Goal: Contribute content: Add original content to the website for others to see

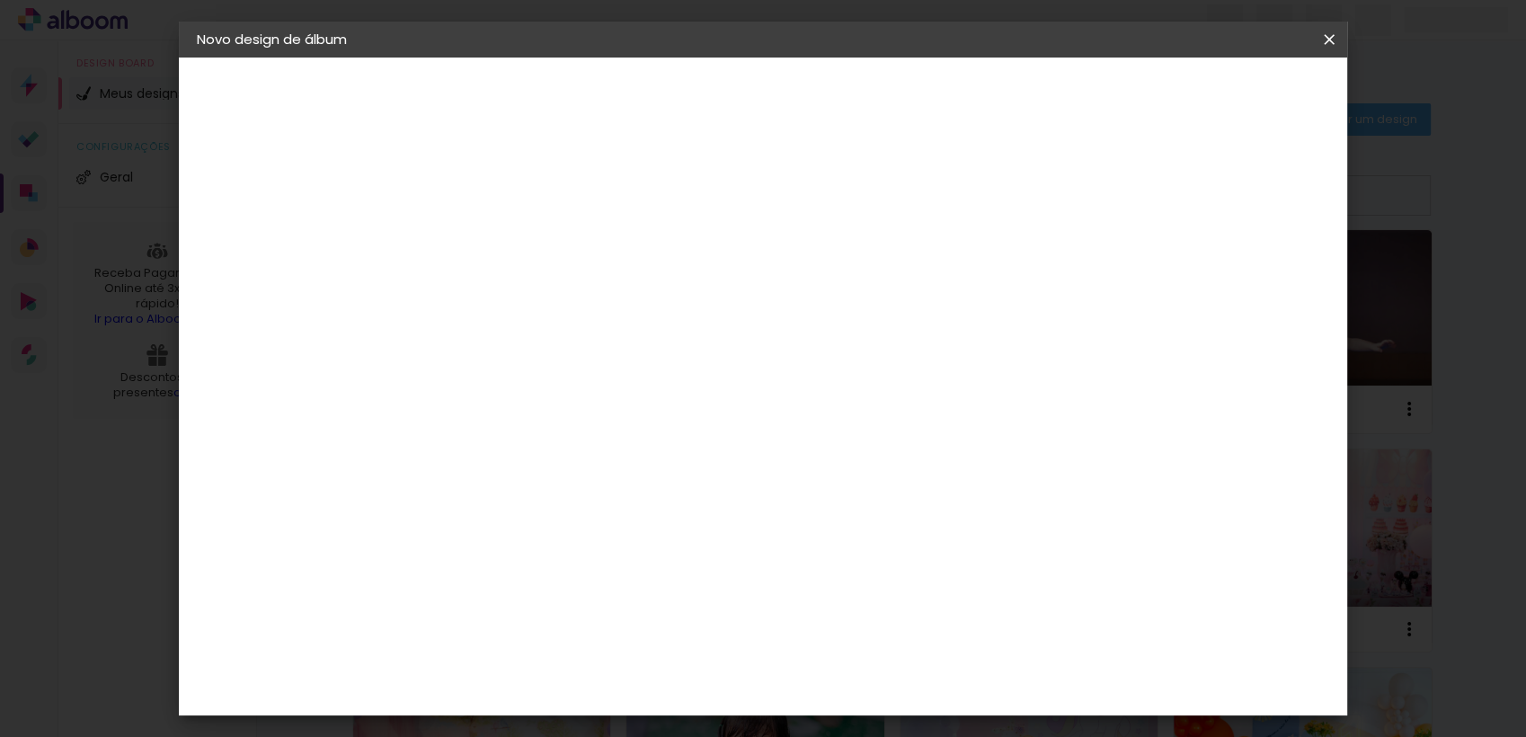
click at [1323, 36] on iron-icon at bounding box center [1329, 40] width 22 height 18
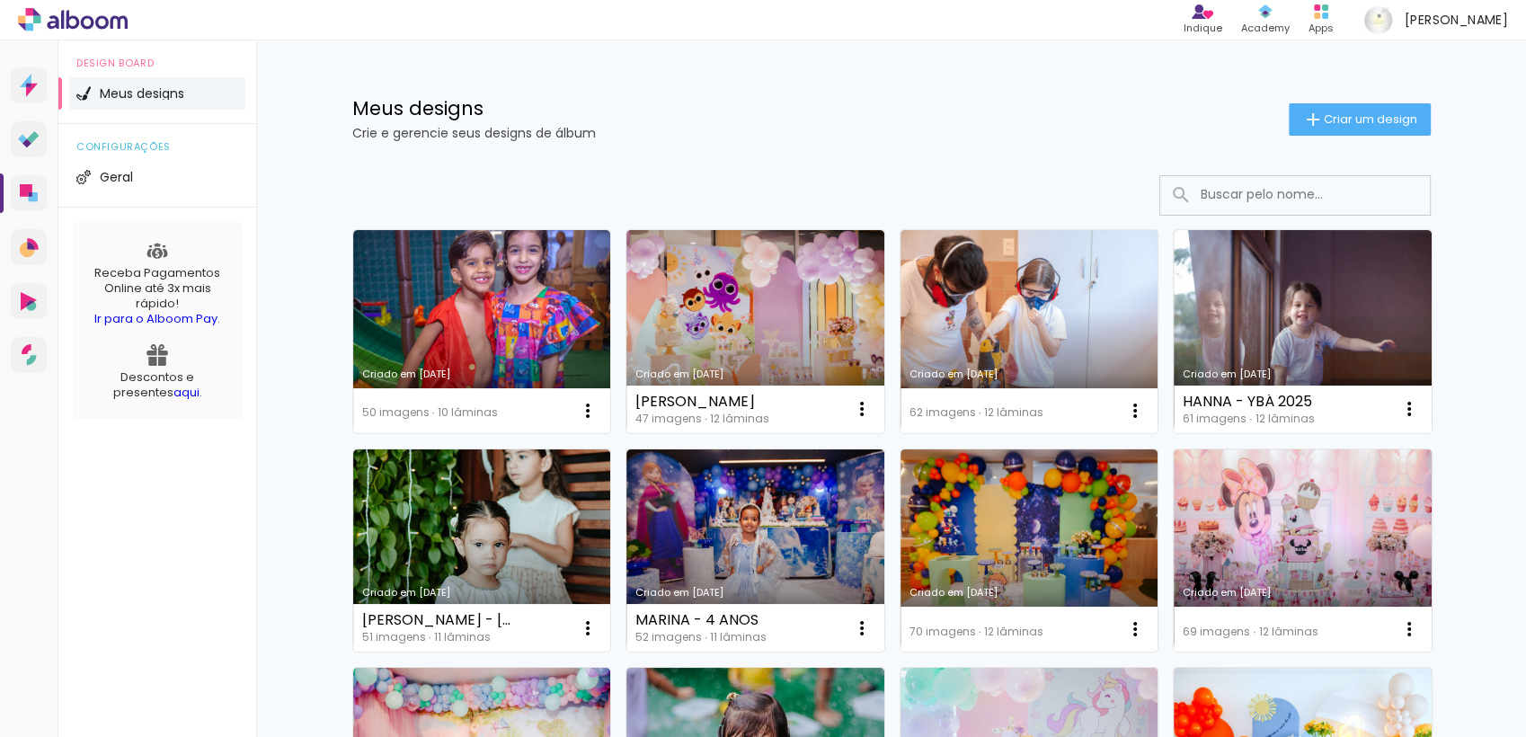
click at [851, 91] on div "Meus designs Crie e gerencie seus designs de álbum Criar um design" at bounding box center [891, 98] width 1168 height 117
click at [1337, 122] on span "Criar um design" at bounding box center [1370, 119] width 93 height 12
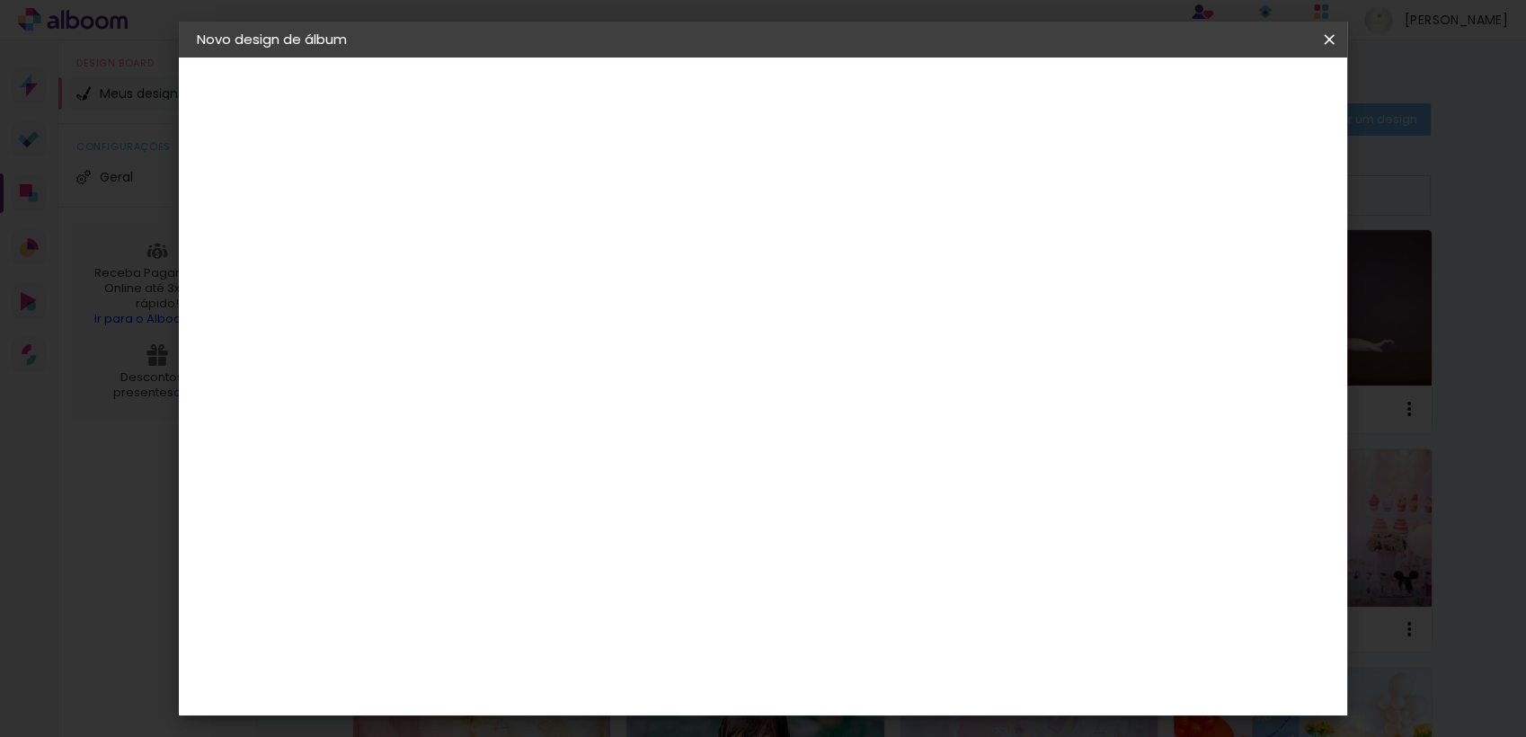
click at [491, 234] on input at bounding box center [491, 241] width 0 height 28
click at [1325, 36] on iron-icon at bounding box center [1329, 40] width 22 height 18
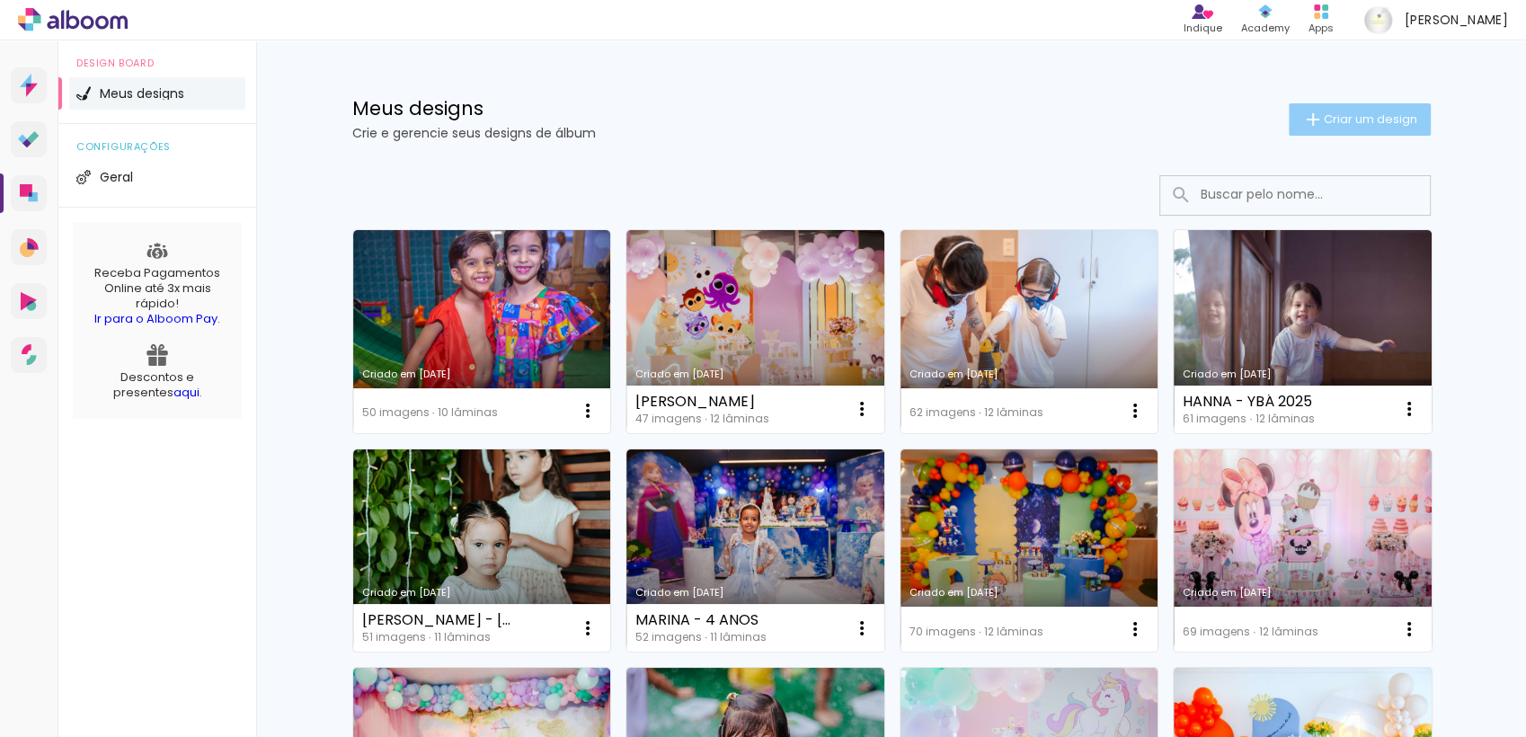
click at [1351, 113] on span "Criar um design" at bounding box center [1370, 119] width 93 height 12
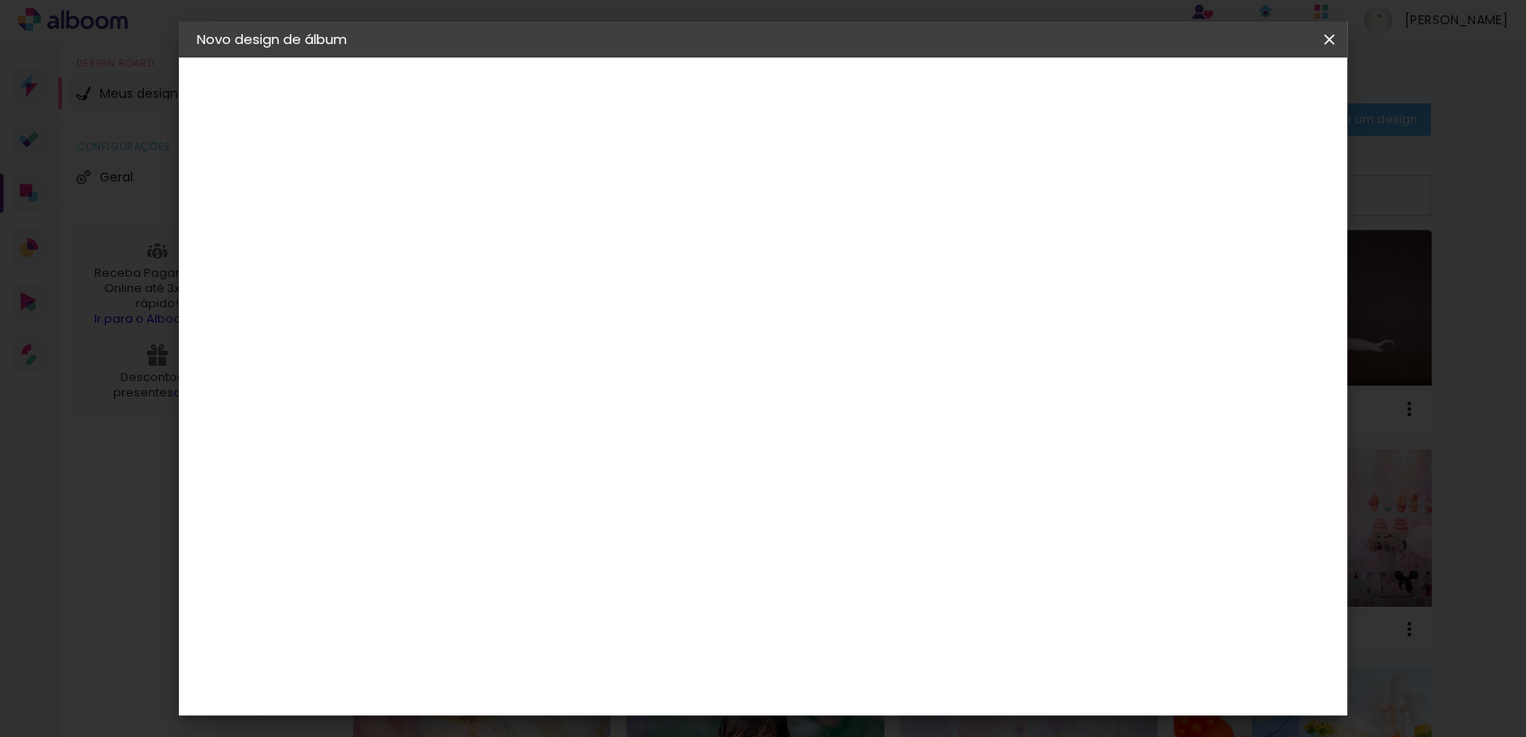
click at [491, 251] on input at bounding box center [491, 241] width 0 height 28
type input "MARINA - CINCO ANOS"
type paper-input "MARINA - CINCO ANOS"
click at [569, 72] on header "Informações Dê um título ao seu álbum. Avançar" at bounding box center [490, 111] width 156 height 107
click at [0, 0] on slot "Avançar" at bounding box center [0, 0] width 0 height 0
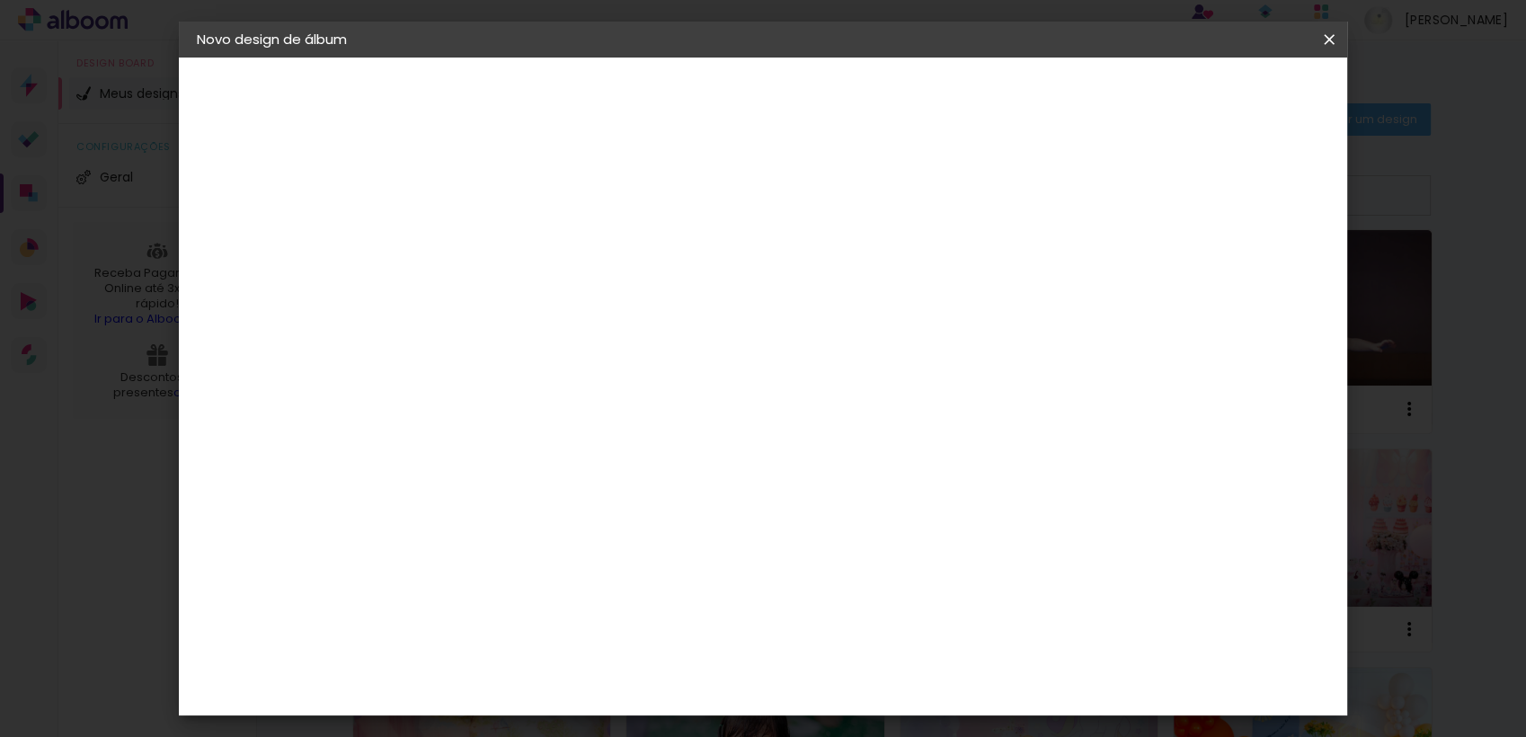
scroll to position [398, 0]
click at [625, 445] on paper-item "Conceitual Álbuns" at bounding box center [536, 468] width 194 height 47
click at [827, 104] on paper-button "Avançar" at bounding box center [783, 95] width 88 height 31
click at [612, 482] on span "20 × 30" at bounding box center [570, 500] width 84 height 37
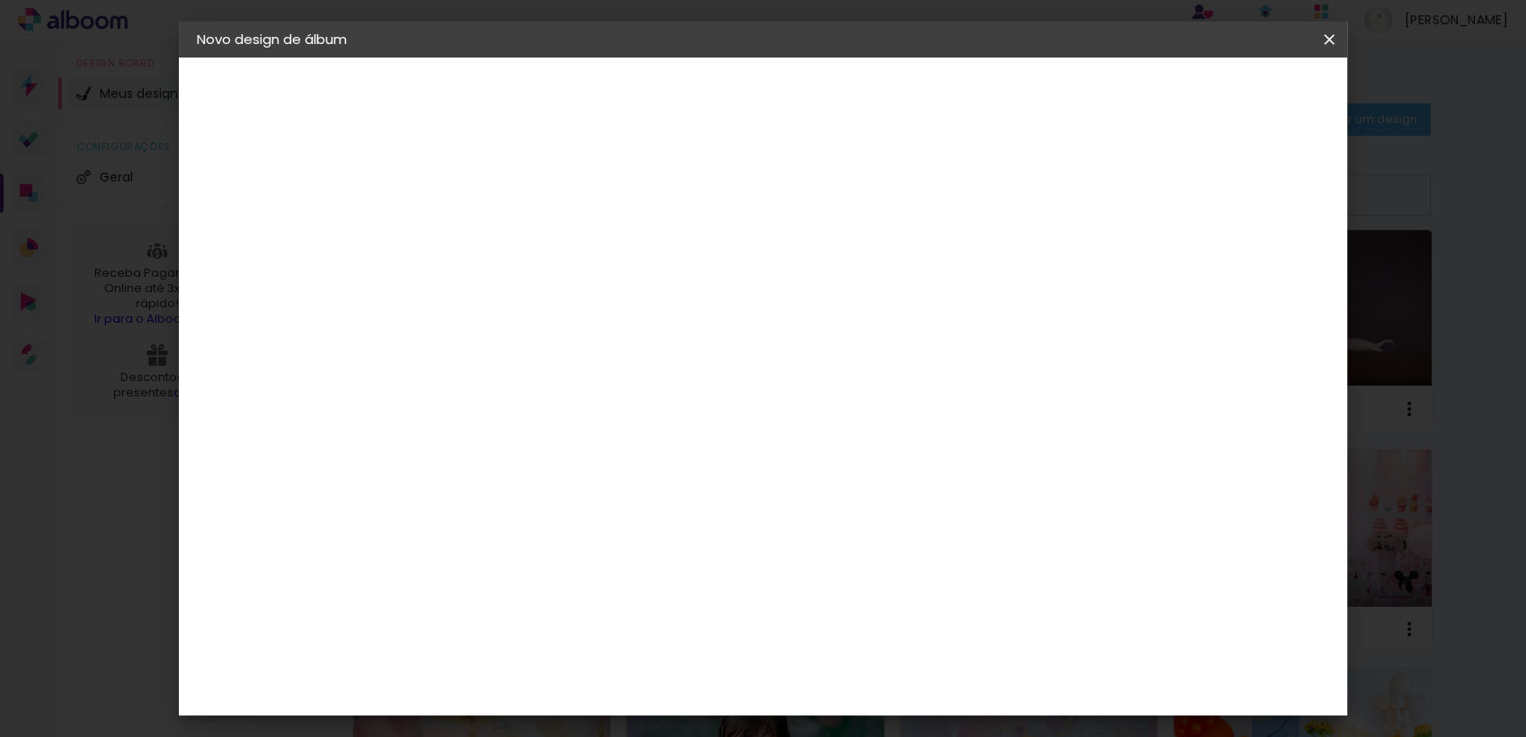
click at [784, 104] on link "Avançar" at bounding box center [735, 95] width 97 height 31
click at [1215, 101] on span "Iniciar design" at bounding box center [1174, 95] width 82 height 13
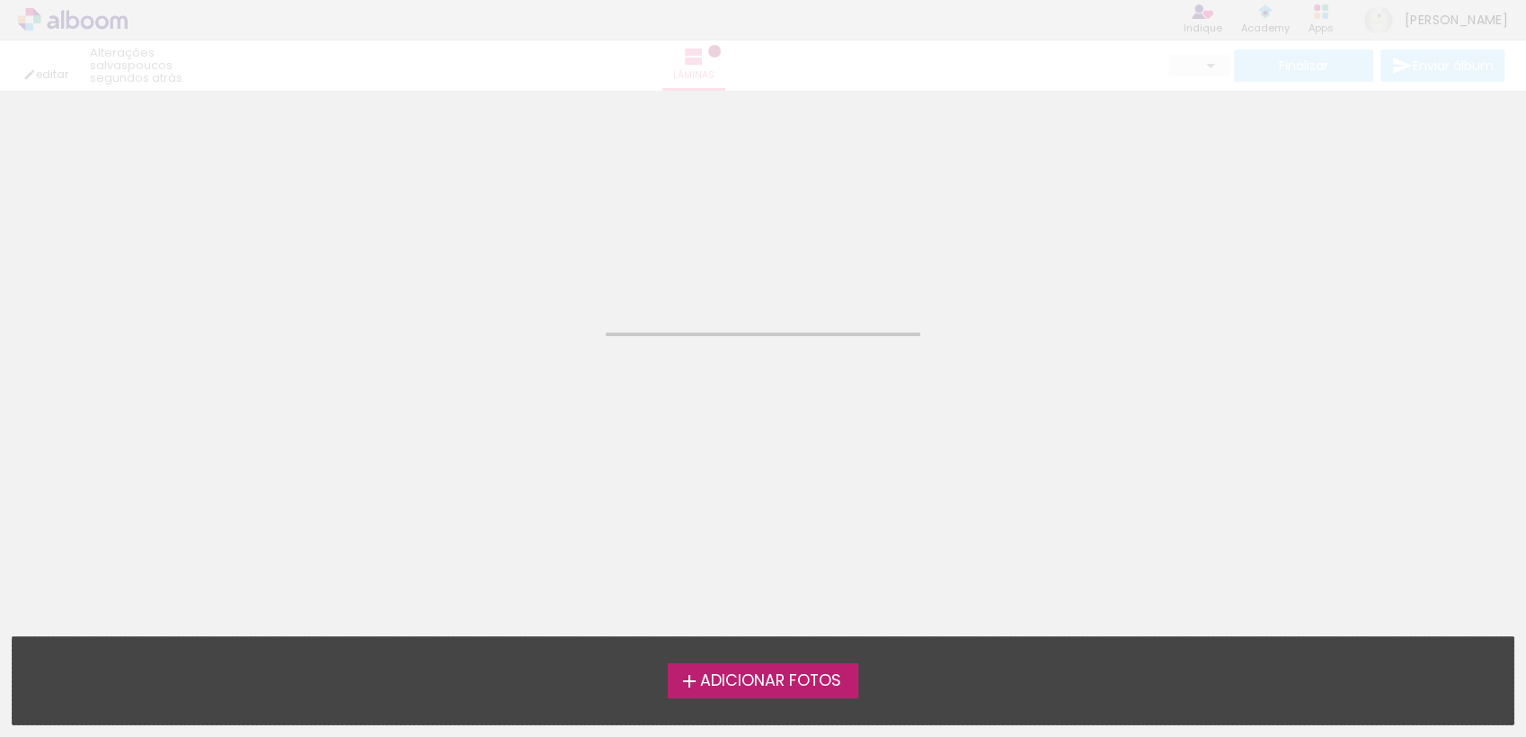
click at [841, 695] on label "Adicionar Fotos" at bounding box center [763, 680] width 191 height 34
click at [0, 0] on input "file" at bounding box center [0, 0] width 0 height 0
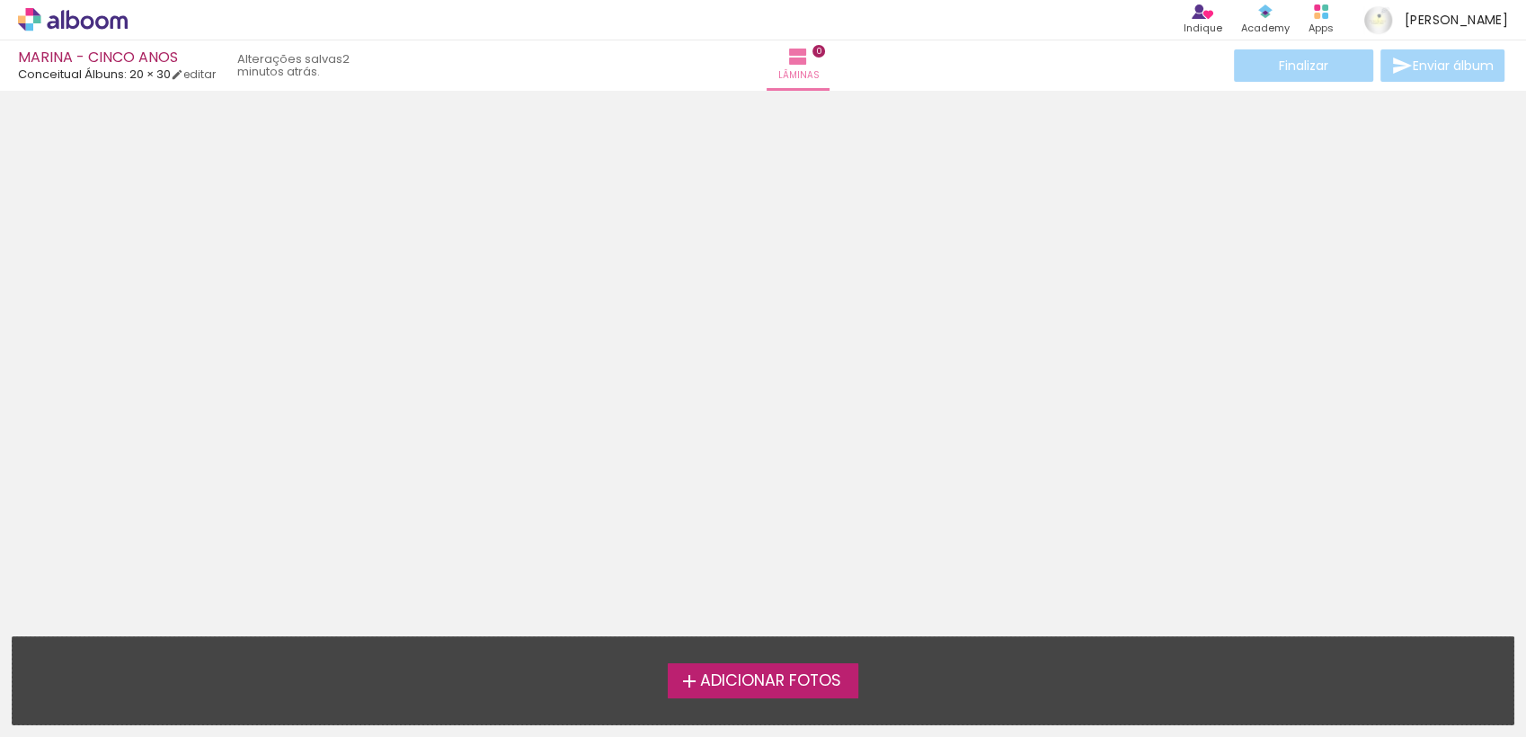
click at [777, 674] on span "Adicionar Fotos" at bounding box center [770, 681] width 141 height 16
click at [0, 0] on input "file" at bounding box center [0, 0] width 0 height 0
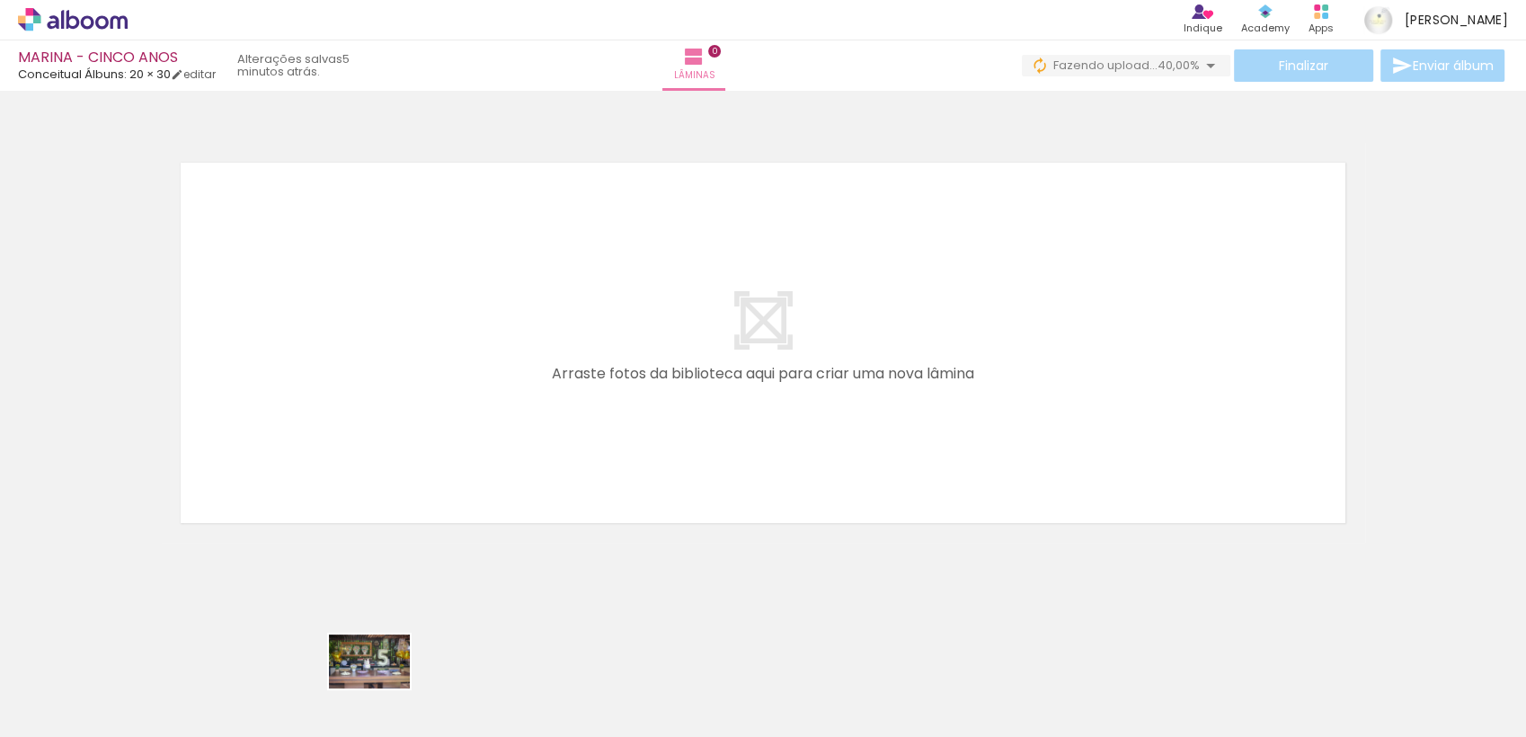
drag, startPoint x: 394, startPoint y: 672, endPoint x: 383, endPoint y: 688, distance: 20.0
click at [383, 688] on div at bounding box center [381, 676] width 89 height 59
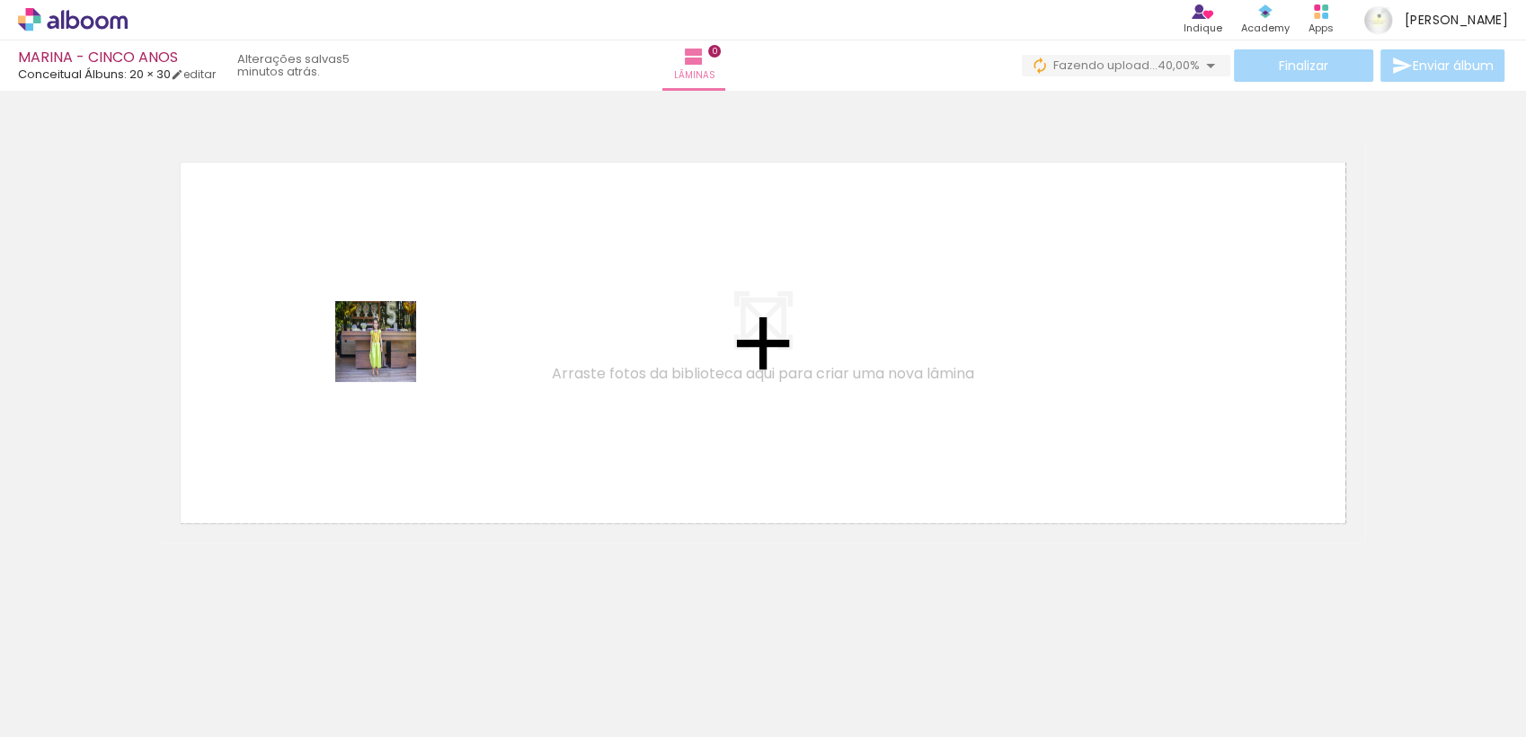
drag, startPoint x: 384, startPoint y: 668, endPoint x: 403, endPoint y: 299, distance: 368.9
click at [395, 318] on quentale-workspace at bounding box center [763, 368] width 1526 height 737
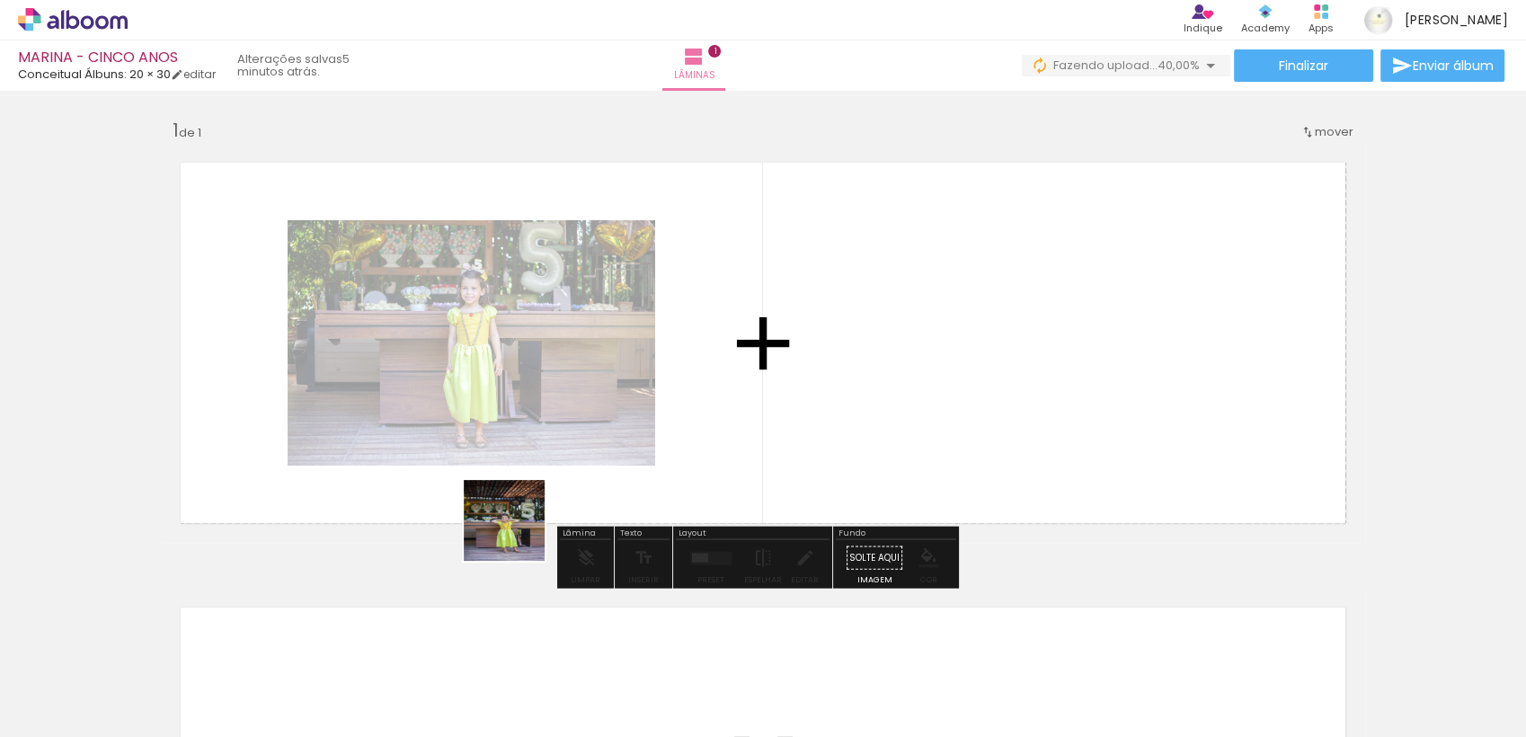
drag, startPoint x: 496, startPoint y: 623, endPoint x: 450, endPoint y: 534, distance: 100.1
click at [548, 388] on quentale-workspace at bounding box center [763, 368] width 1526 height 737
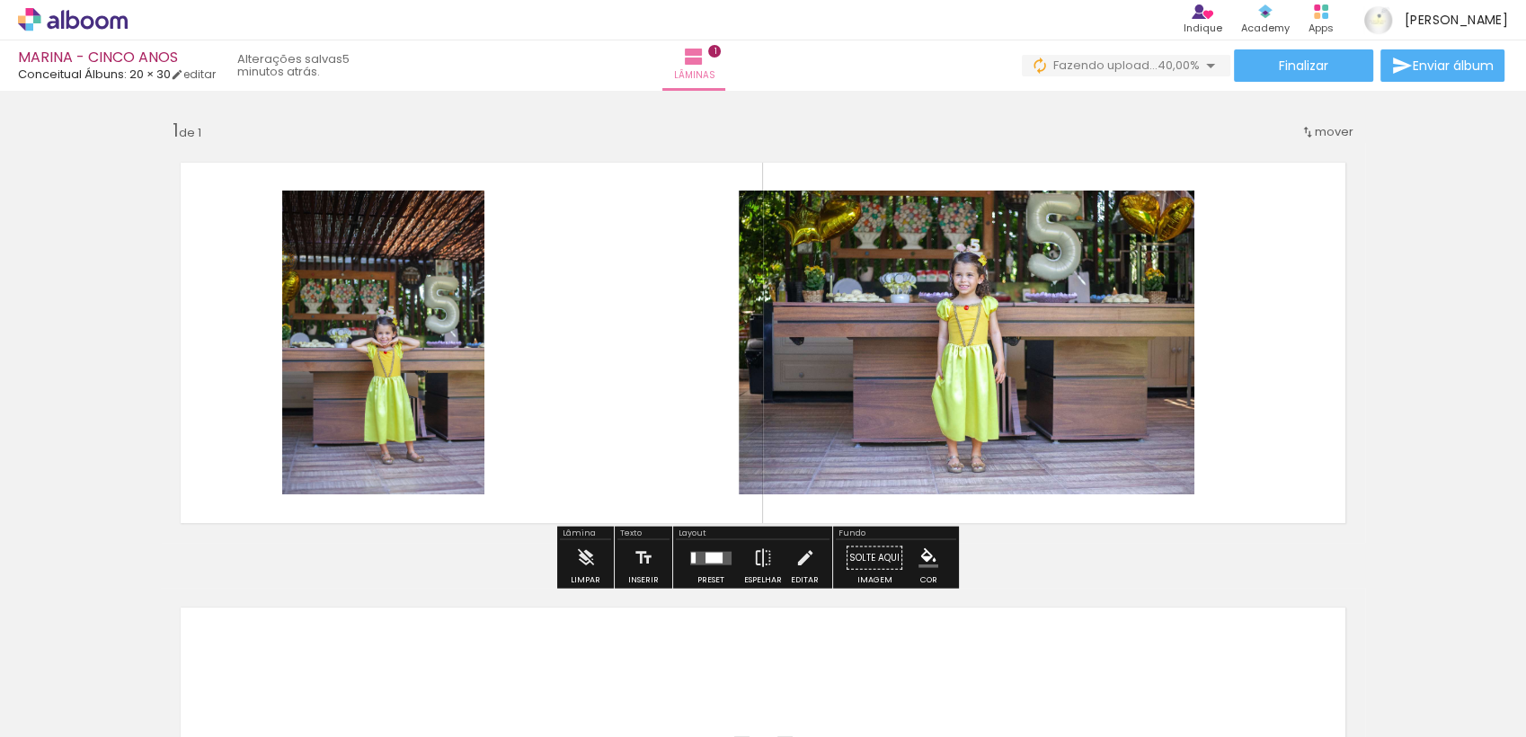
click at [61, 679] on input "Todas as fotos" at bounding box center [50, 682] width 68 height 15
click at [0, 0] on slot "Não utilizadas" at bounding box center [0, 0] width 0 height 0
type input "Não utilizadas"
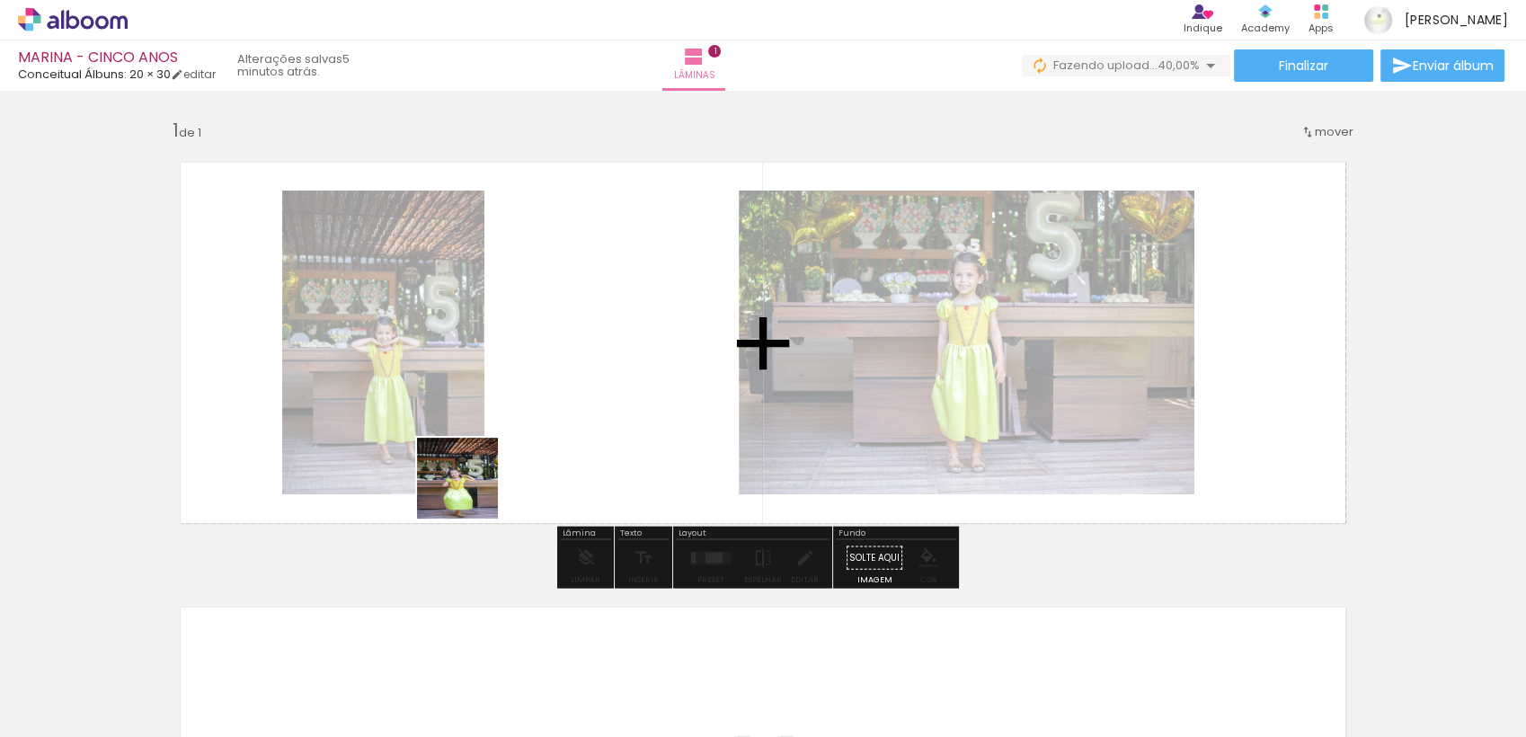
drag, startPoint x: 390, startPoint y: 697, endPoint x: 471, endPoint y: 492, distance: 221.1
click at [471, 492] on quentale-workspace at bounding box center [763, 368] width 1526 height 737
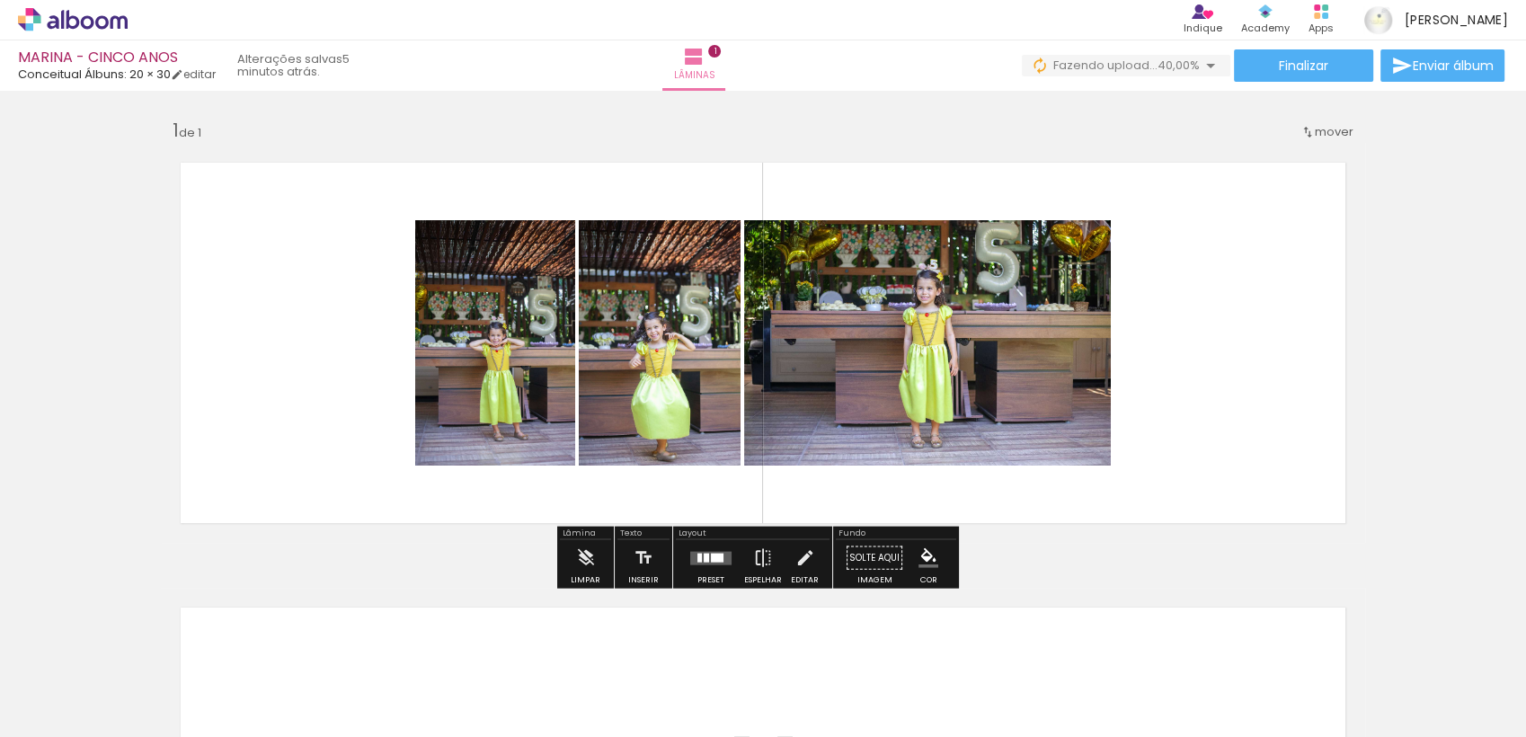
click at [711, 556] on div at bounding box center [717, 557] width 13 height 9
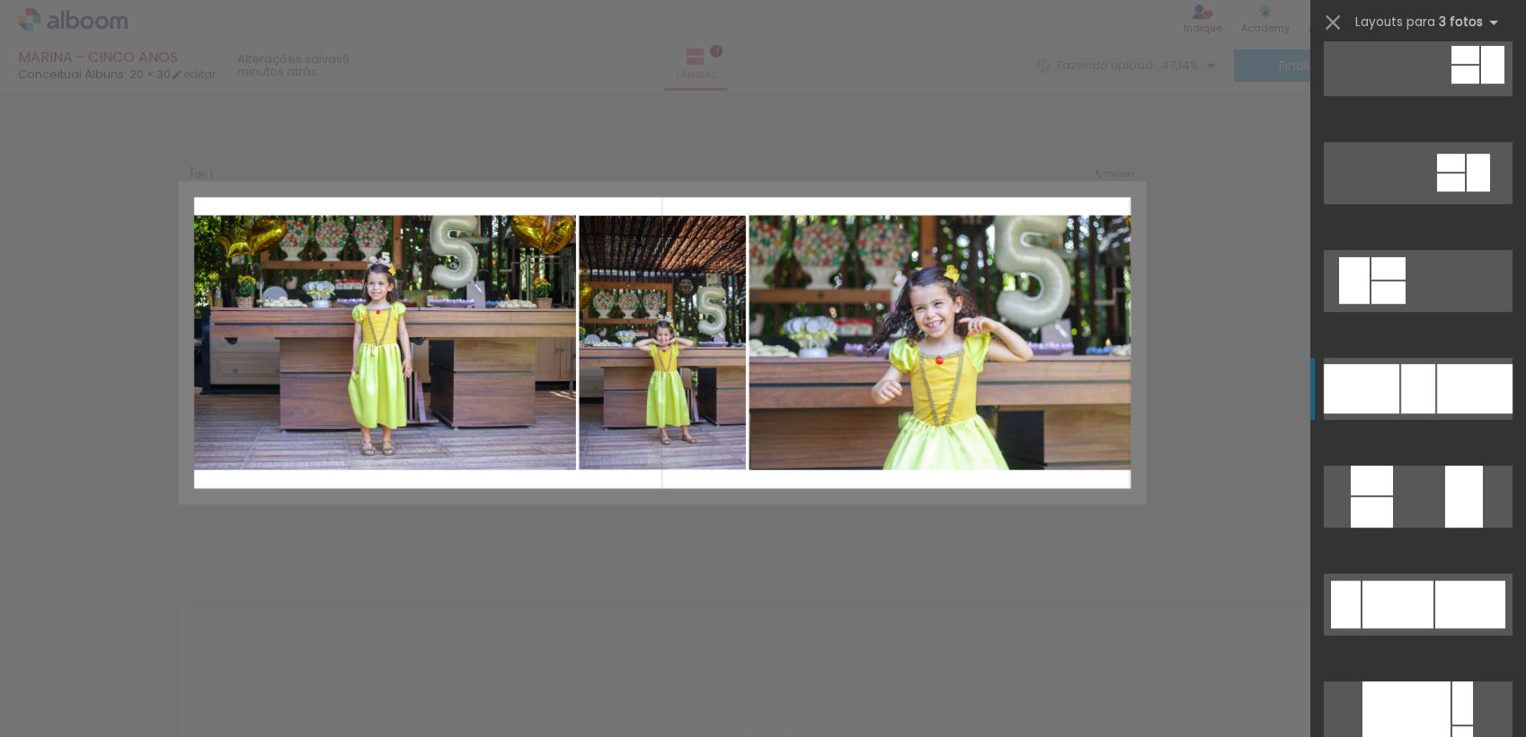
click at [1387, 357] on div at bounding box center [1418, 398] width 216 height 108
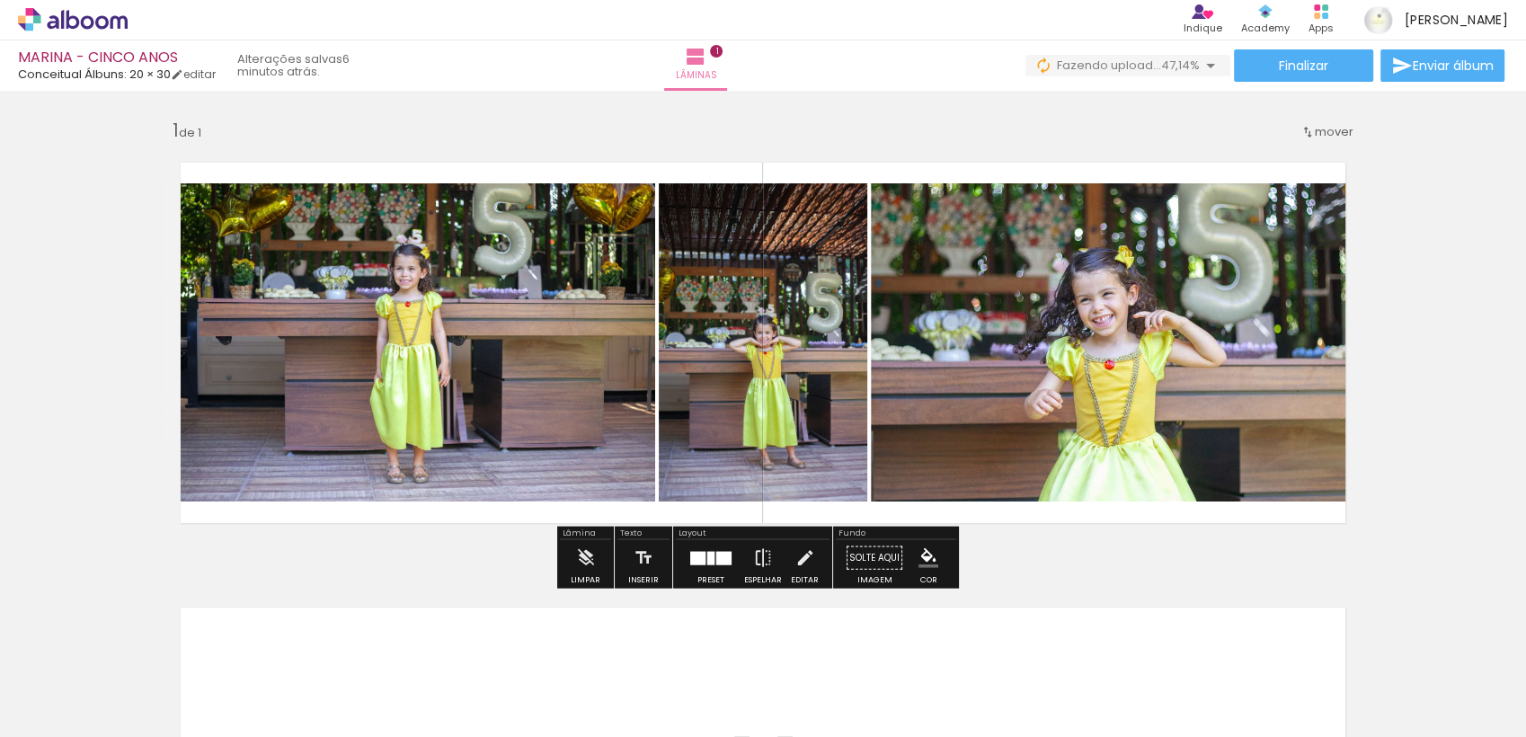
scroll to position [7671, 0]
click at [707, 556] on div at bounding box center [710, 557] width 7 height 13
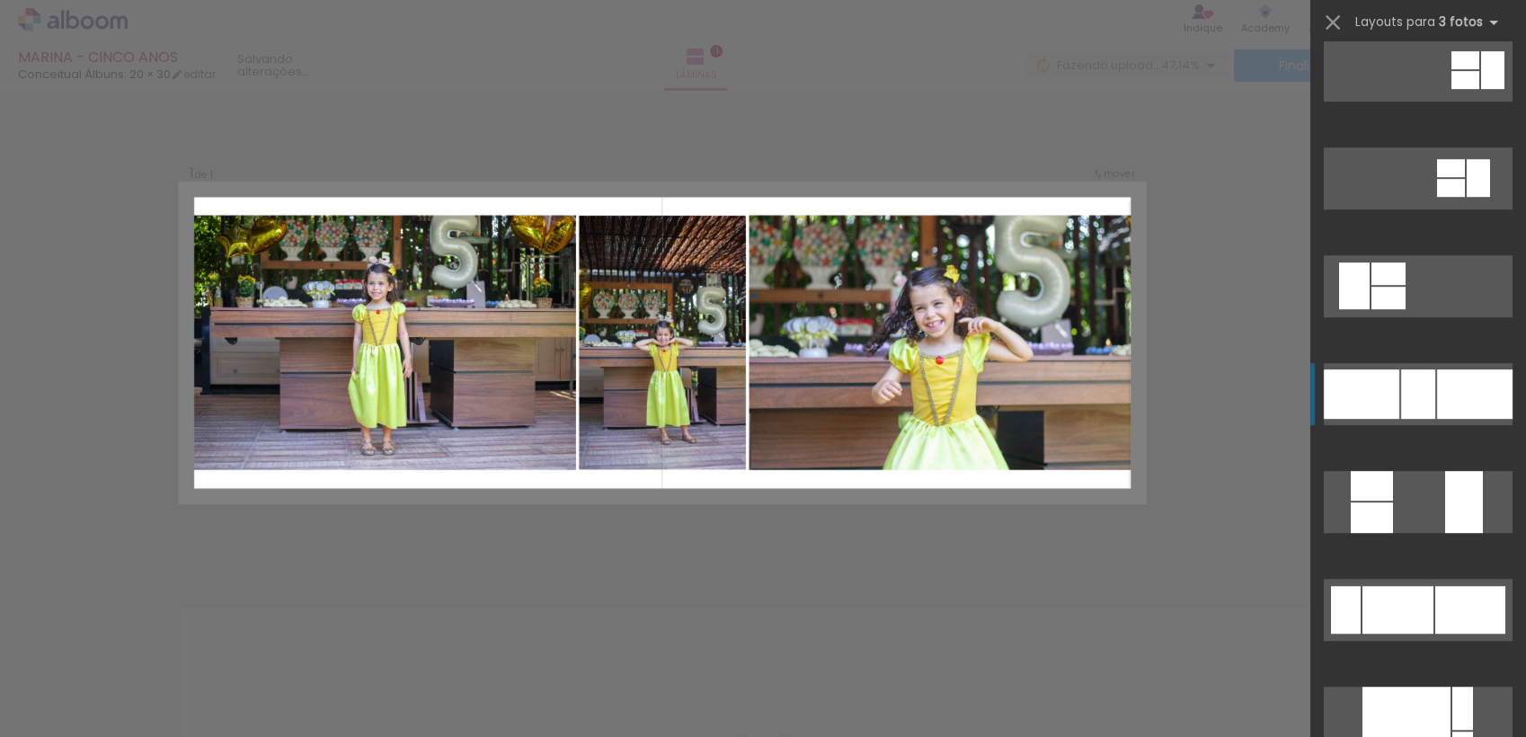
scroll to position [7979, 0]
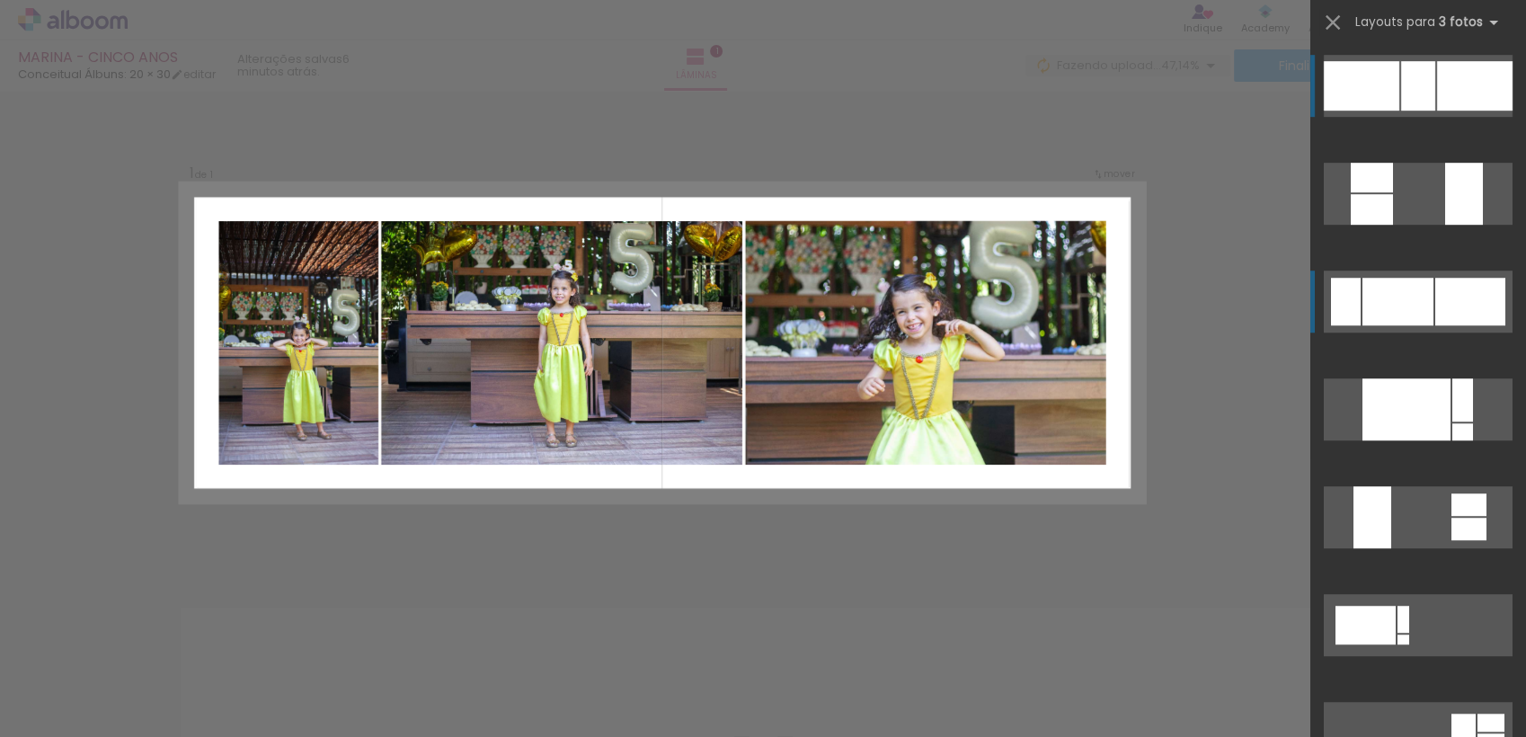
click at [1438, 315] on div at bounding box center [1470, 302] width 70 height 48
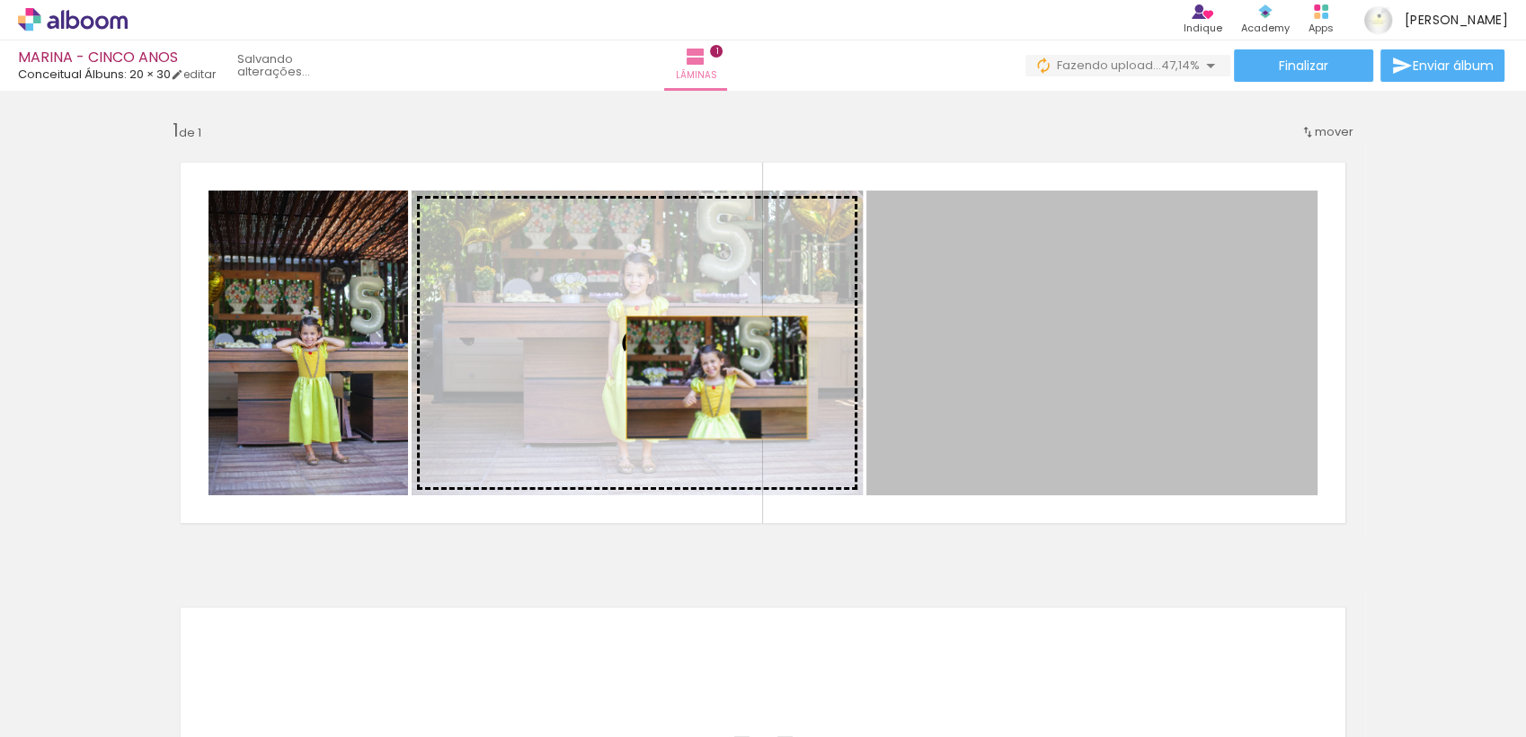
drag, startPoint x: 1170, startPoint y: 374, endPoint x: 684, endPoint y: 377, distance: 486.1
click at [0, 0] on slot at bounding box center [0, 0] width 0 height 0
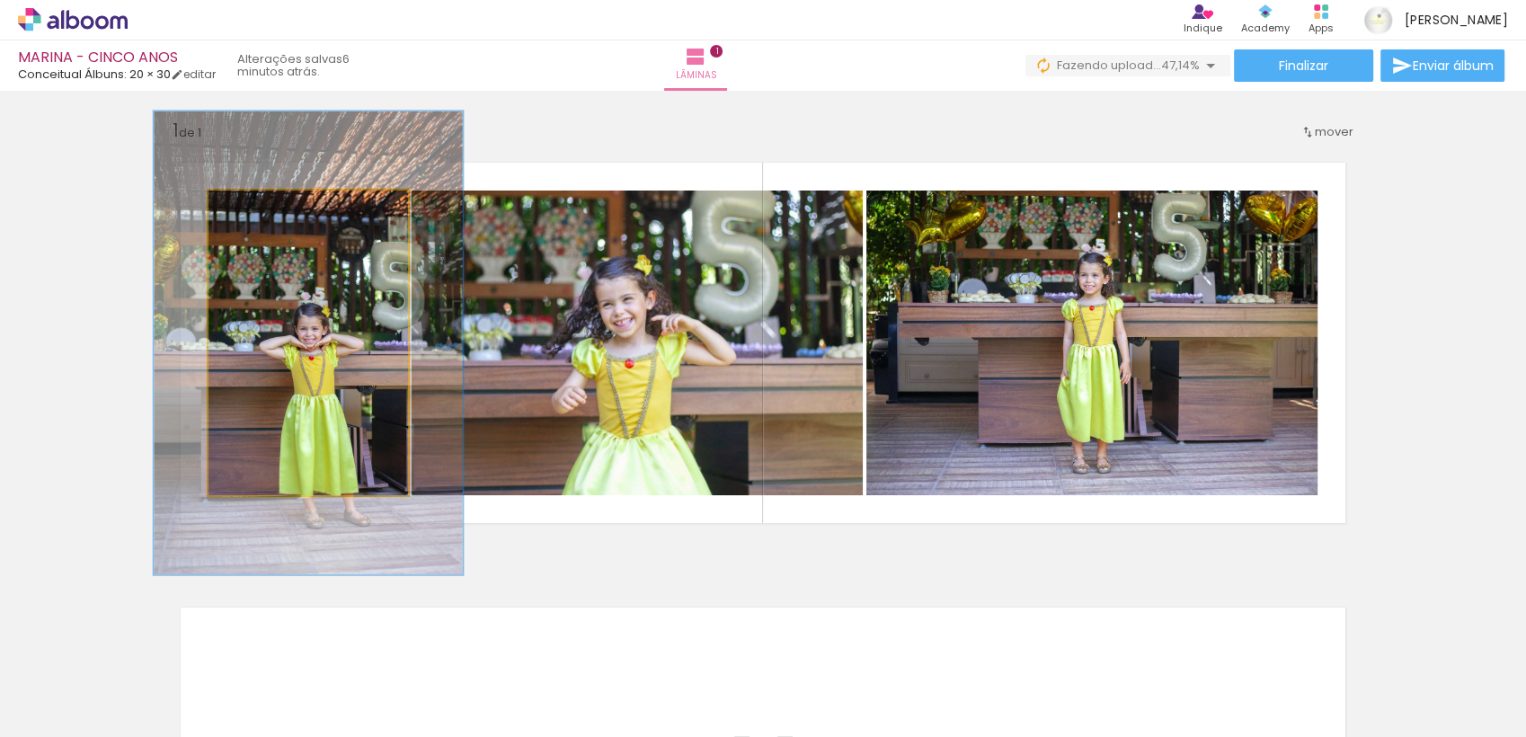
drag, startPoint x: 243, startPoint y: 211, endPoint x: 276, endPoint y: 214, distance: 33.4
type paper-slider "152"
click at [276, 214] on div at bounding box center [284, 209] width 16 height 16
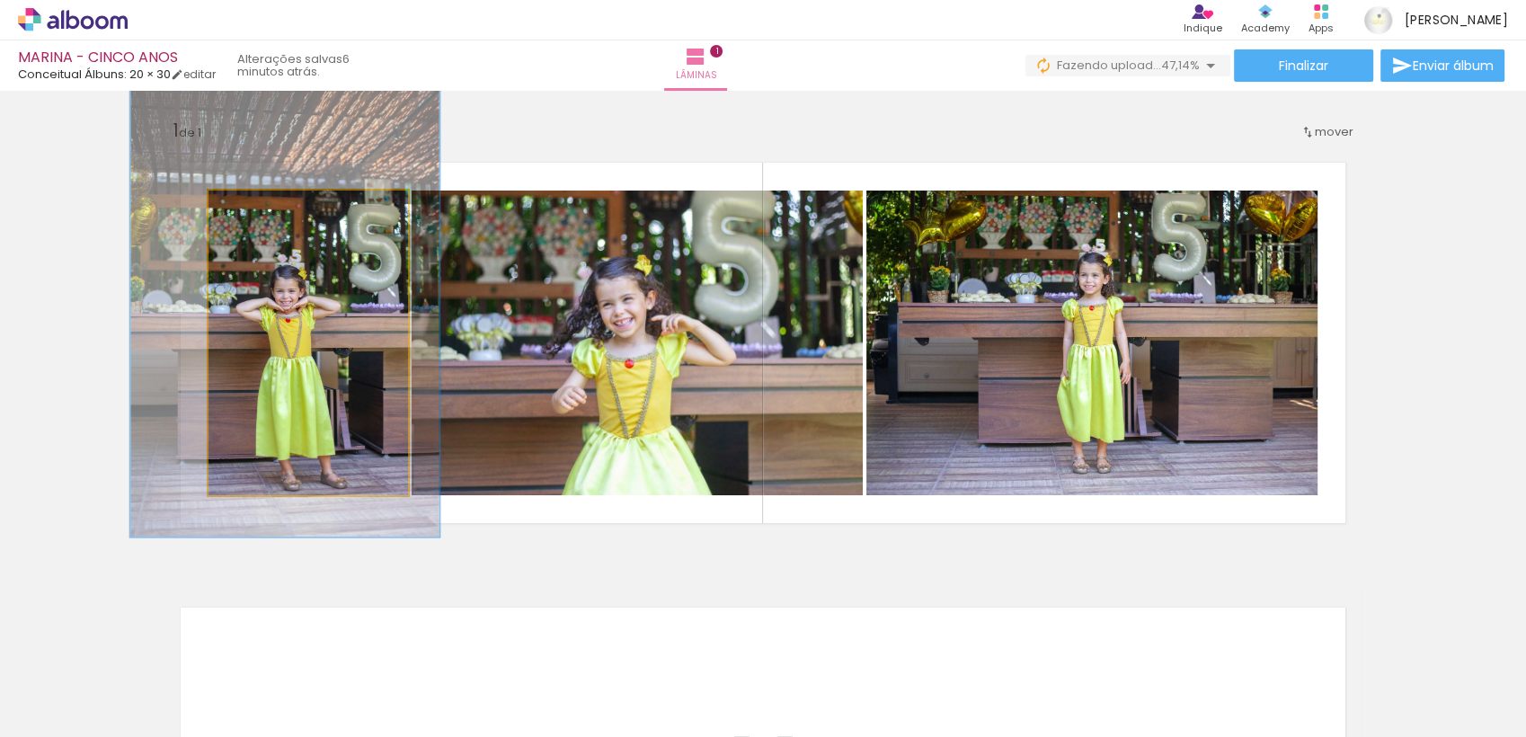
drag, startPoint x: 272, startPoint y: 385, endPoint x: 249, endPoint y: 350, distance: 42.1
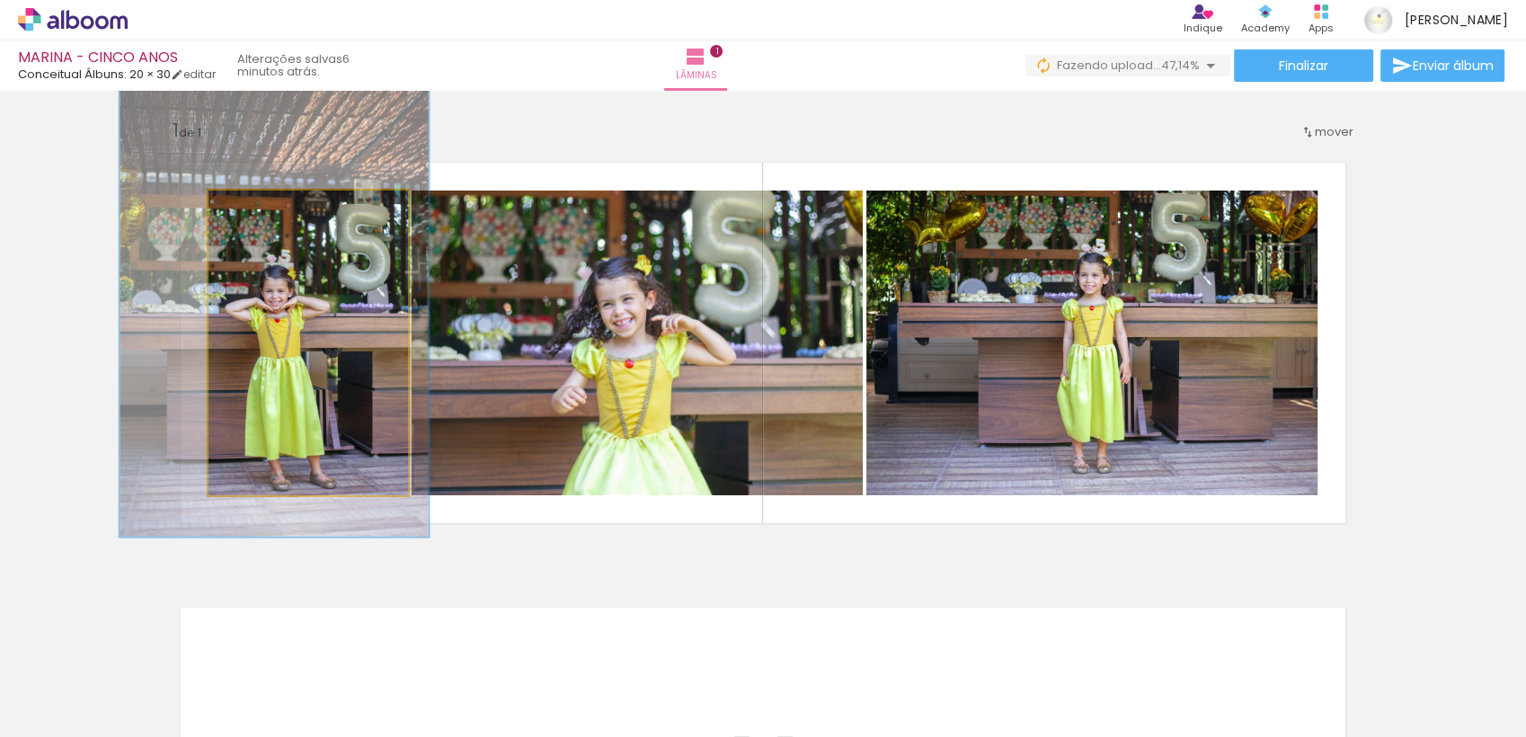
drag, startPoint x: 328, startPoint y: 380, endPoint x: 317, endPoint y: 380, distance: 10.8
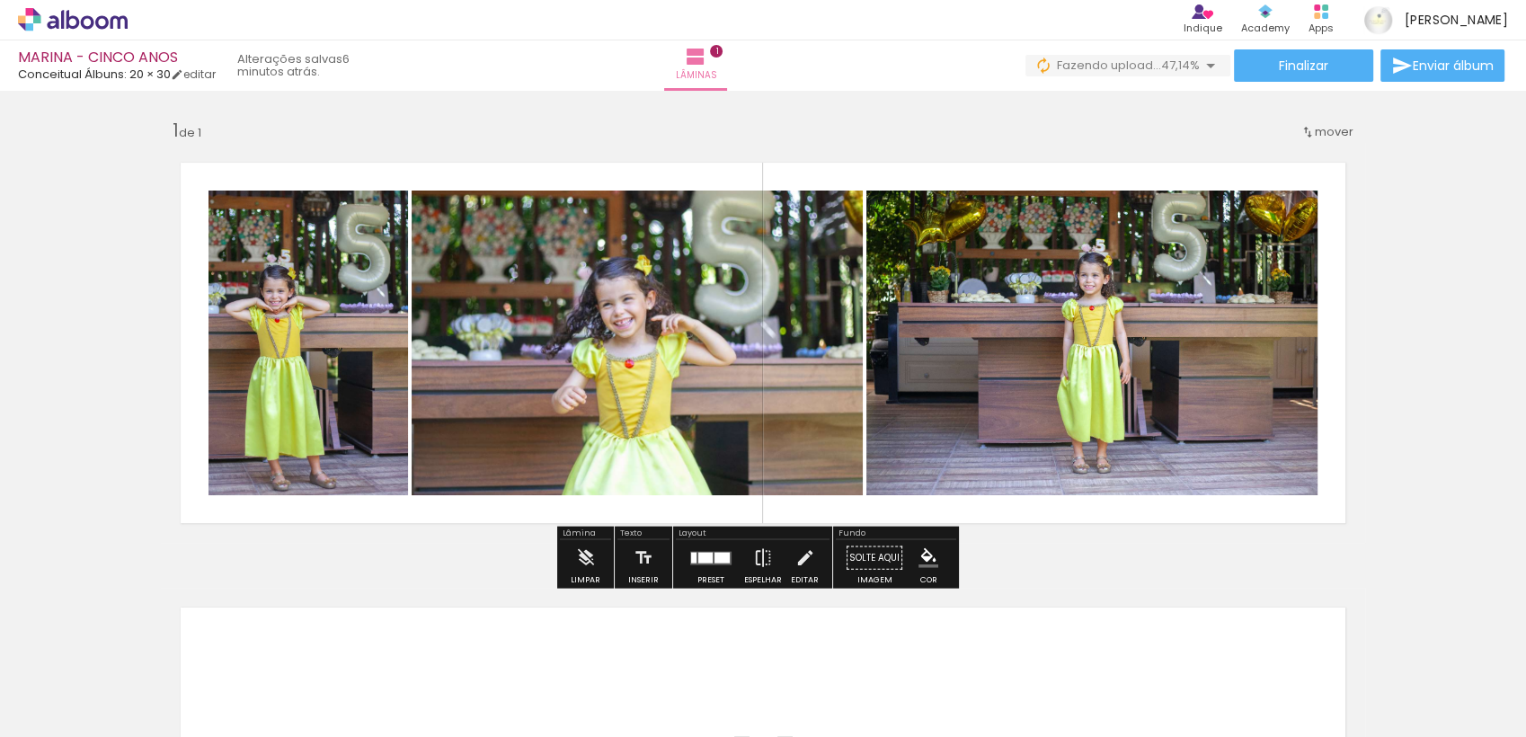
click at [424, 544] on div "Inserir lâmina 1 de 1" at bounding box center [763, 542] width 1526 height 890
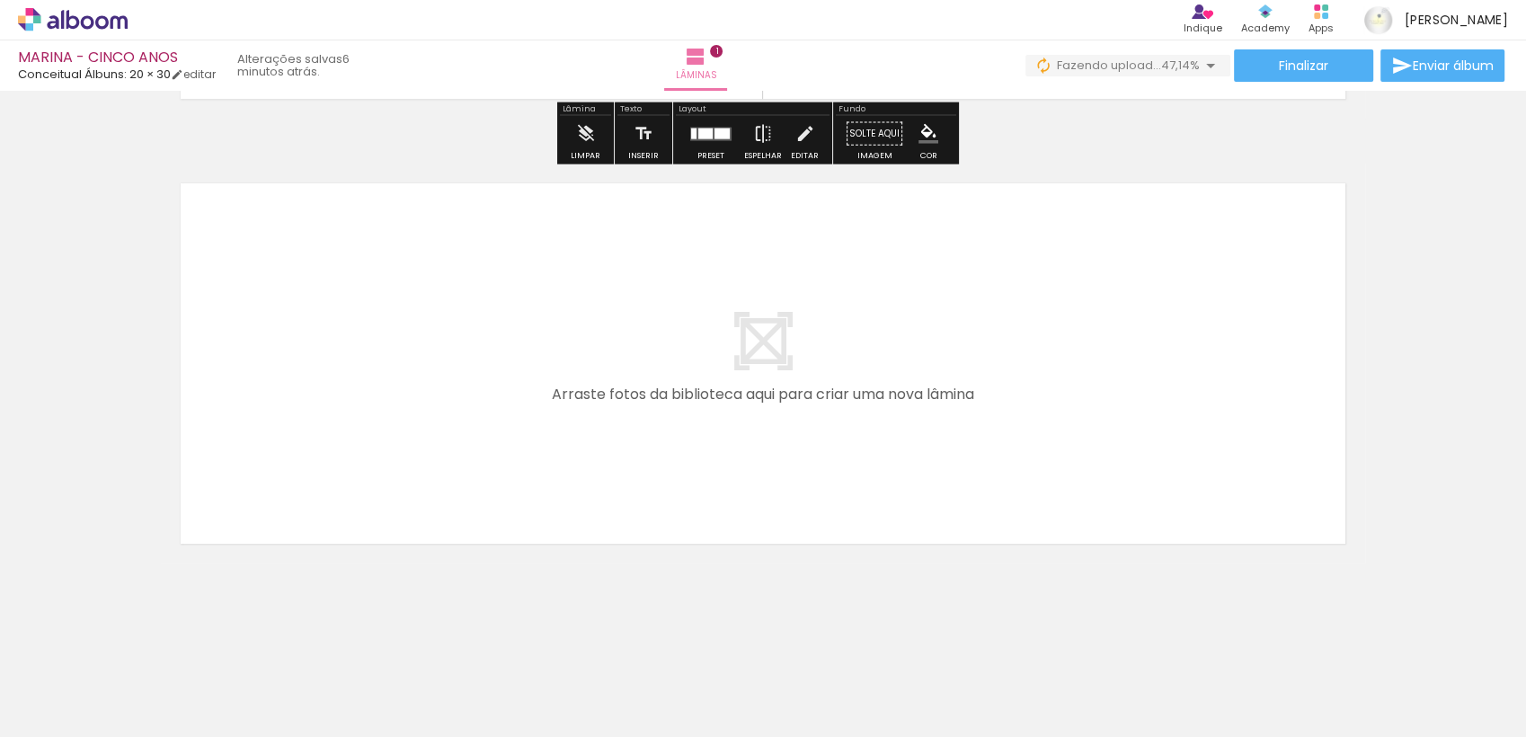
scroll to position [425, 0]
drag, startPoint x: 288, startPoint y: 687, endPoint x: 223, endPoint y: 641, distance: 79.3
click at [336, 483] on quentale-workspace at bounding box center [763, 368] width 1526 height 737
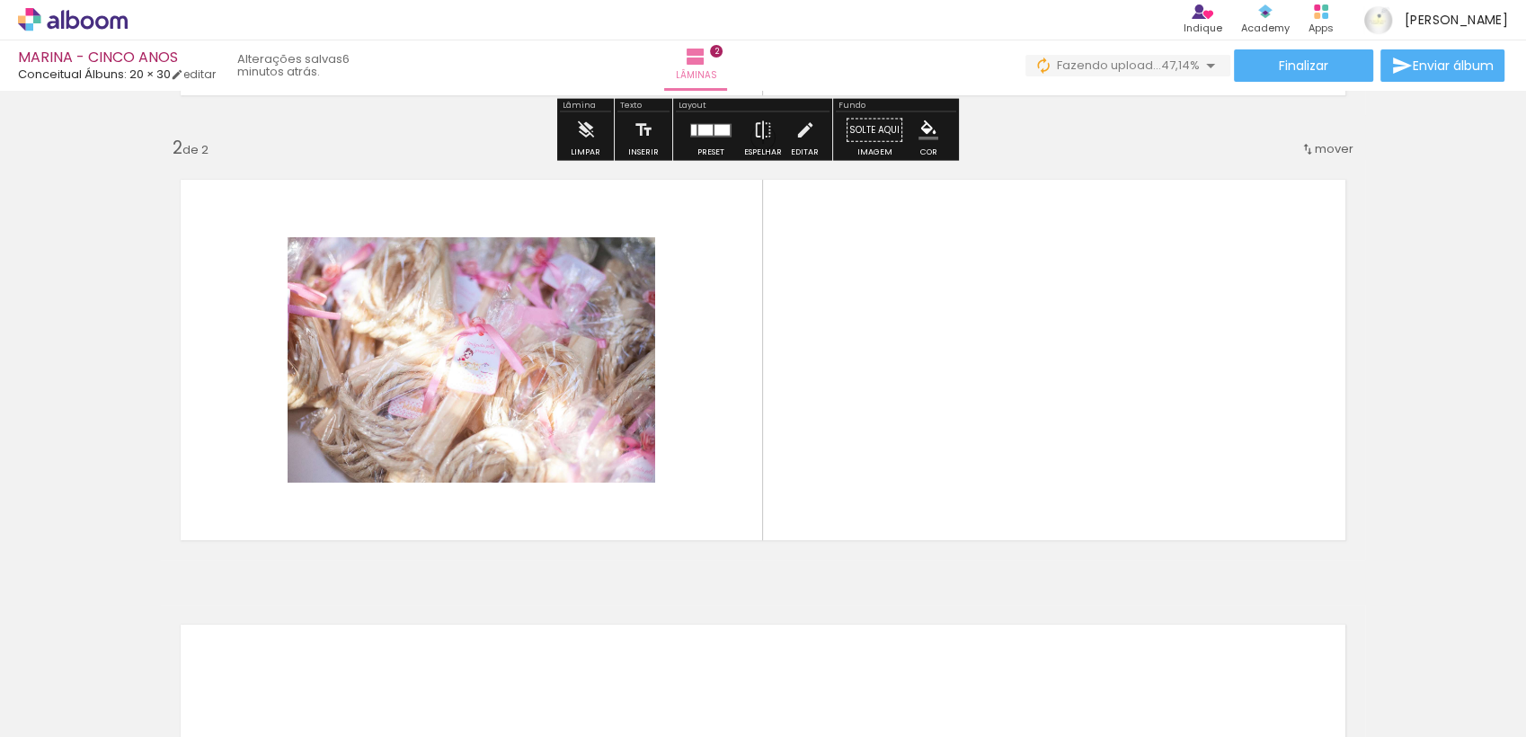
scroll to position [430, 0]
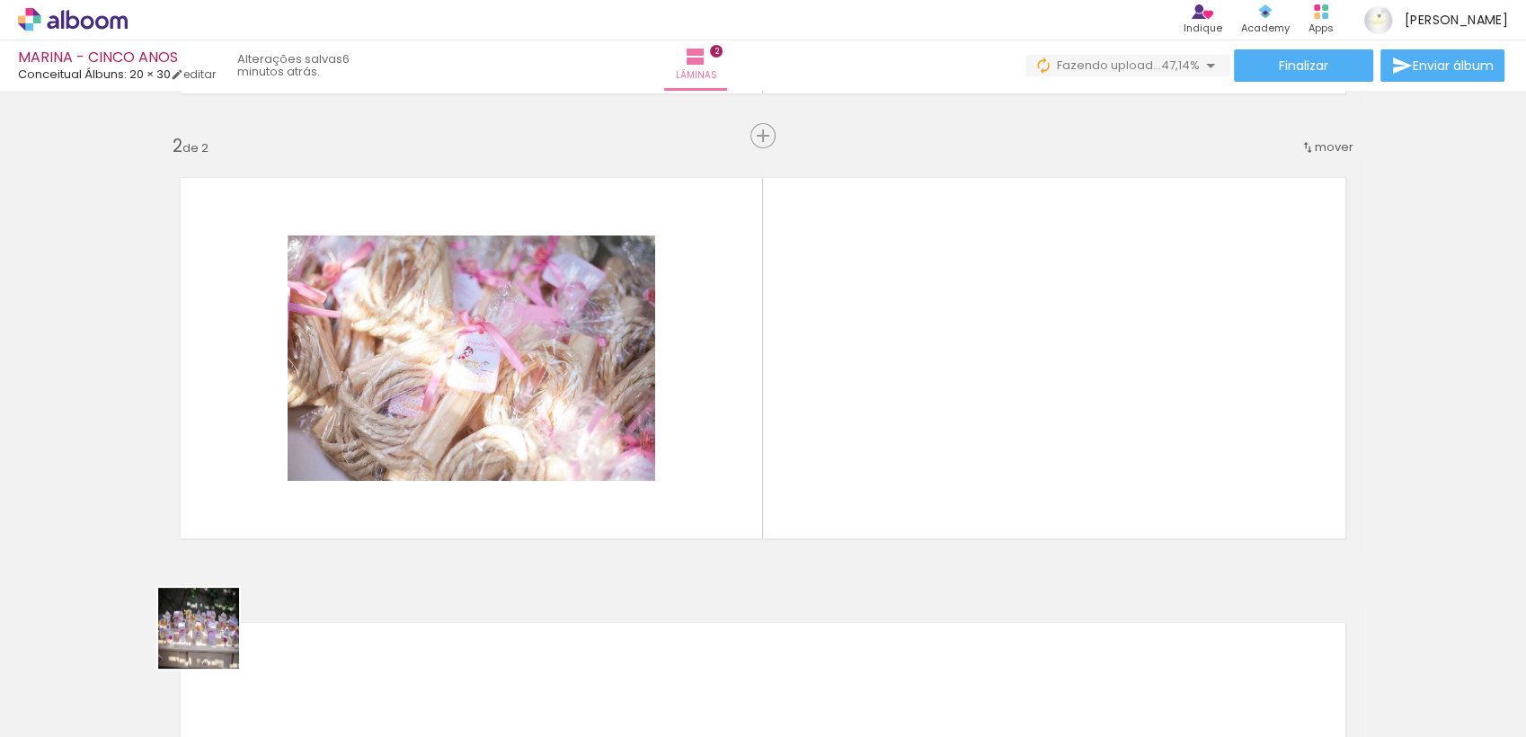
drag, startPoint x: 200, startPoint y: 660, endPoint x: 339, endPoint y: 488, distance: 220.5
click at [365, 406] on quentale-workspace at bounding box center [763, 368] width 1526 height 737
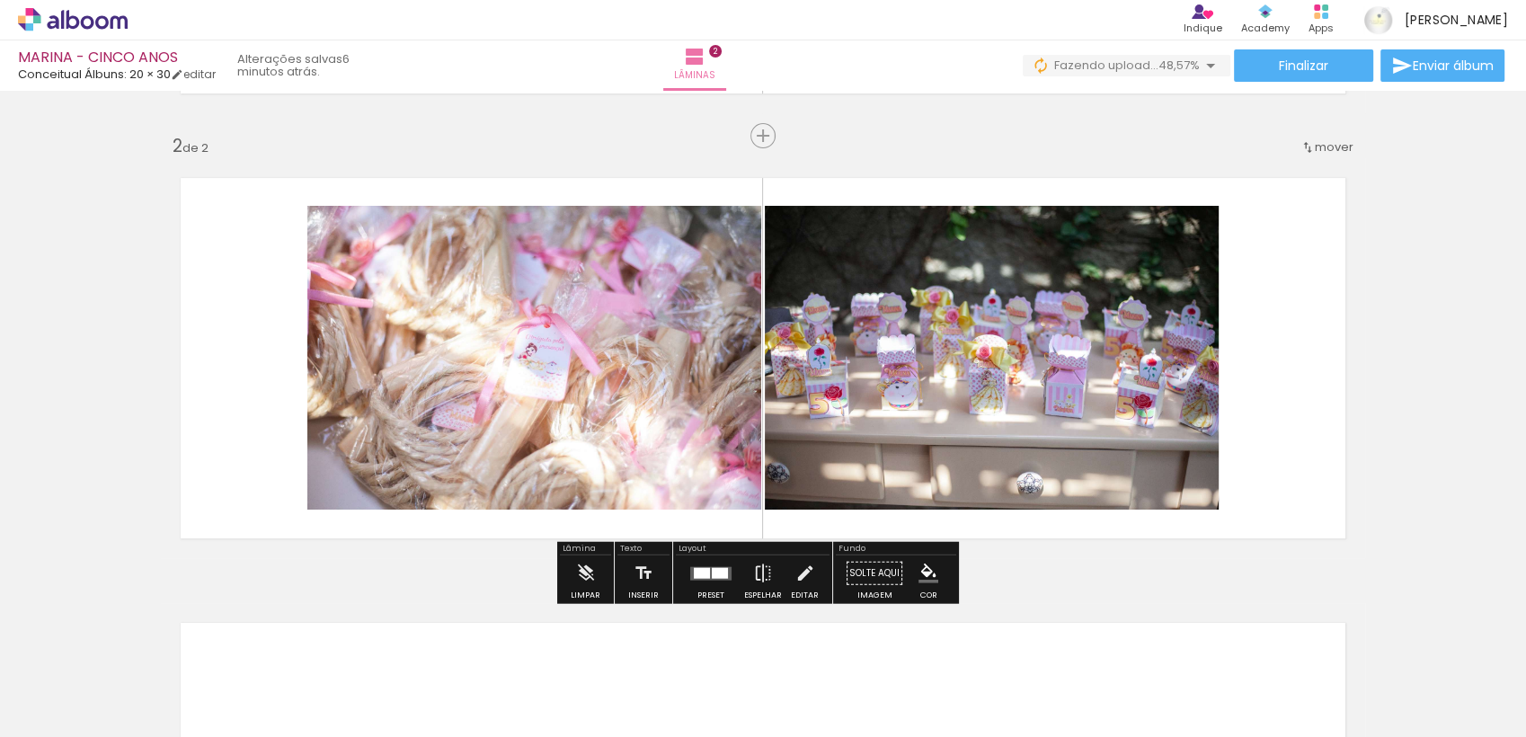
scroll to position [0, 0]
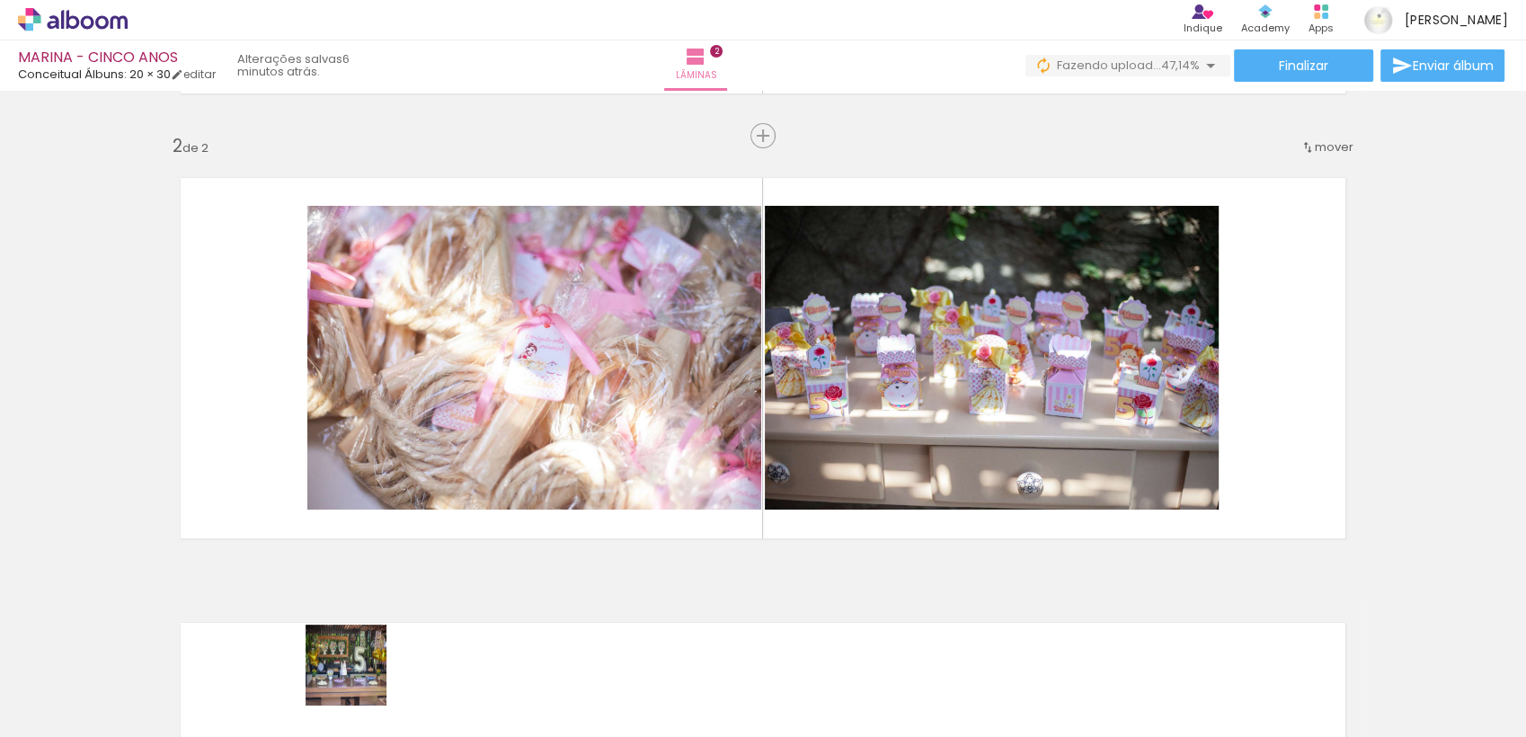
drag, startPoint x: 359, startPoint y: 678, endPoint x: 400, endPoint y: 393, distance: 288.6
click at [400, 394] on quentale-workspace at bounding box center [763, 368] width 1526 height 737
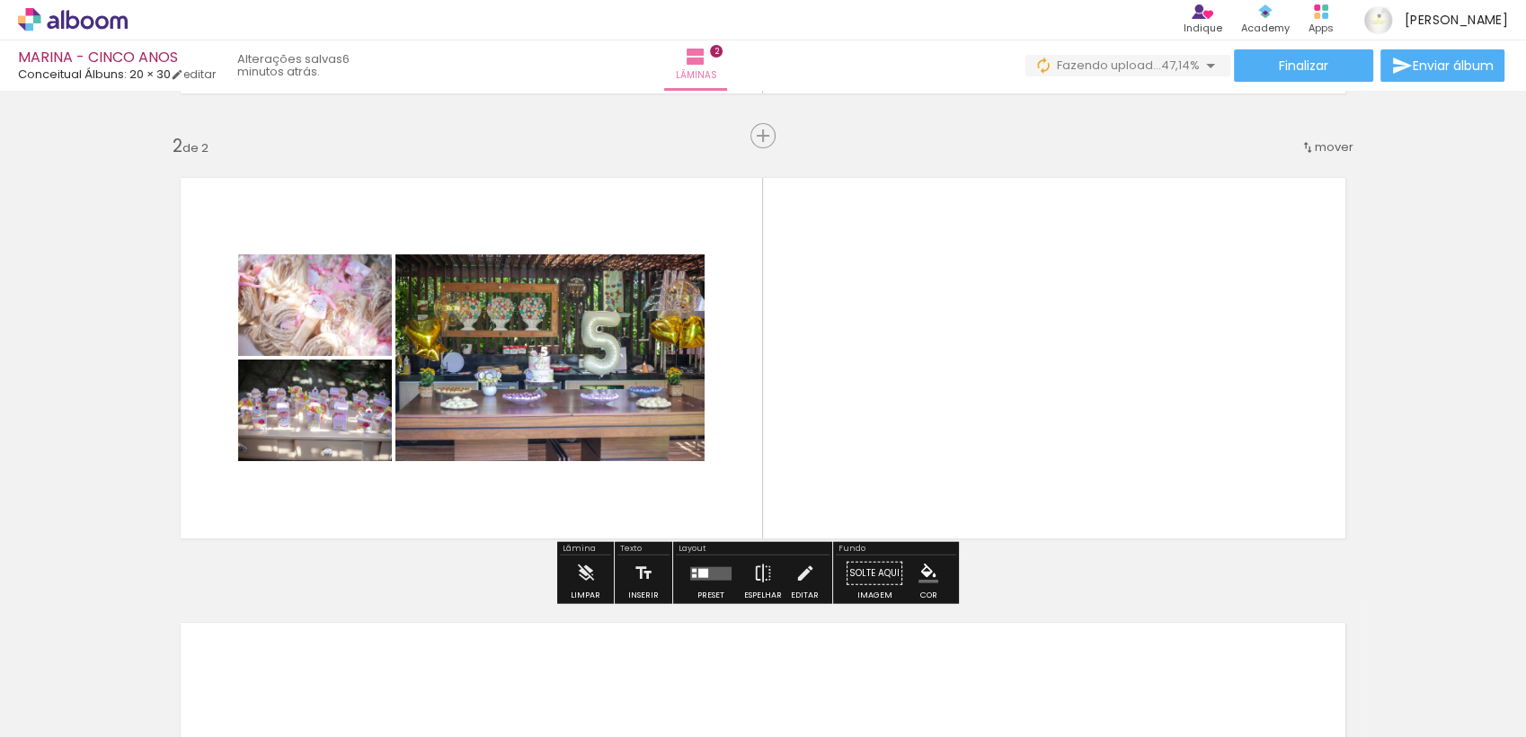
drag, startPoint x: 363, startPoint y: 686, endPoint x: 405, endPoint y: 501, distance: 189.0
click at [405, 507] on quentale-workspace at bounding box center [763, 368] width 1526 height 737
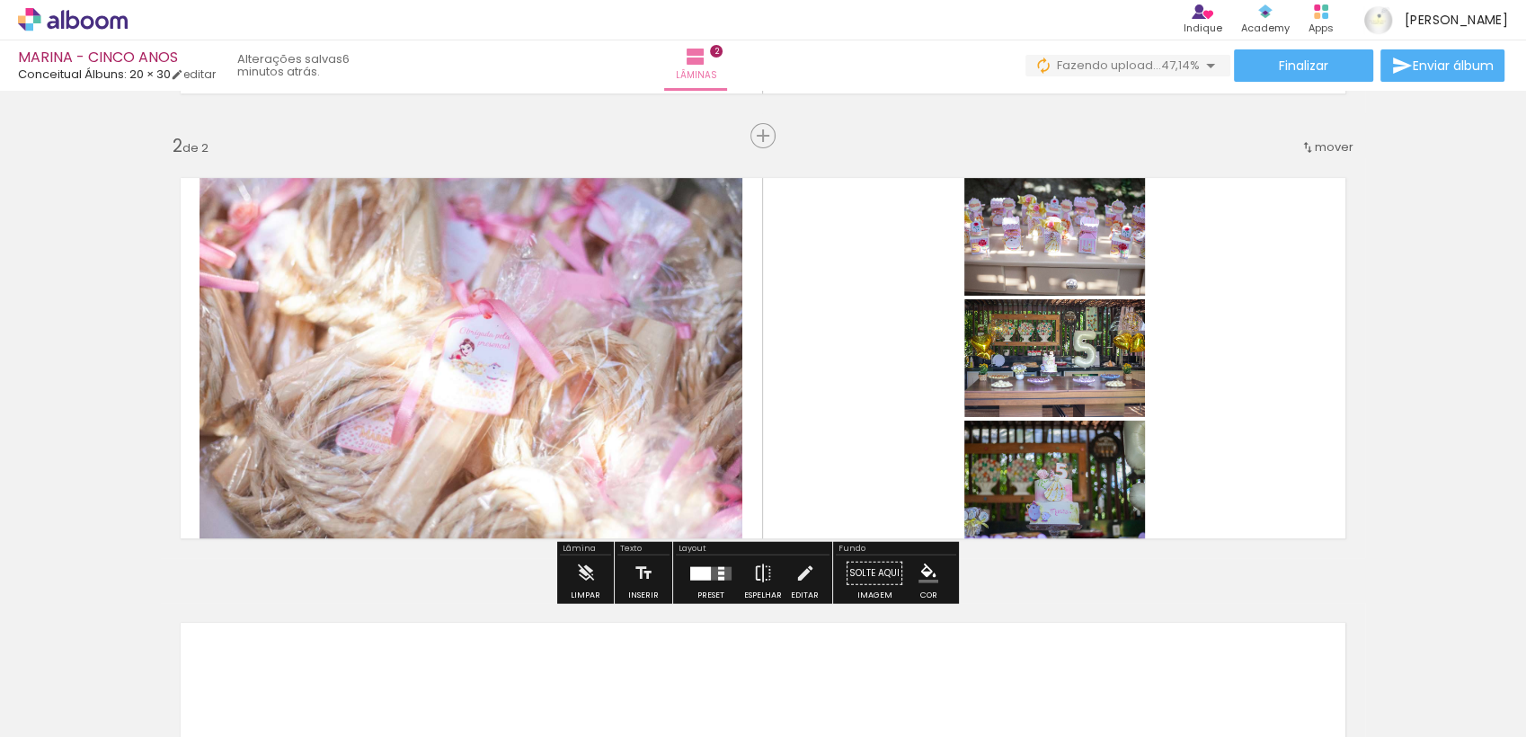
click at [697, 577] on div at bounding box center [700, 572] width 21 height 13
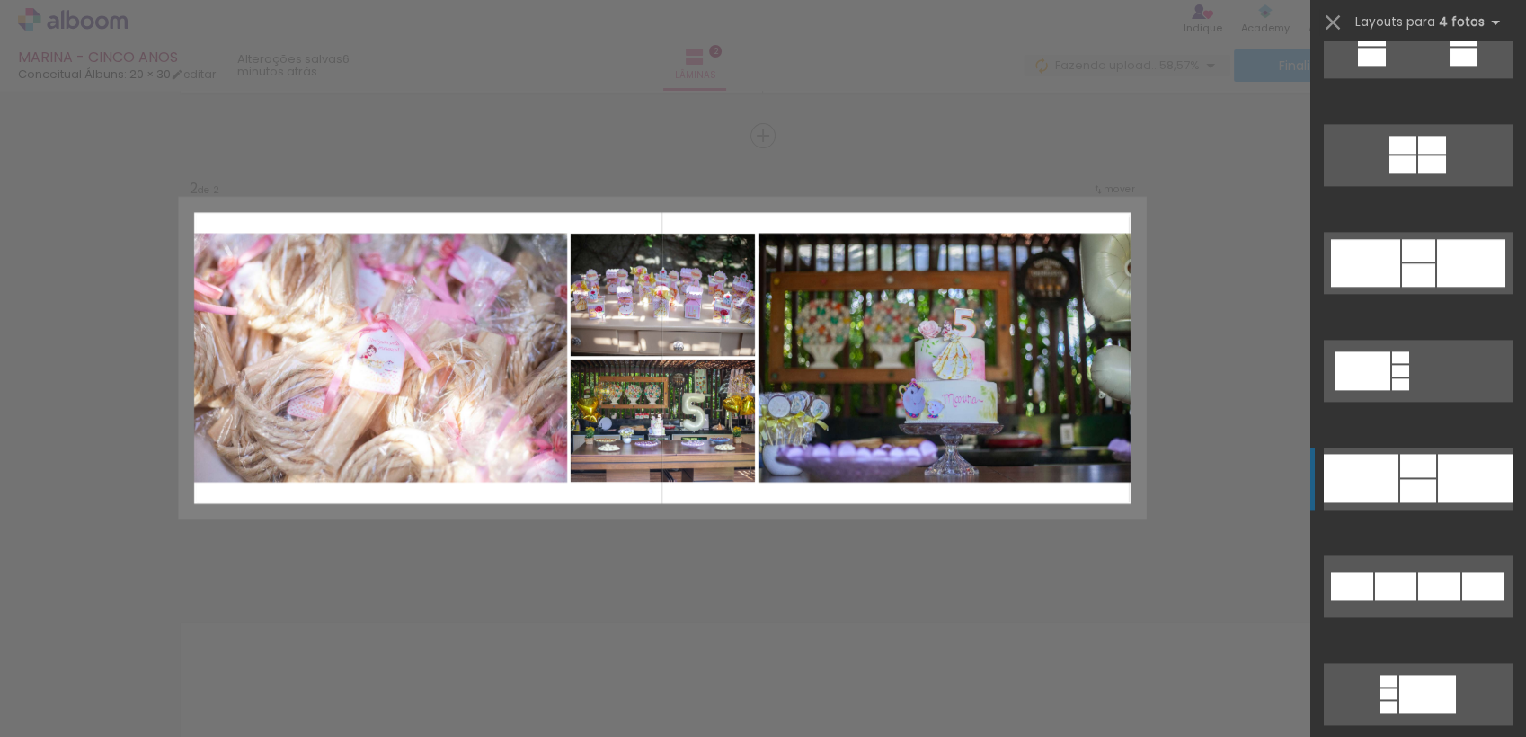
scroll to position [2196, 0]
click at [1400, 482] on div at bounding box center [1418, 489] width 36 height 23
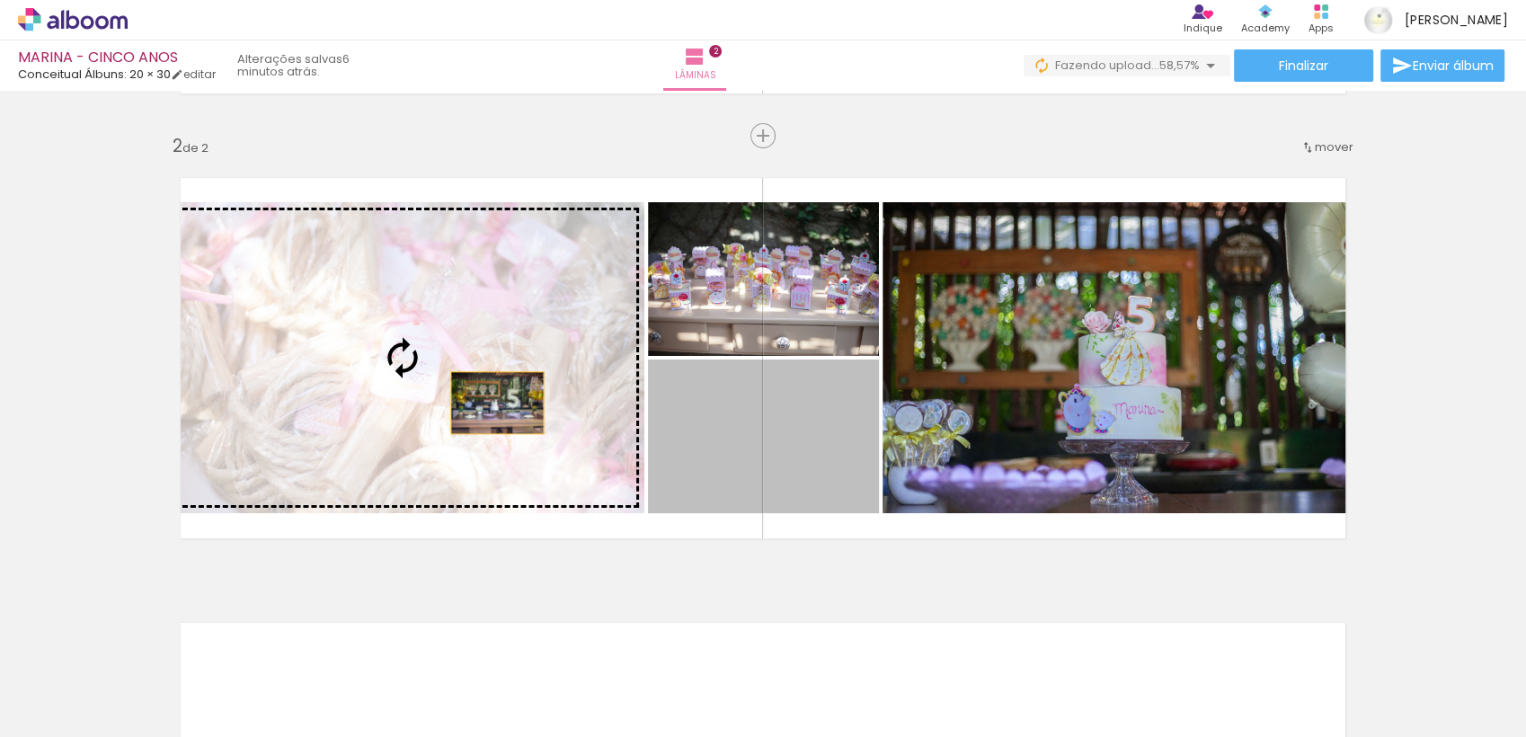
drag, startPoint x: 772, startPoint y: 457, endPoint x: 485, endPoint y: 403, distance: 291.8
click at [0, 0] on slot at bounding box center [0, 0] width 0 height 0
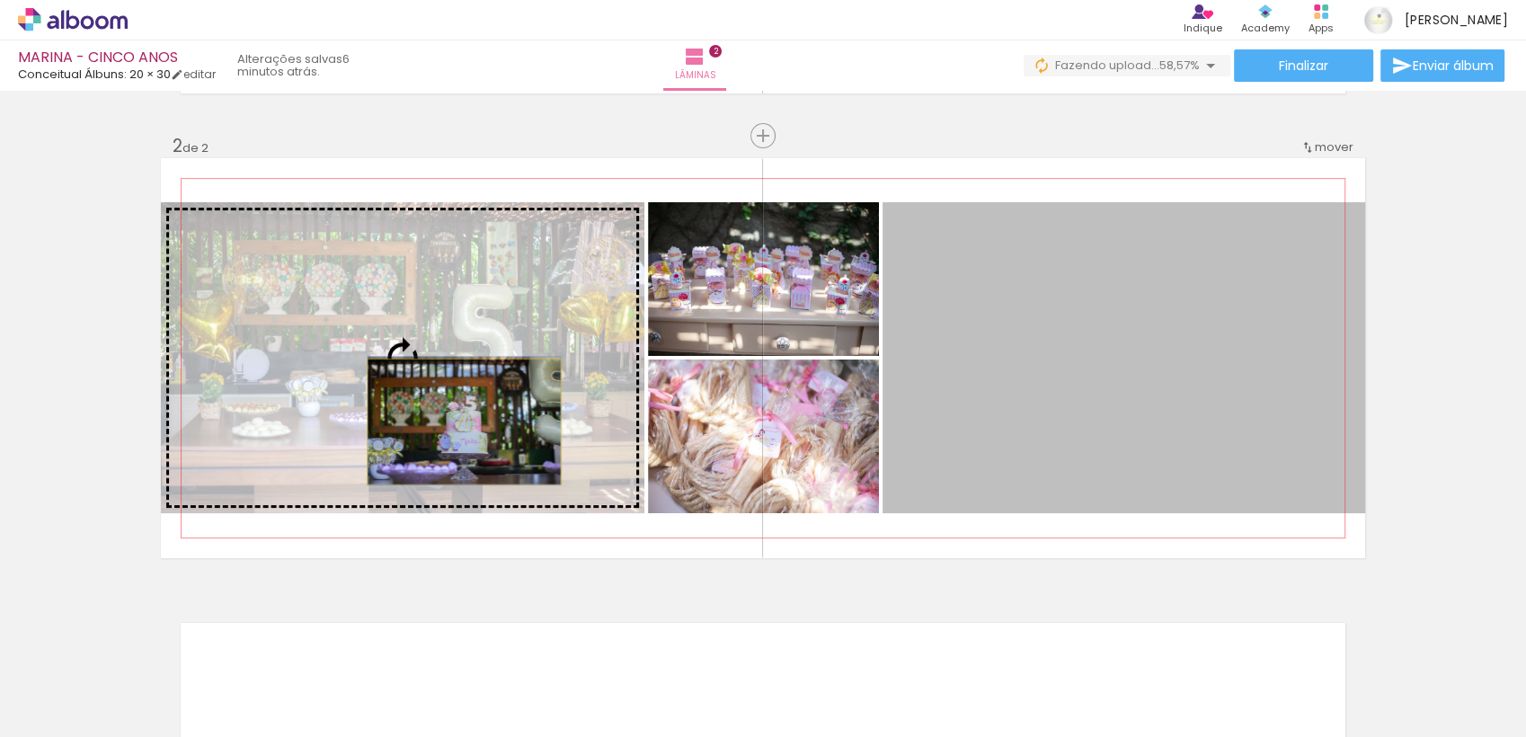
drag, startPoint x: 1065, startPoint y: 430, endPoint x: 456, endPoint y: 421, distance: 608.4
click at [0, 0] on slot at bounding box center [0, 0] width 0 height 0
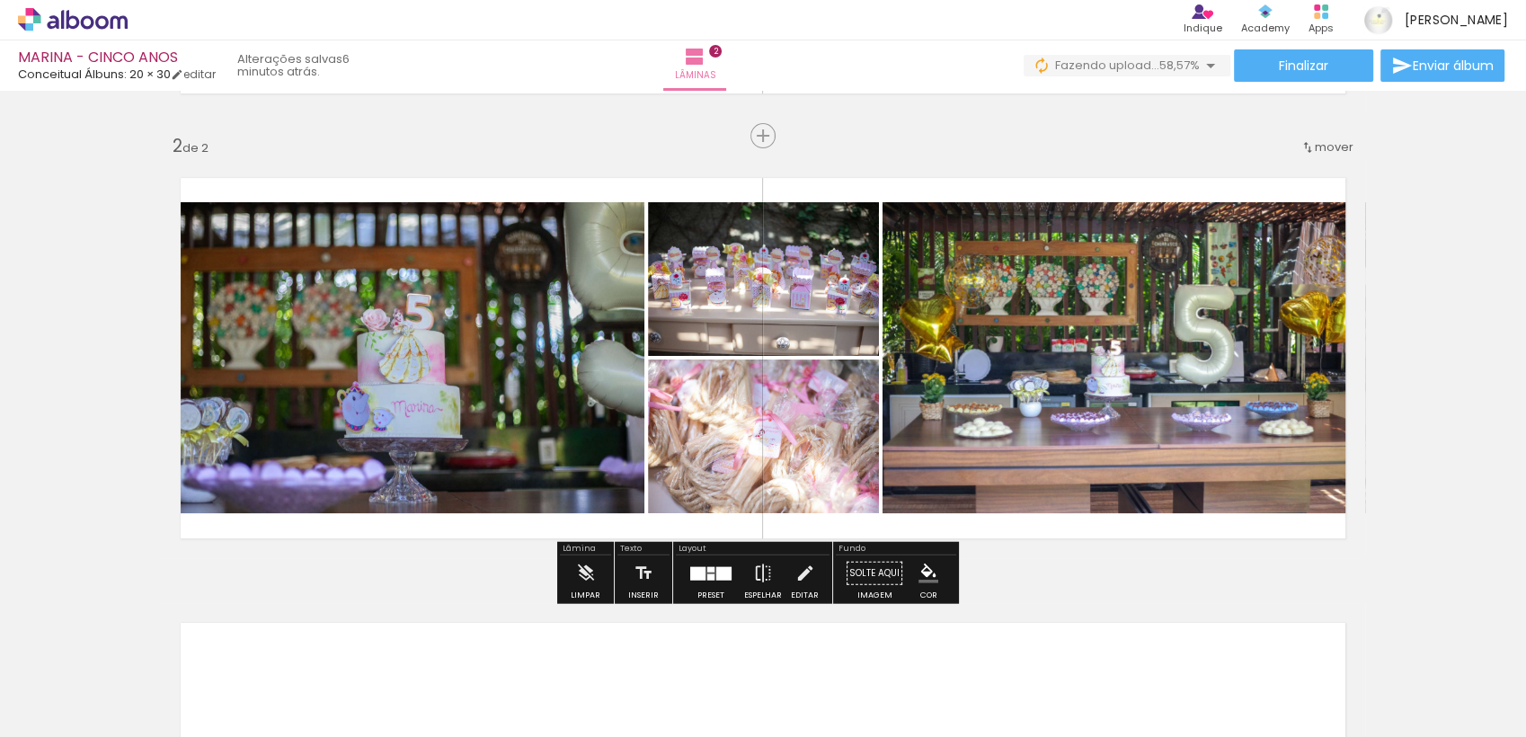
click at [1380, 372] on div "Inserir lâmina 1 de 2 Inserir lâmina 2 de 2" at bounding box center [763, 335] width 1526 height 1335
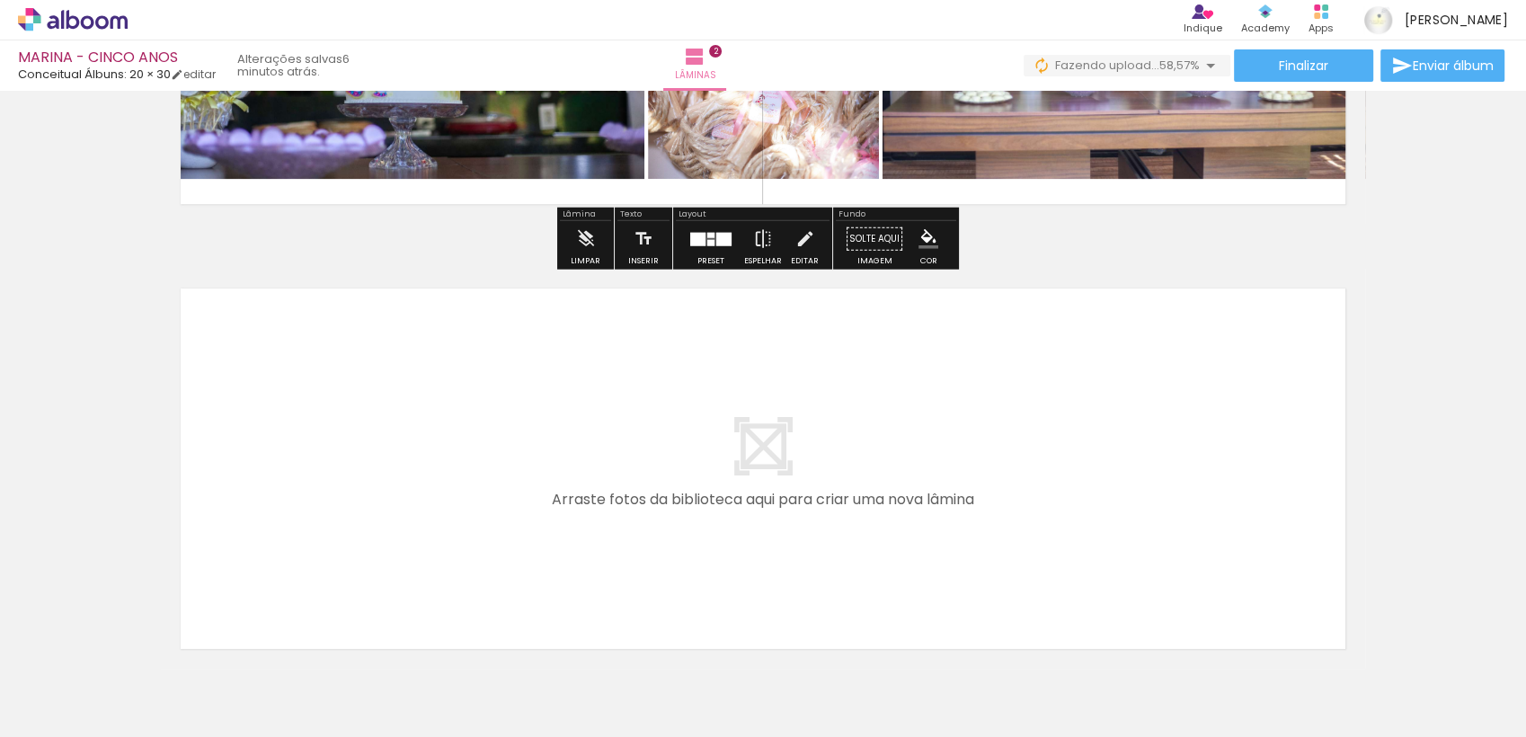
scroll to position [870, 0]
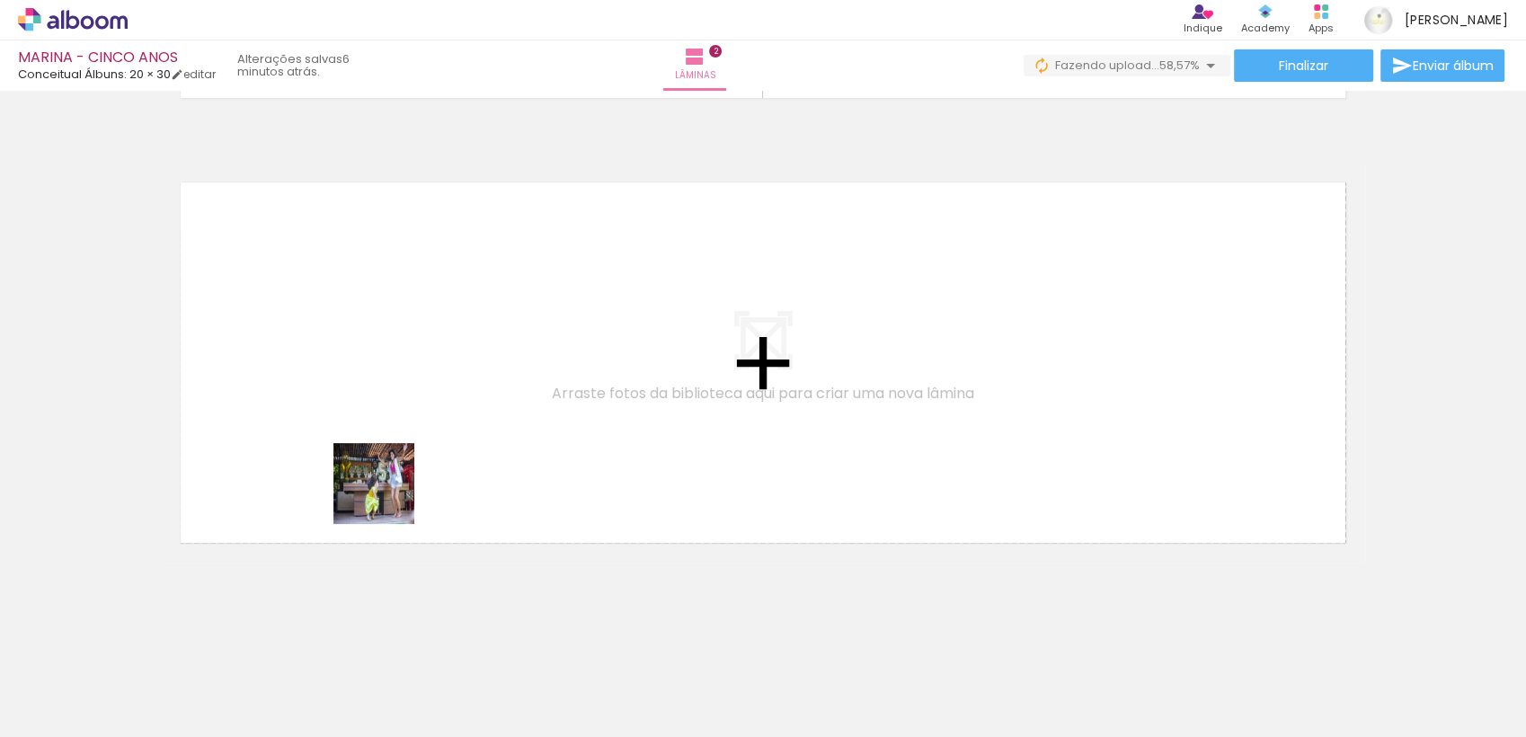
drag, startPoint x: 387, startPoint y: 582, endPoint x: 387, endPoint y: 496, distance: 86.3
click at [387, 496] on quentale-workspace at bounding box center [763, 368] width 1526 height 737
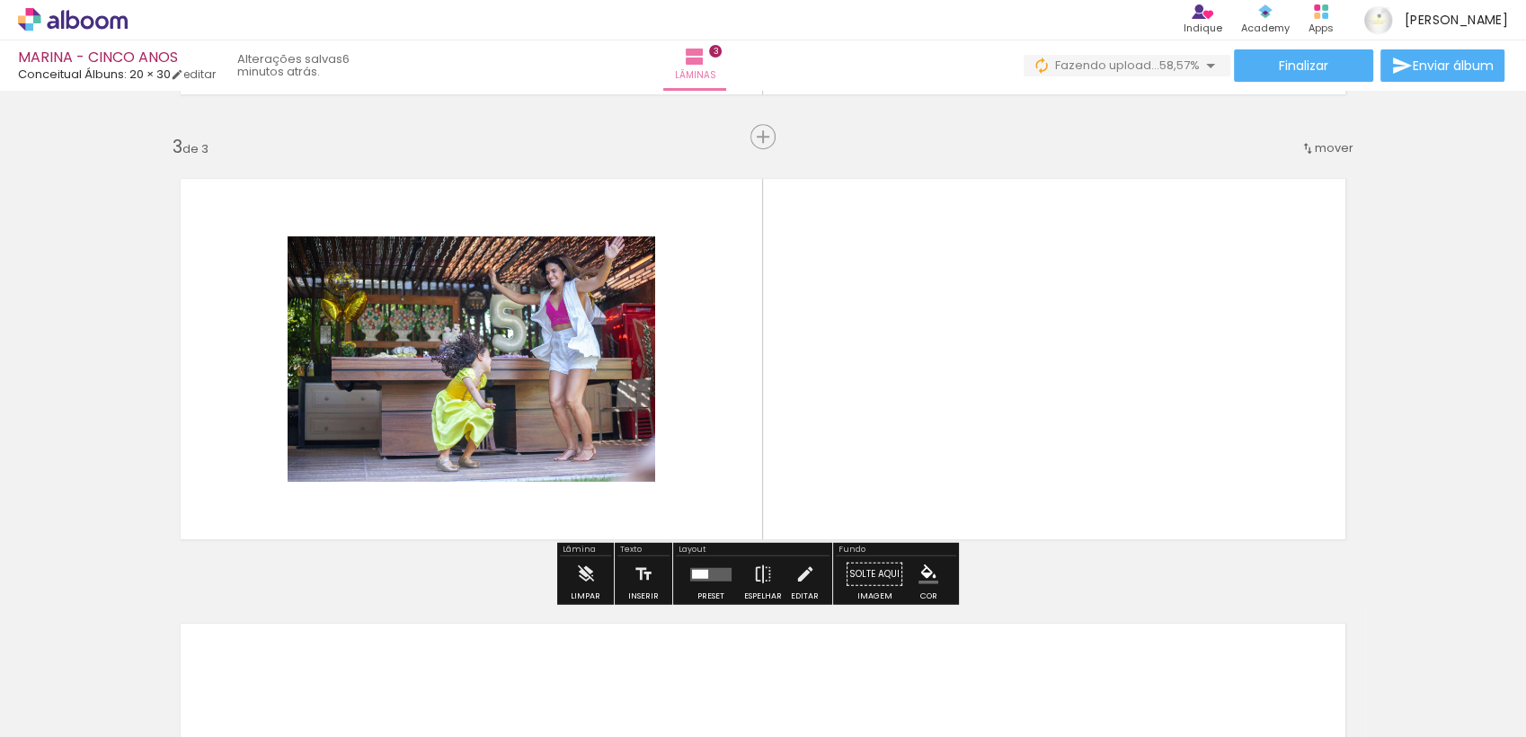
scroll to position [874, 0]
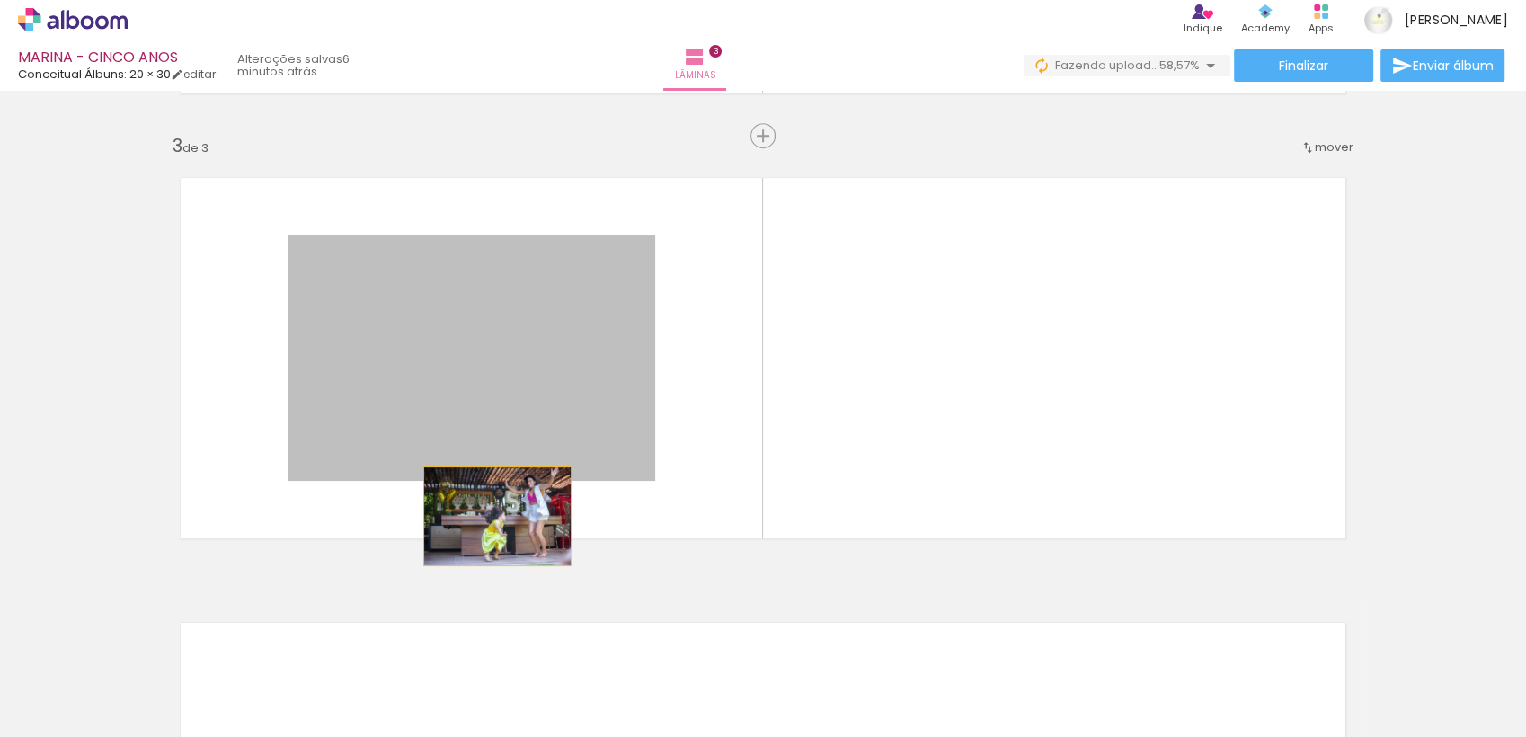
drag, startPoint x: 520, startPoint y: 331, endPoint x: 475, endPoint y: 611, distance: 283.9
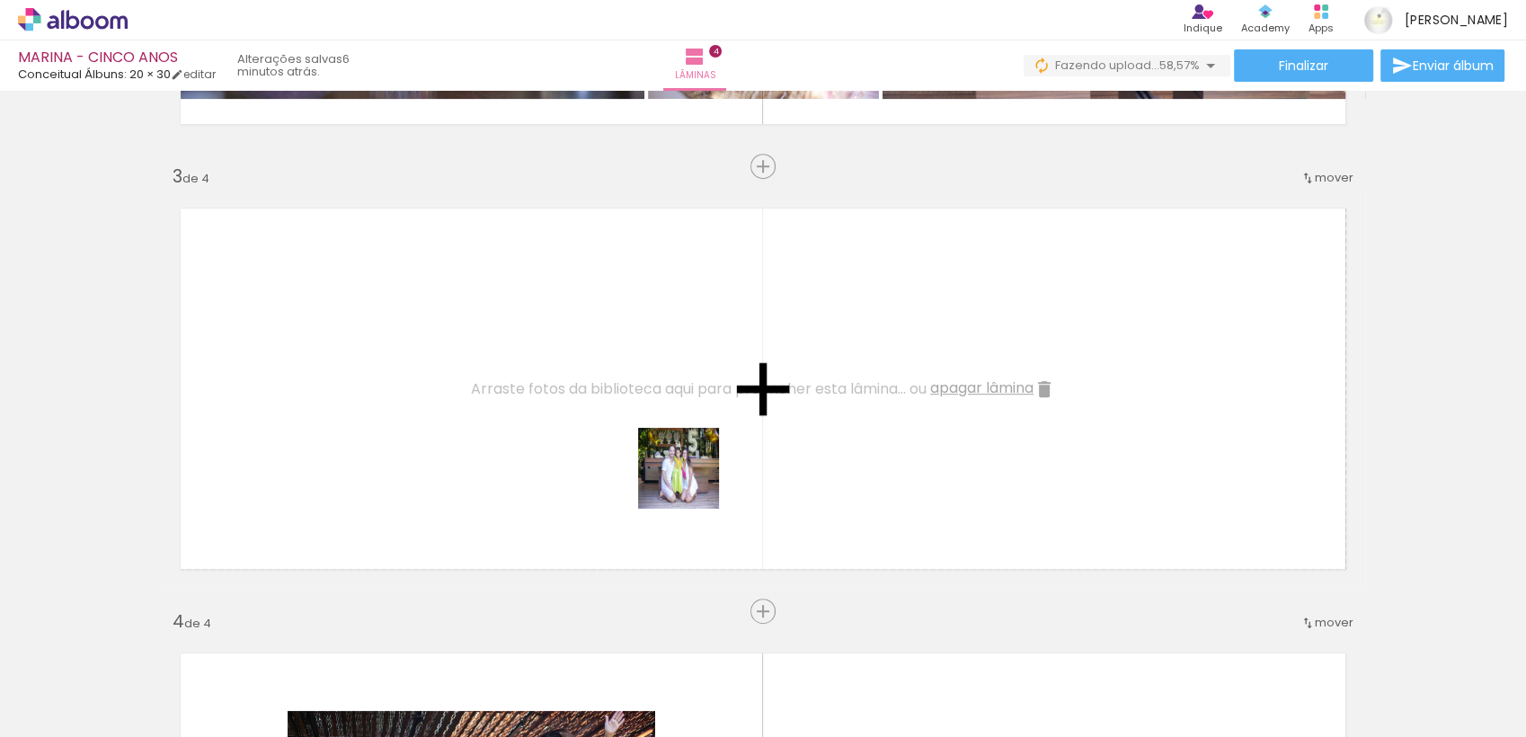
drag, startPoint x: 701, startPoint y: 679, endPoint x: 689, endPoint y: 469, distance: 210.6
click at [690, 448] on quentale-workspace at bounding box center [763, 368] width 1526 height 737
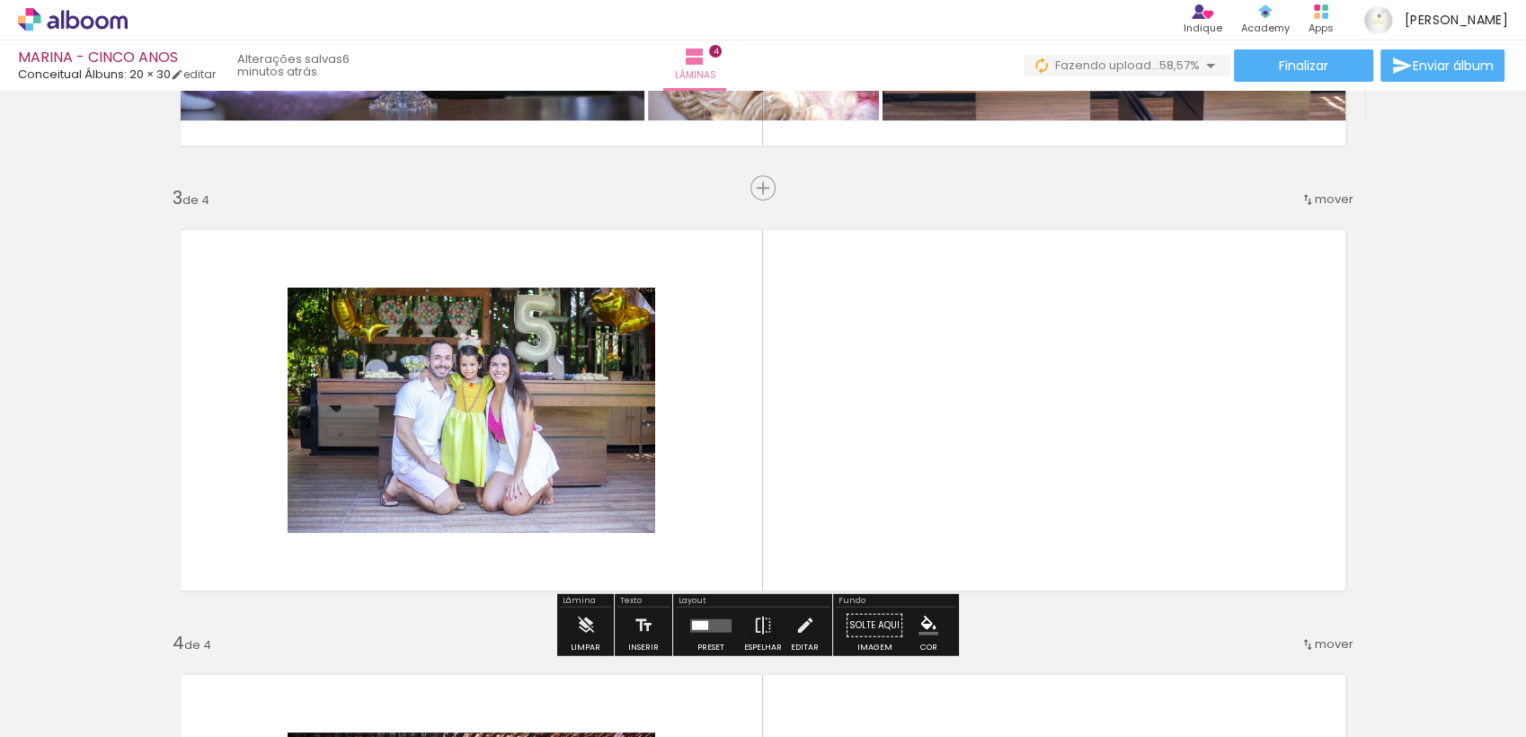
scroll to position [821, 0]
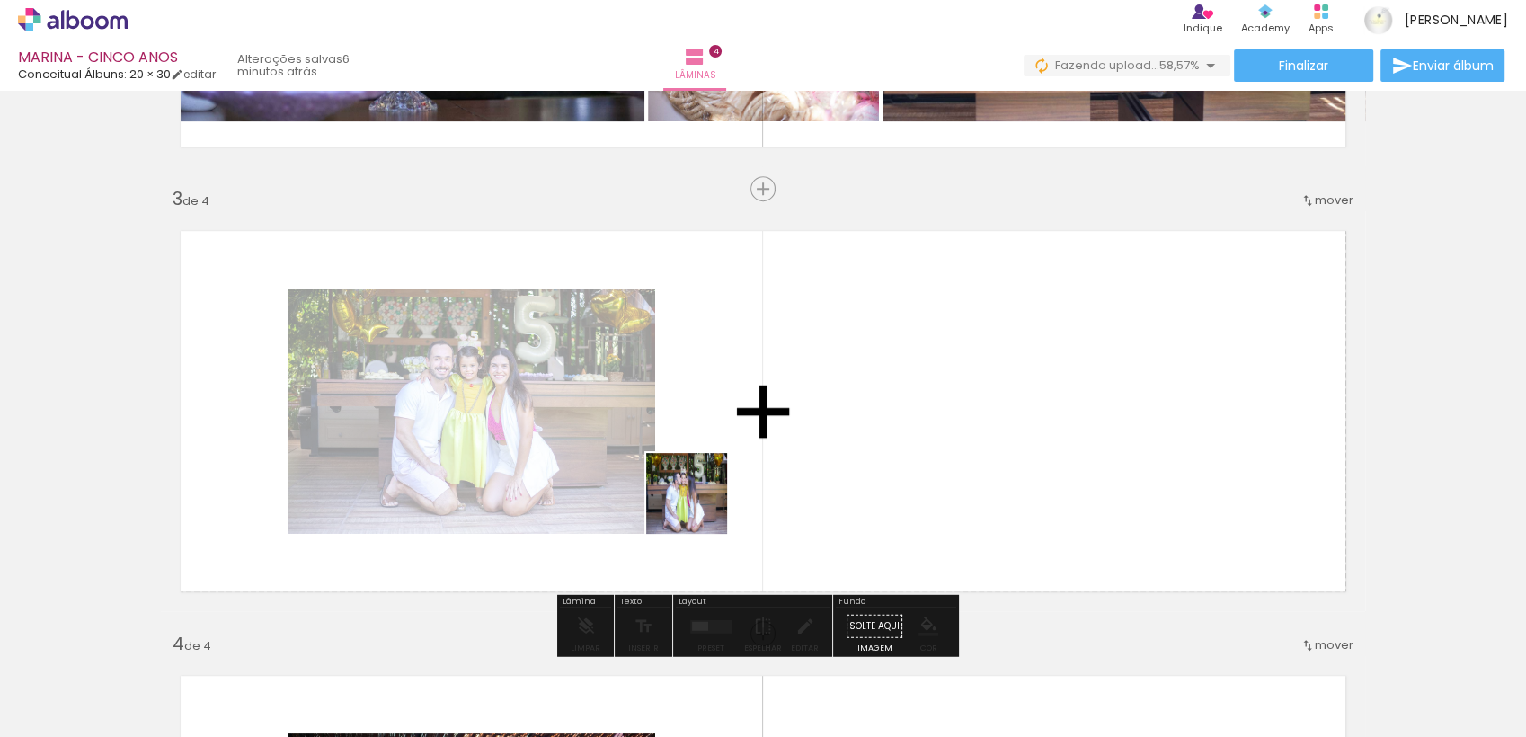
drag, startPoint x: 706, startPoint y: 641, endPoint x: 698, endPoint y: 483, distance: 158.4
click at [697, 483] on quentale-workspace at bounding box center [763, 368] width 1526 height 737
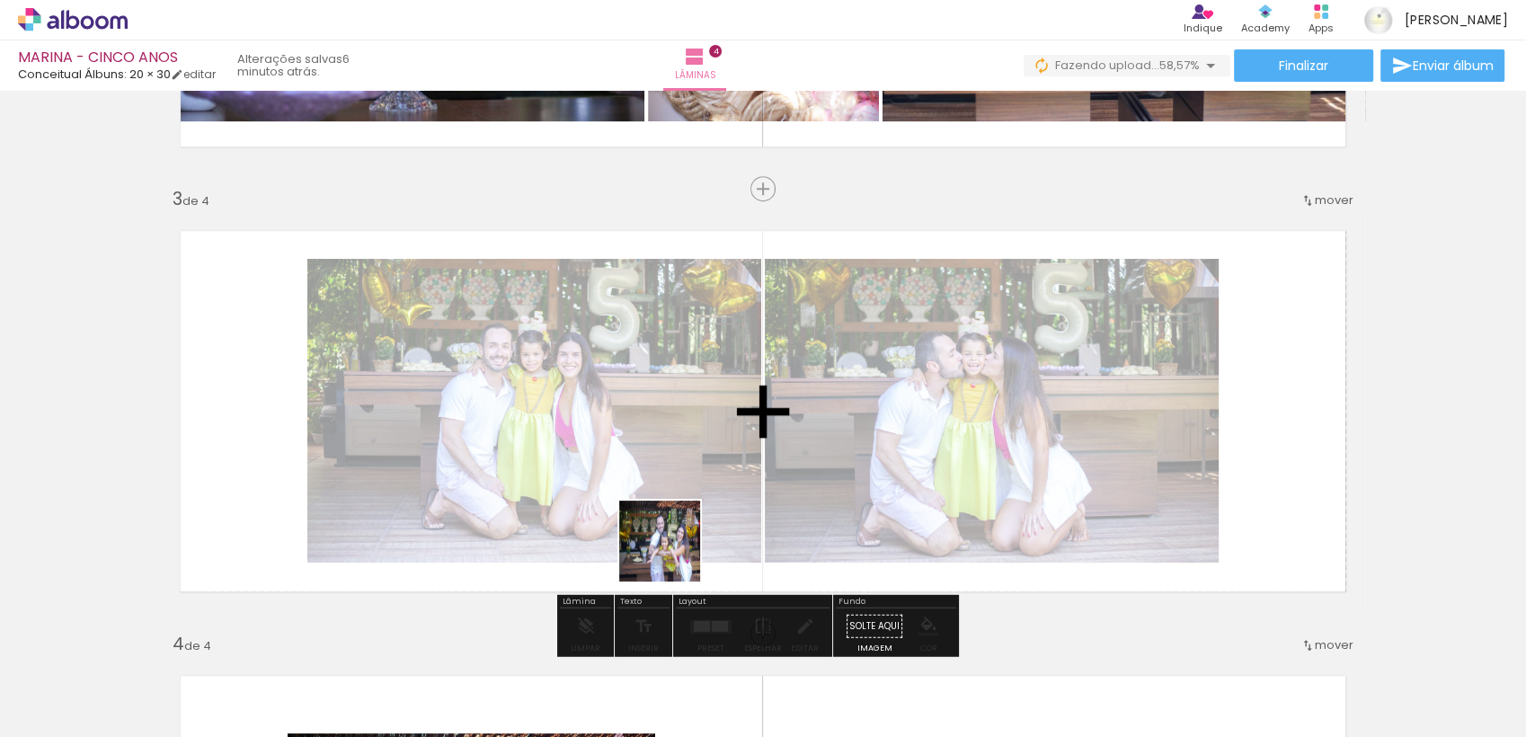
drag, startPoint x: 680, startPoint y: 699, endPoint x: 683, endPoint y: 570, distance: 129.4
click at [673, 544] on quentale-workspace at bounding box center [763, 368] width 1526 height 737
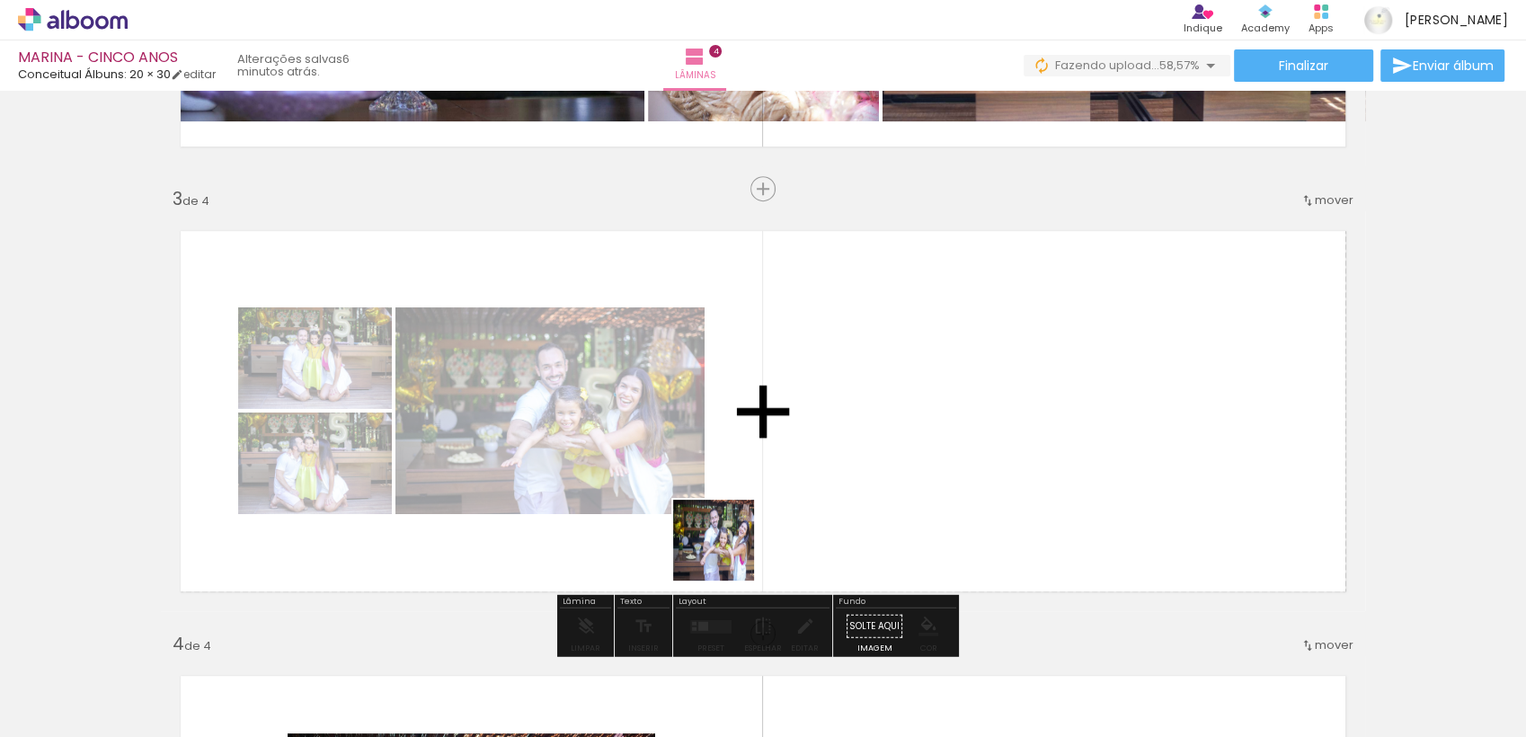
drag, startPoint x: 721, startPoint y: 588, endPoint x: 735, endPoint y: 492, distance: 97.2
click at [735, 492] on quentale-workspace at bounding box center [763, 368] width 1526 height 737
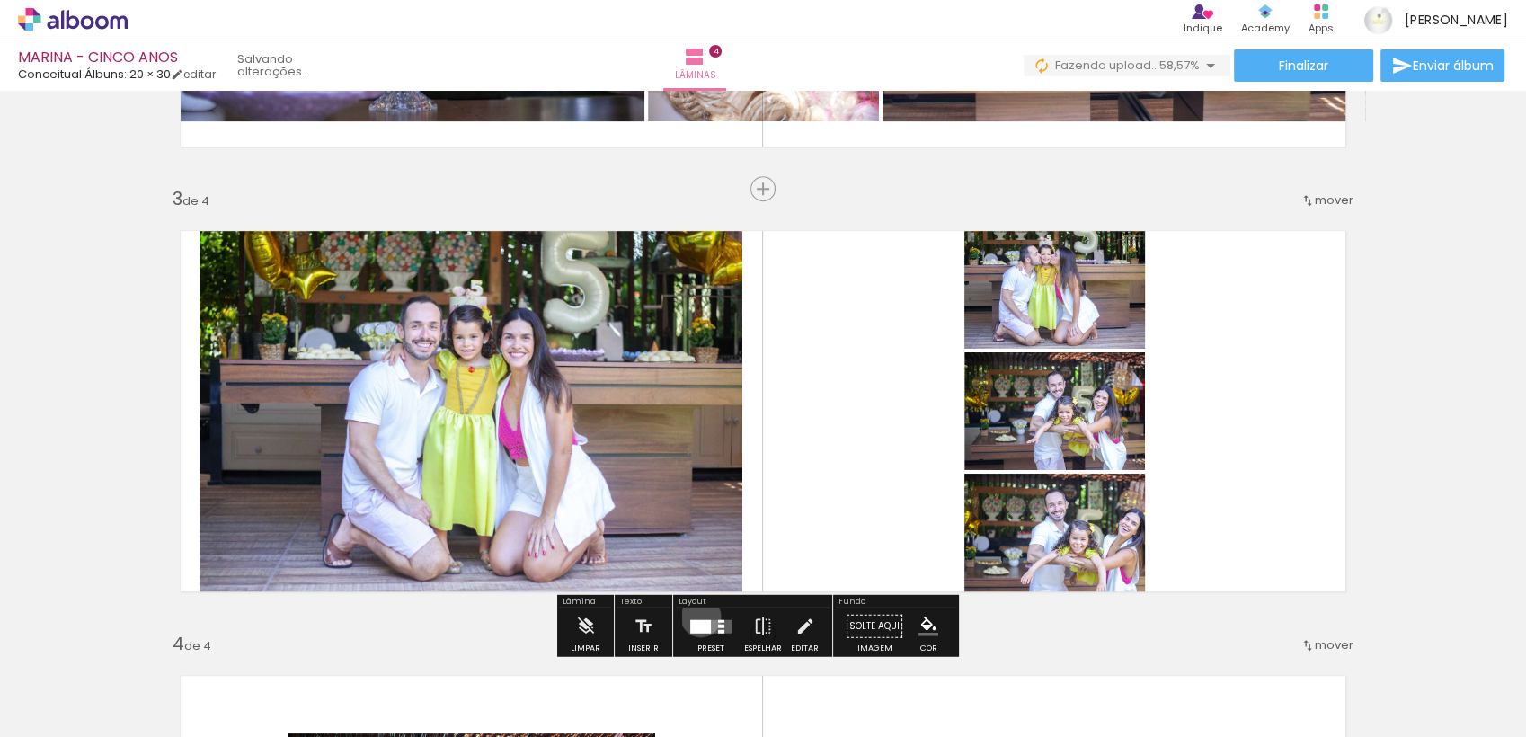
click at [696, 616] on div at bounding box center [711, 626] width 49 height 36
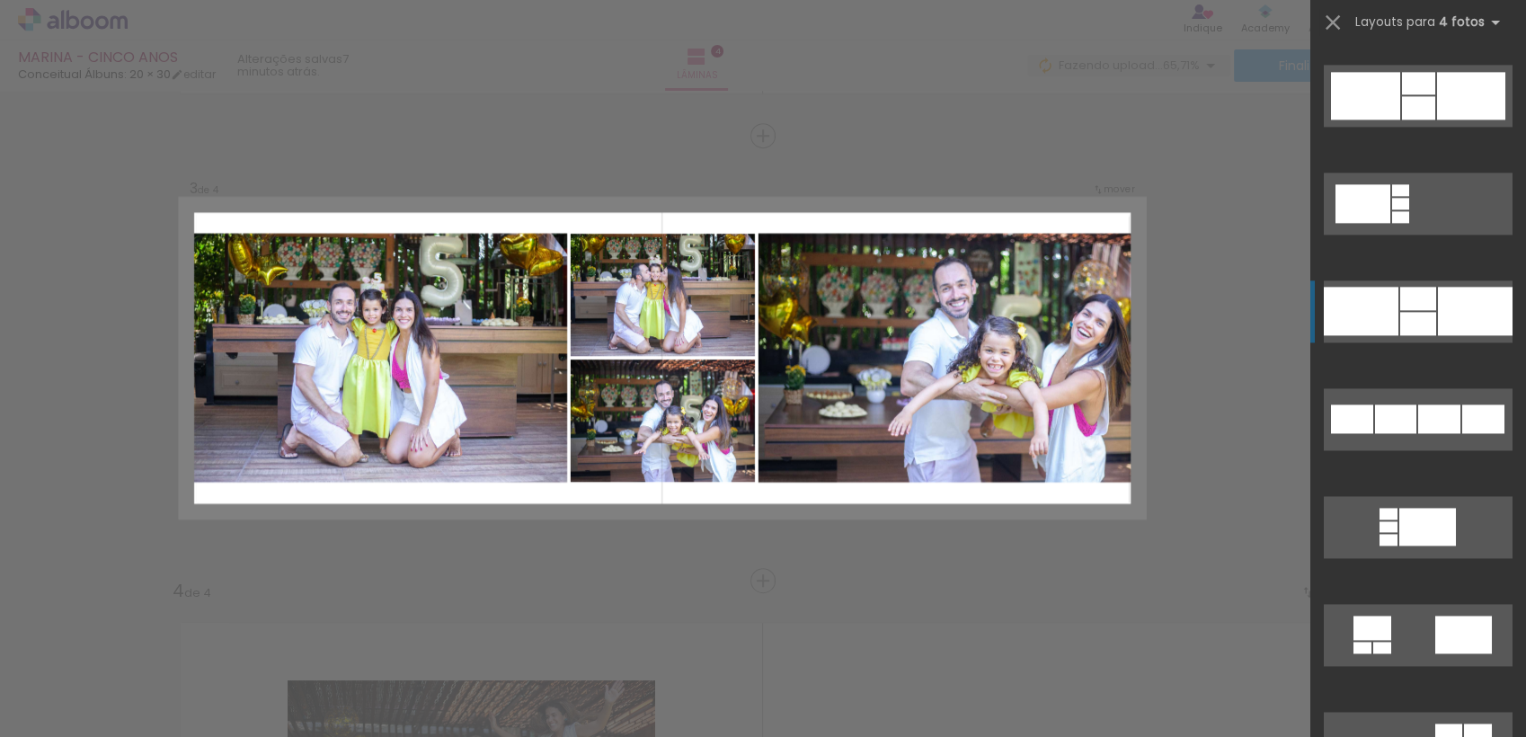
scroll to position [2361, 0]
click at [1377, 323] on div at bounding box center [1361, 312] width 75 height 49
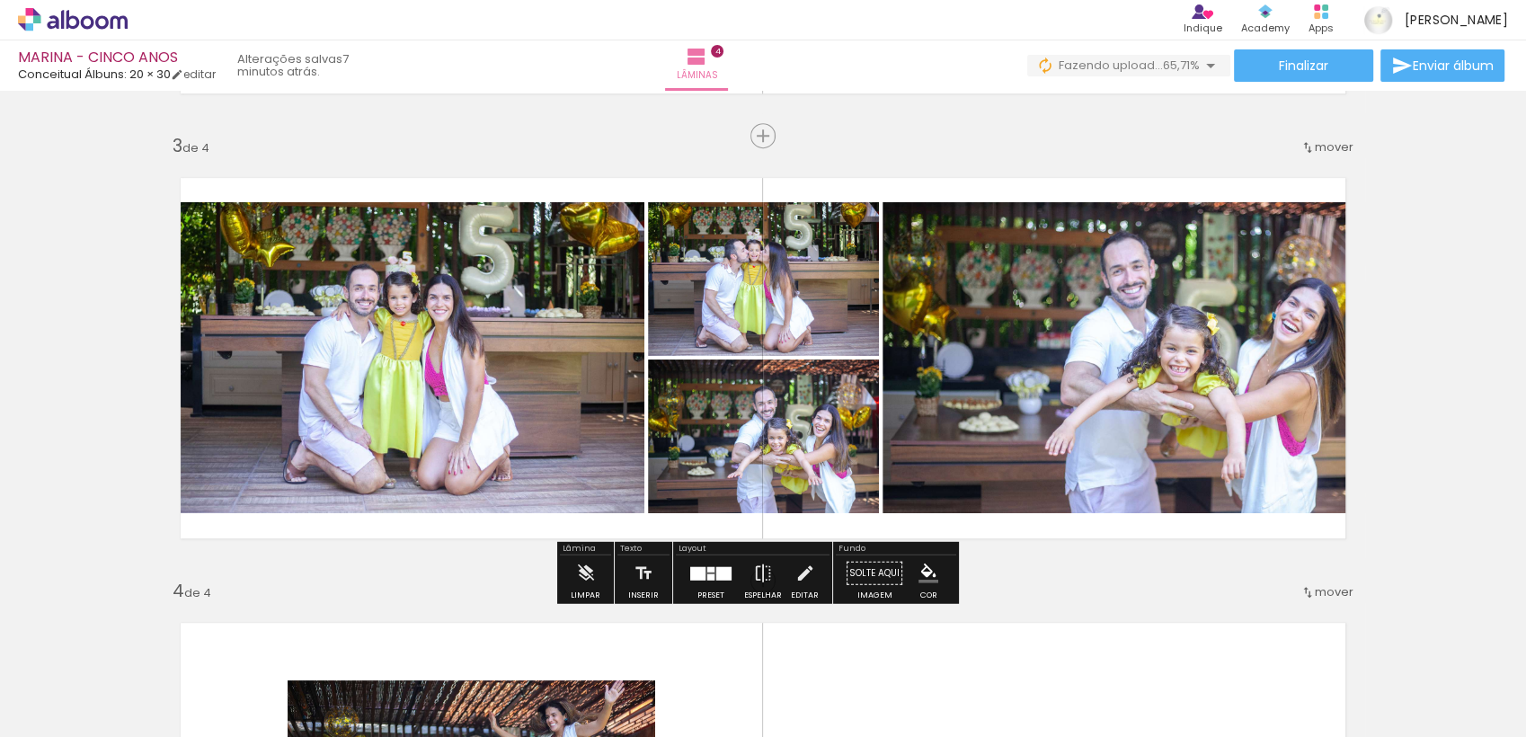
click at [730, 566] on div at bounding box center [711, 573] width 49 height 36
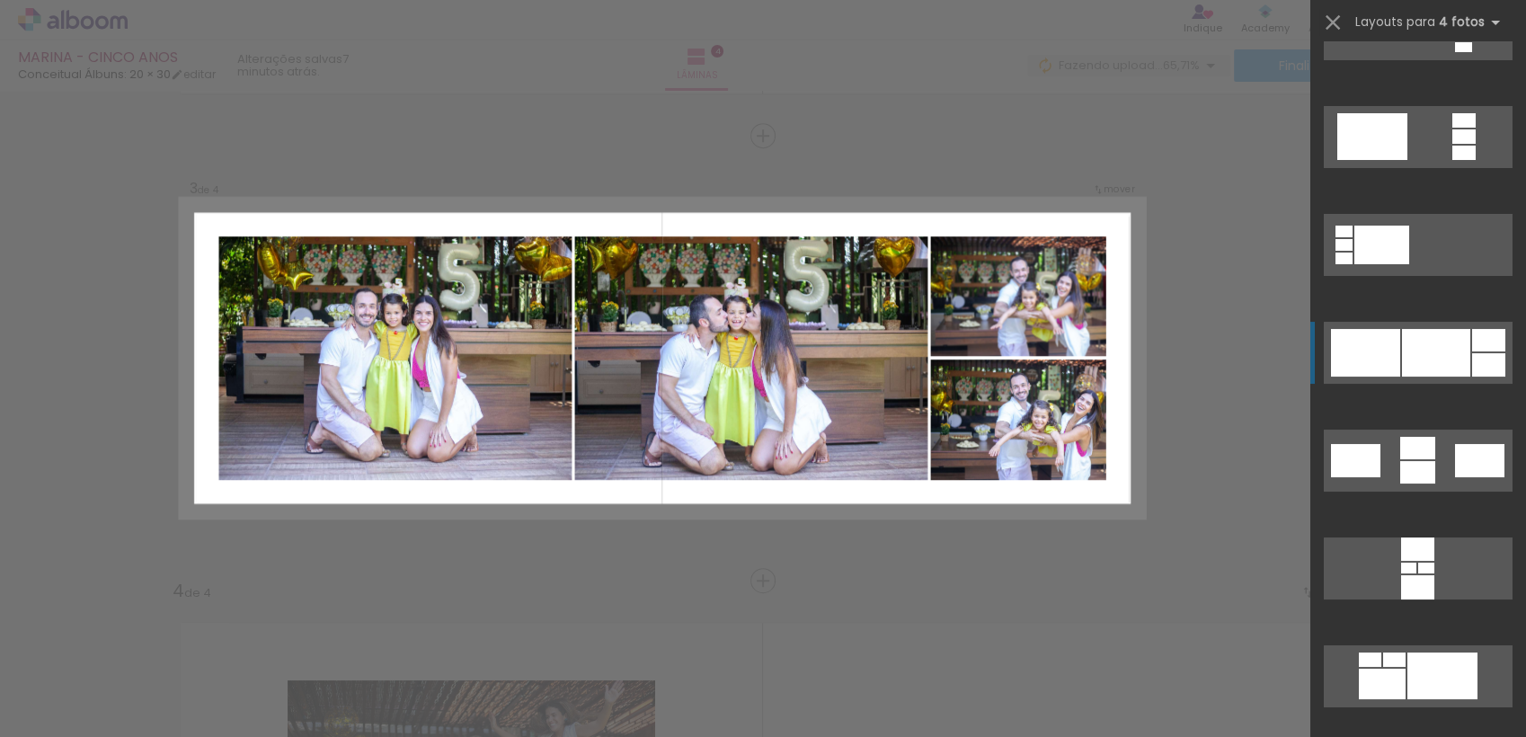
click at [1431, 380] on div at bounding box center [1418, 362] width 216 height 108
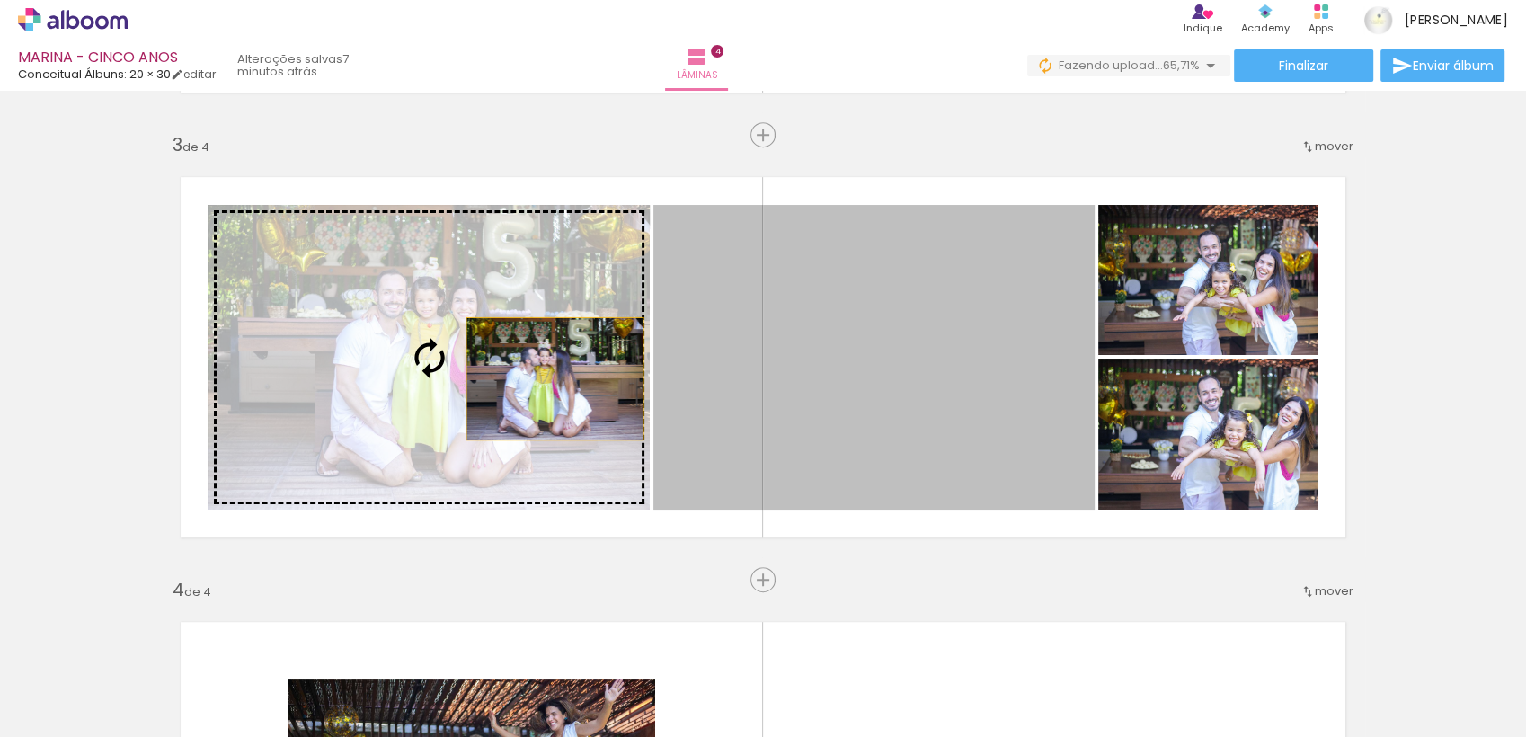
scroll to position [876, 0]
drag, startPoint x: 909, startPoint y: 417, endPoint x: 542, endPoint y: 379, distance: 369.5
click at [0, 0] on slot at bounding box center [0, 0] width 0 height 0
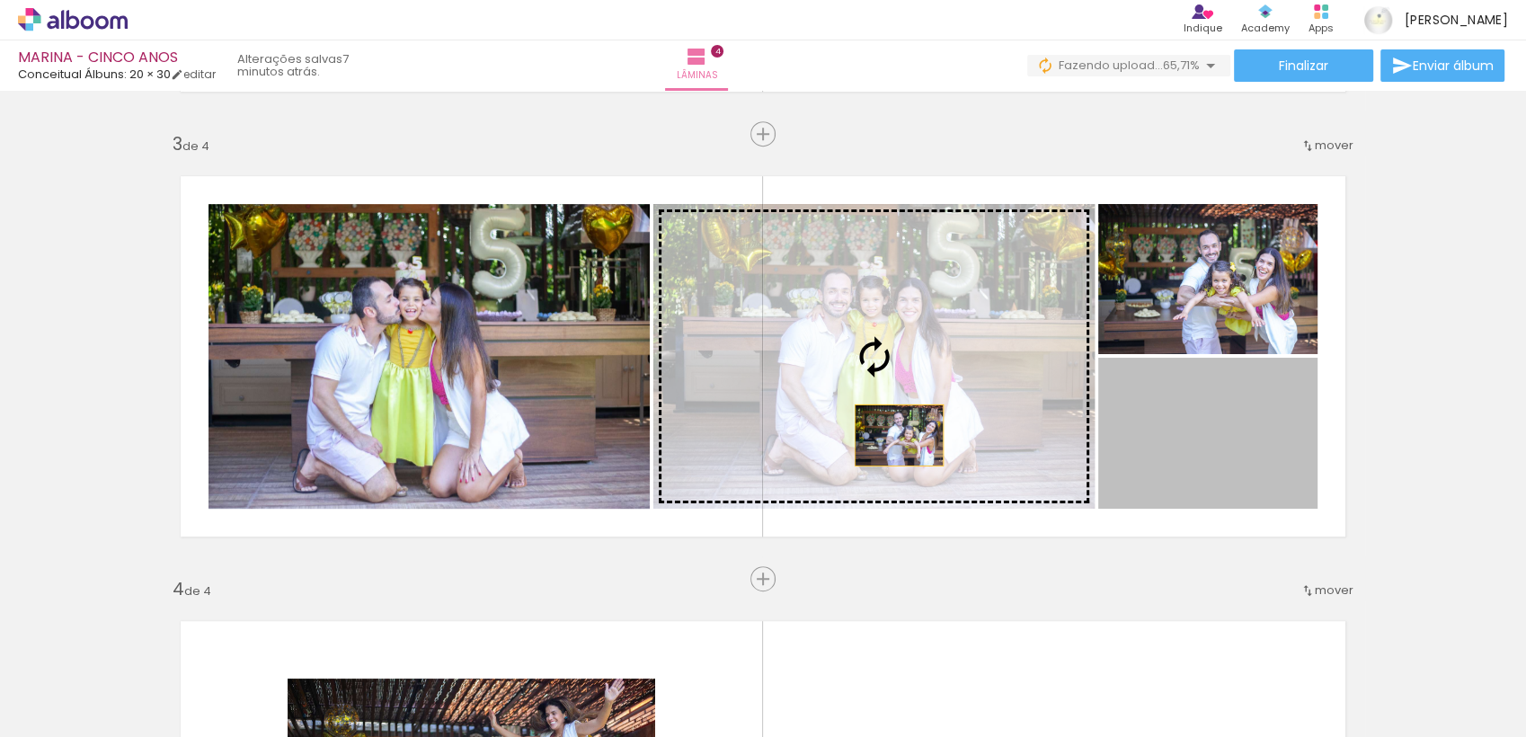
drag, startPoint x: 1219, startPoint y: 465, endPoint x: 861, endPoint y: 421, distance: 361.2
click at [0, 0] on slot at bounding box center [0, 0] width 0 height 0
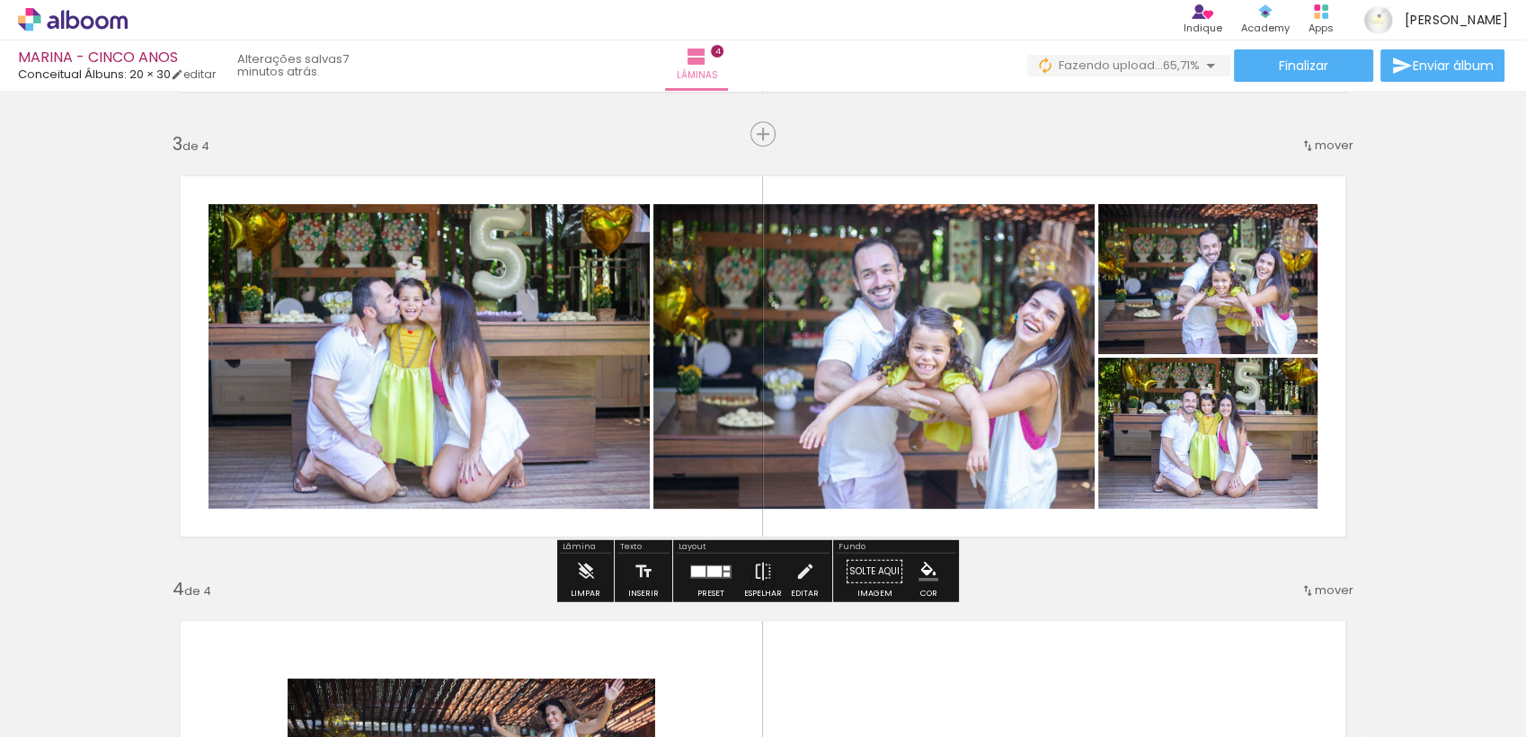
click at [1379, 380] on div "Inserir lâmina 1 de 4 Inserir lâmina 2 de 4 Inserir lâmina 3 de 4 Inserir lâmin…" at bounding box center [763, 333] width 1526 height 2225
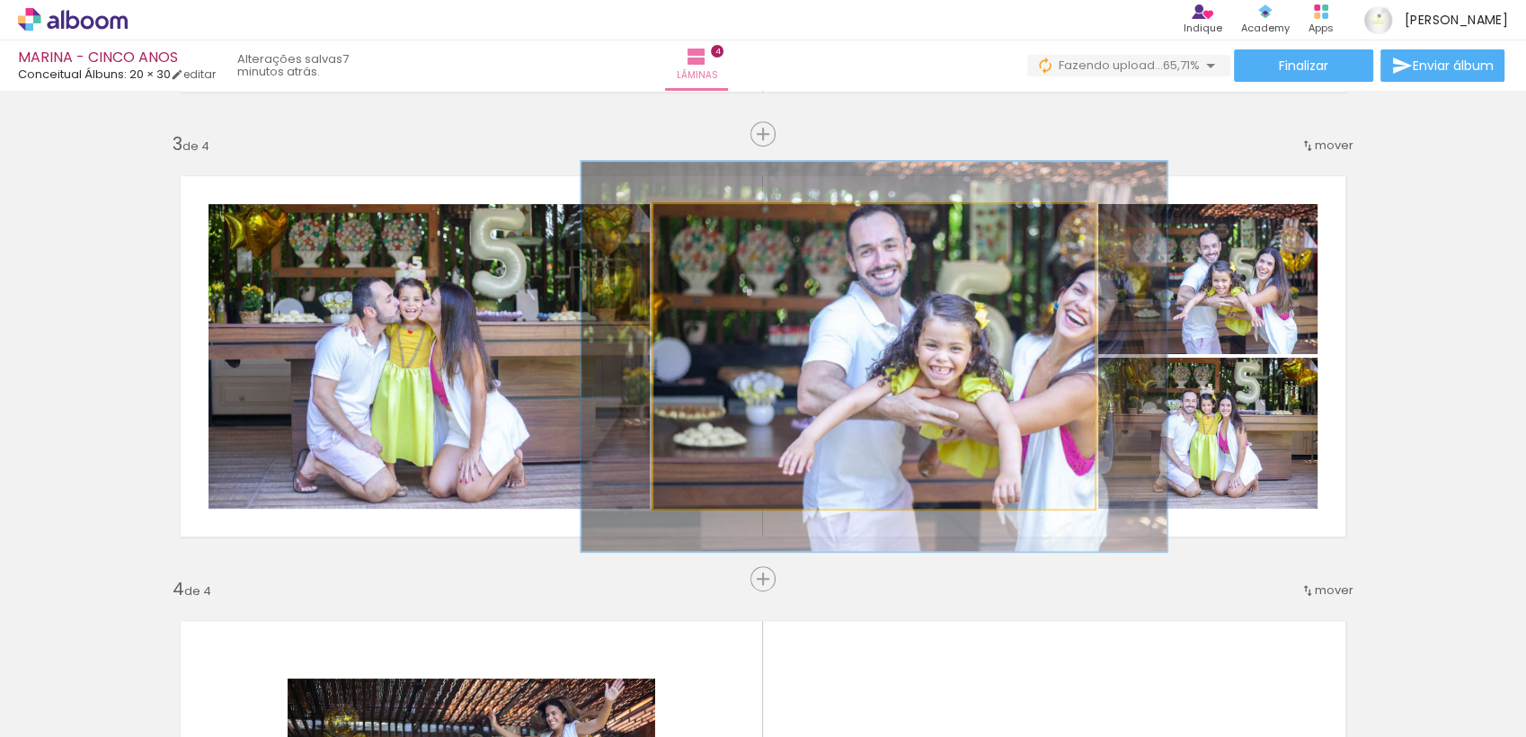
click at [712, 226] on div at bounding box center [731, 222] width 70 height 29
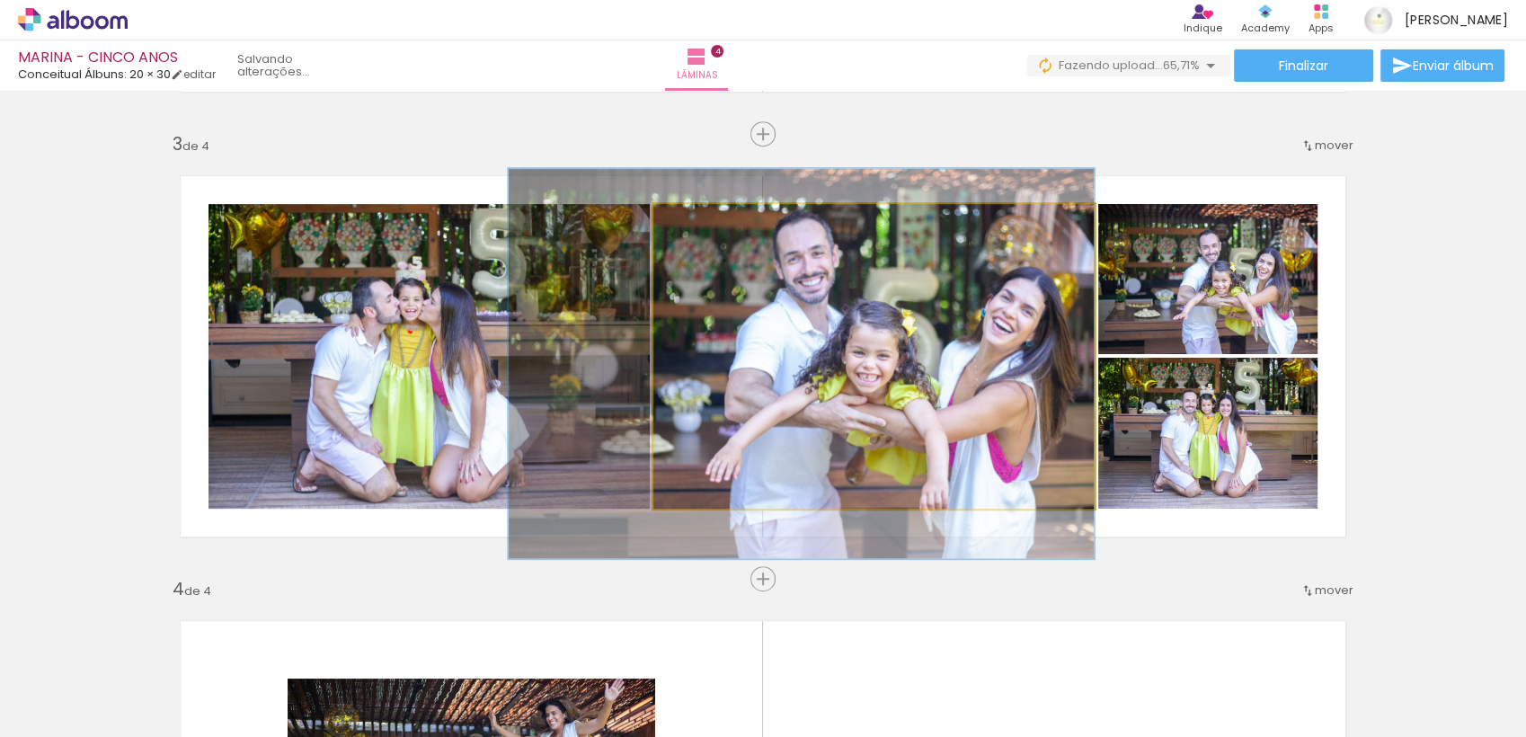
drag, startPoint x: 884, startPoint y: 362, endPoint x: 796, endPoint y: 370, distance: 88.4
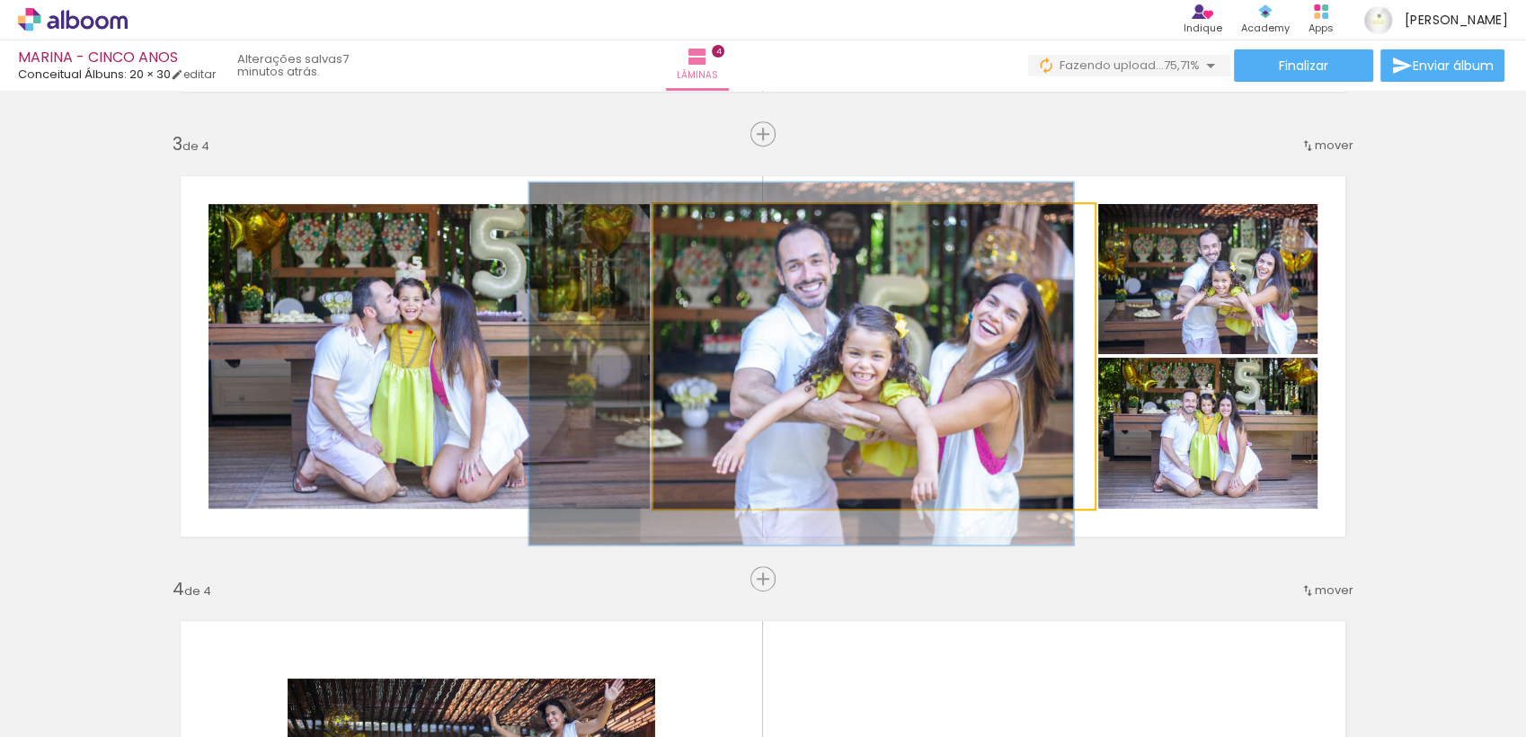
type paper-slider "119"
click at [699, 232] on div at bounding box center [709, 222] width 29 height 29
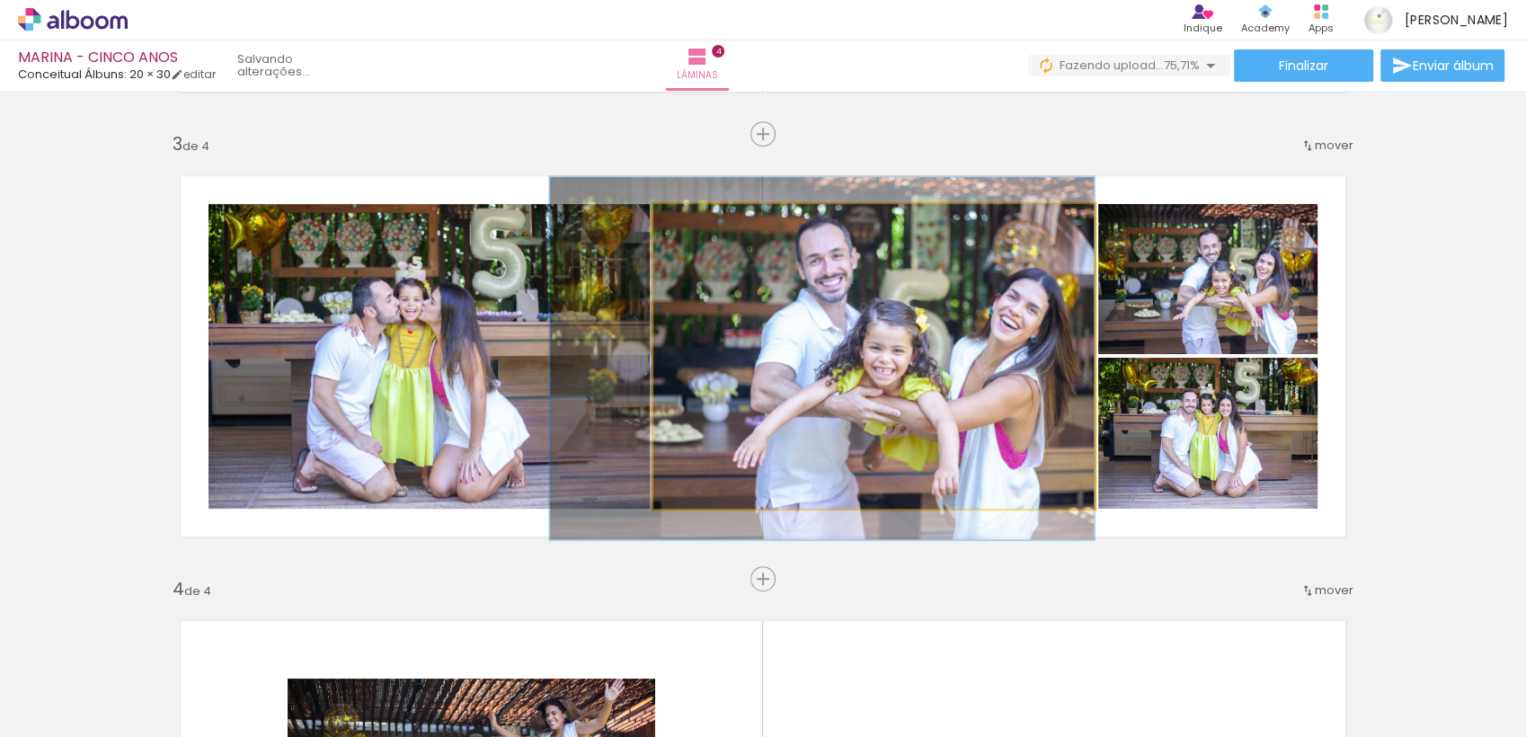
drag, startPoint x: 931, startPoint y: 403, endPoint x: 891, endPoint y: 397, distance: 39.9
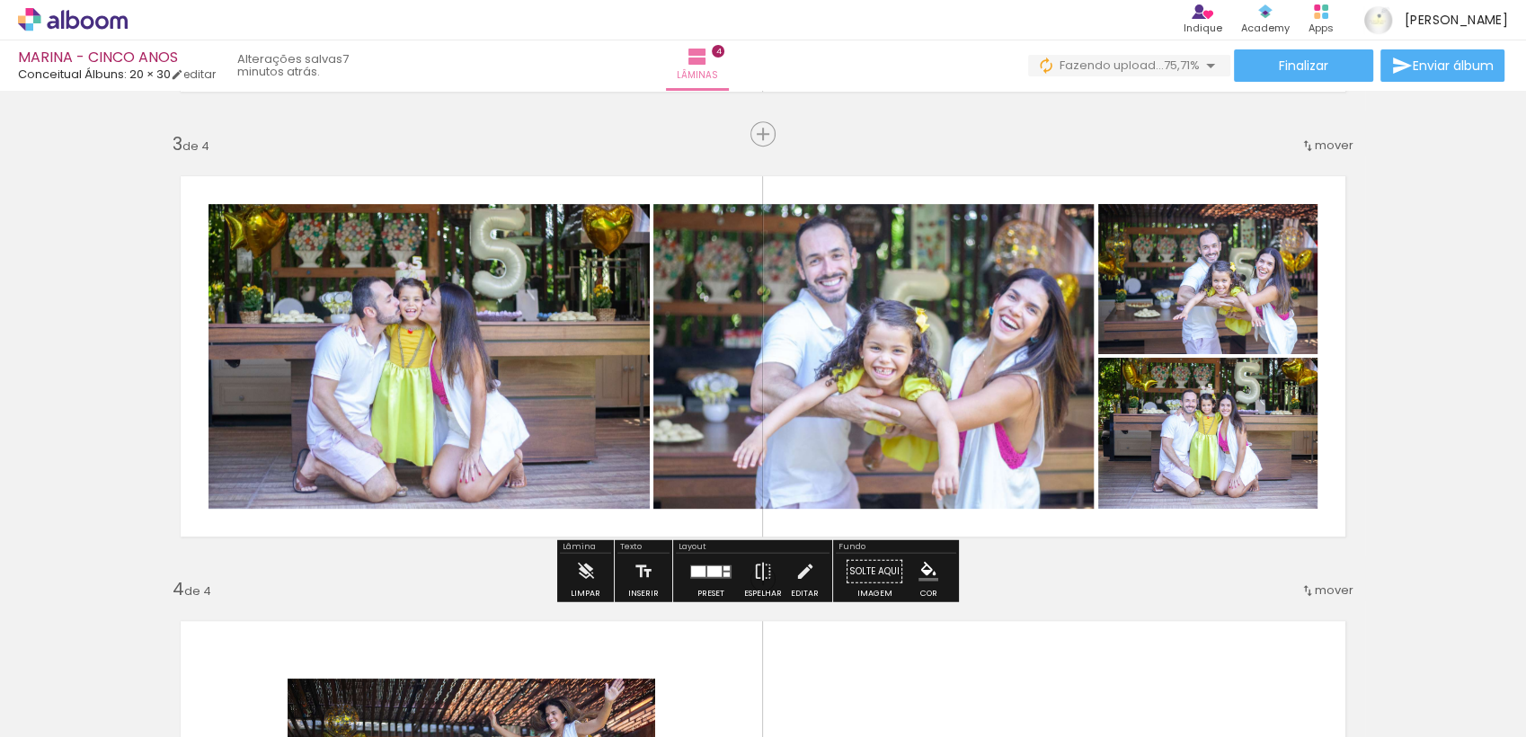
click at [1395, 403] on div "Inserir lâmina 1 de 4 Inserir lâmina 2 de 4 Inserir lâmina 3 de 4 Inserir lâmin…" at bounding box center [763, 333] width 1526 height 2225
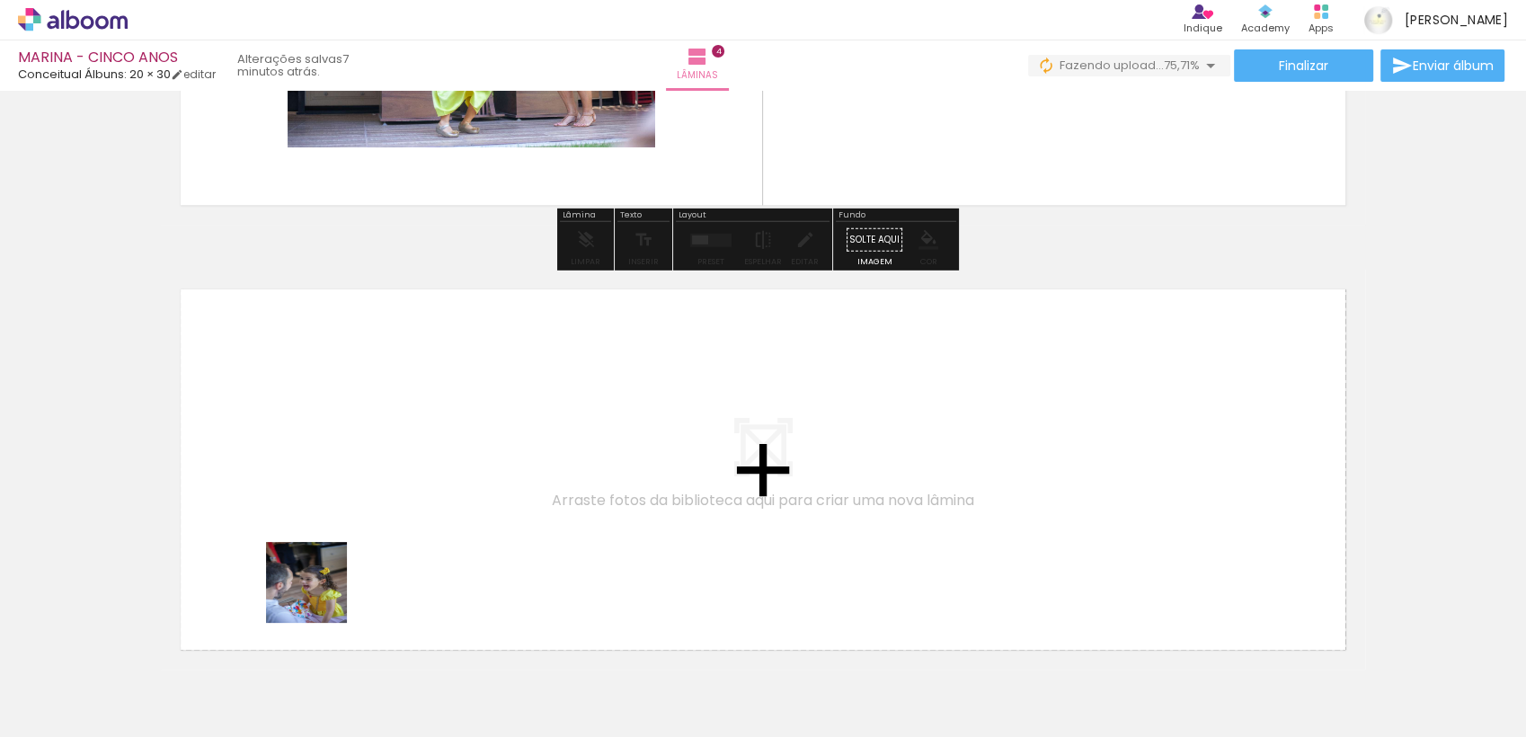
drag, startPoint x: 305, startPoint y: 687, endPoint x: 316, endPoint y: 507, distance: 180.1
click at [316, 507] on quentale-workspace at bounding box center [763, 368] width 1526 height 737
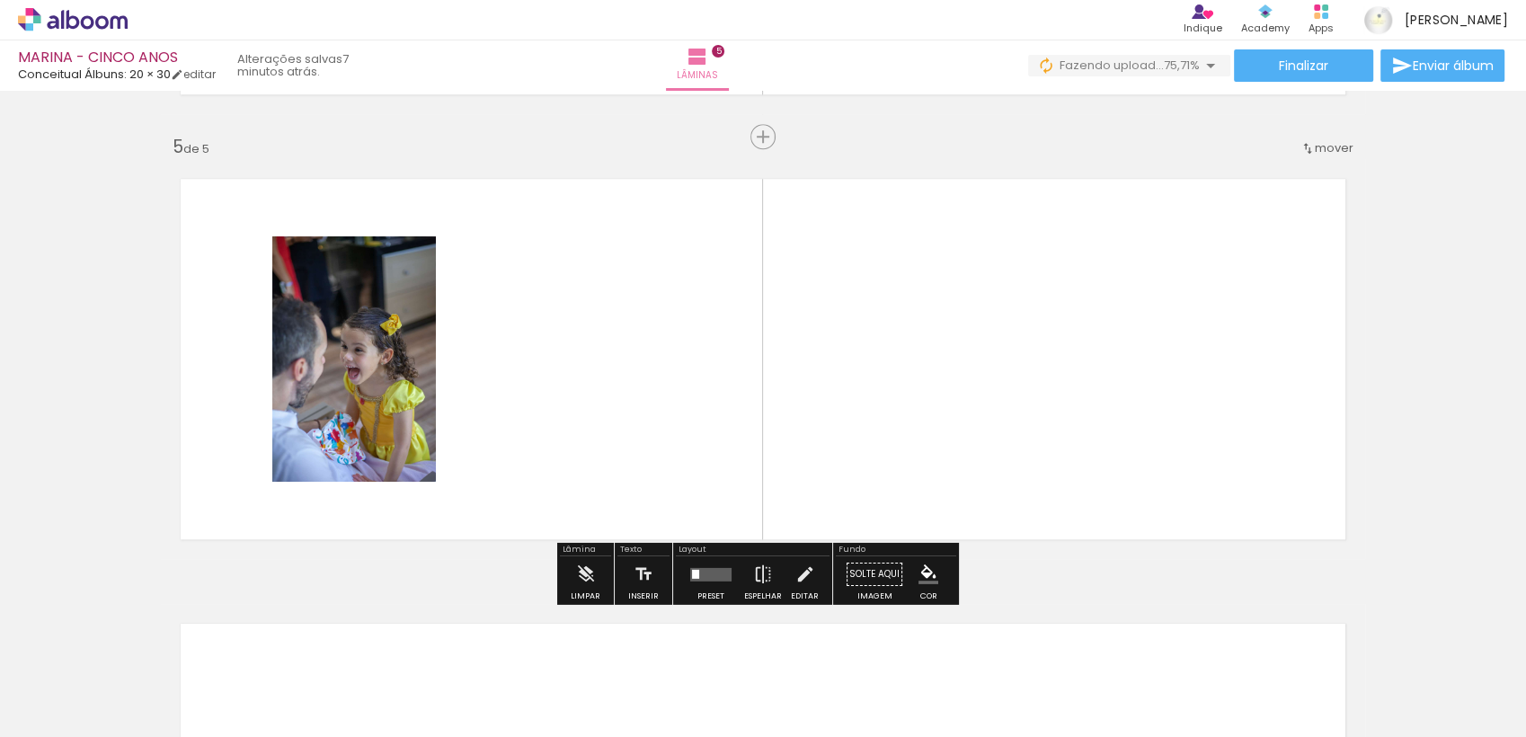
scroll to position [1764, 0]
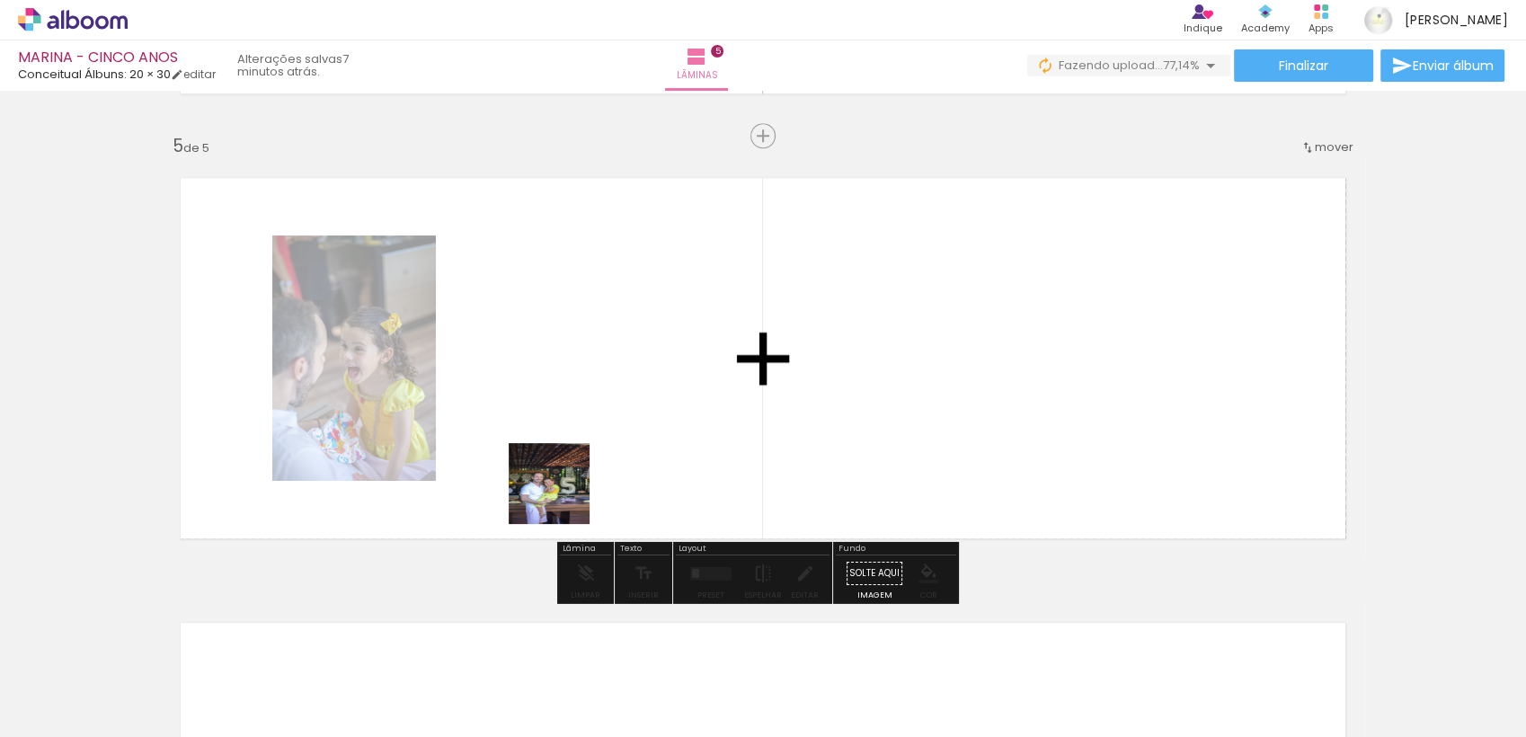
drag, startPoint x: 564, startPoint y: 681, endPoint x: 538, endPoint y: 536, distance: 147.9
click at [561, 471] on quentale-workspace at bounding box center [763, 368] width 1526 height 737
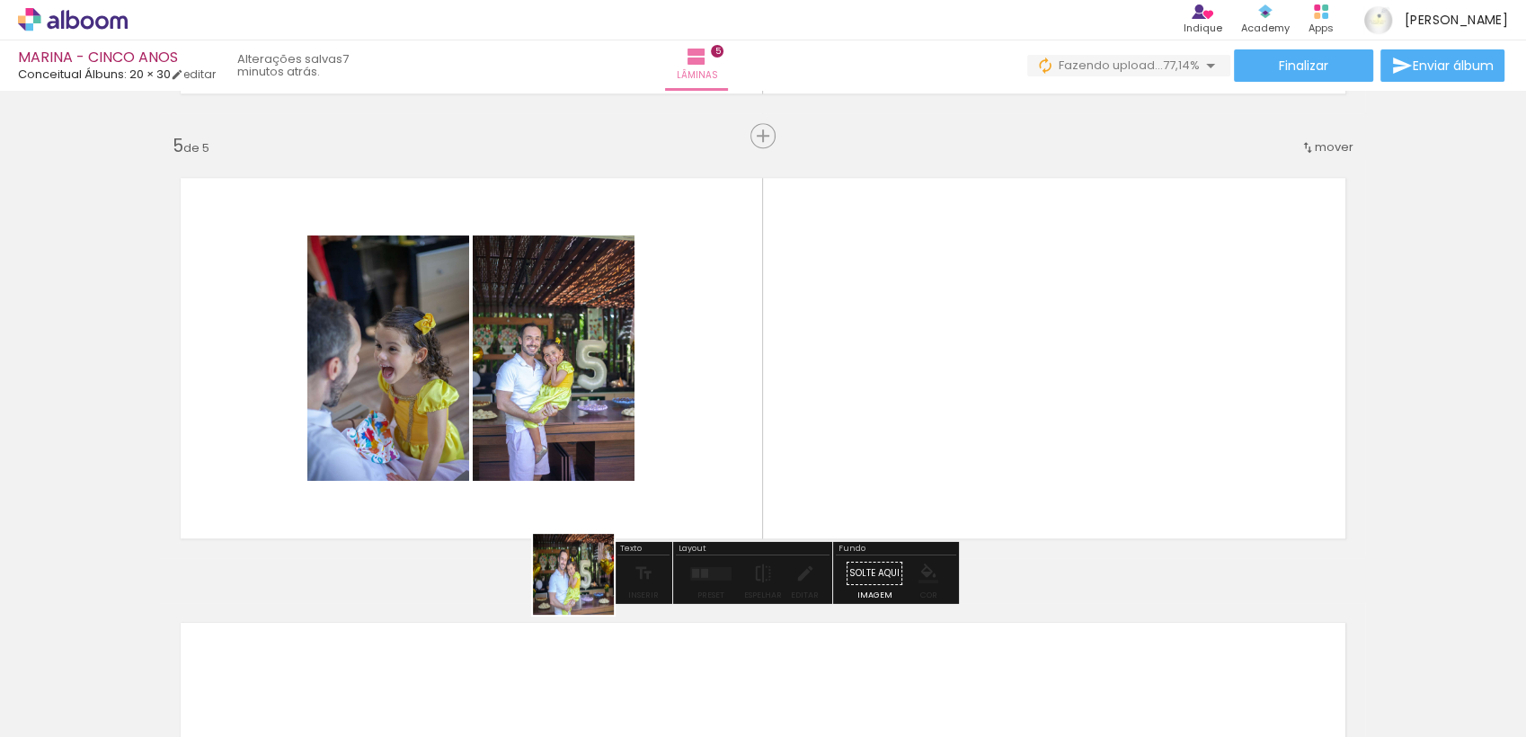
drag, startPoint x: 587, startPoint y: 588, endPoint x: 566, endPoint y: 524, distance: 67.1
click at [580, 485] on quentale-workspace at bounding box center [763, 368] width 1526 height 737
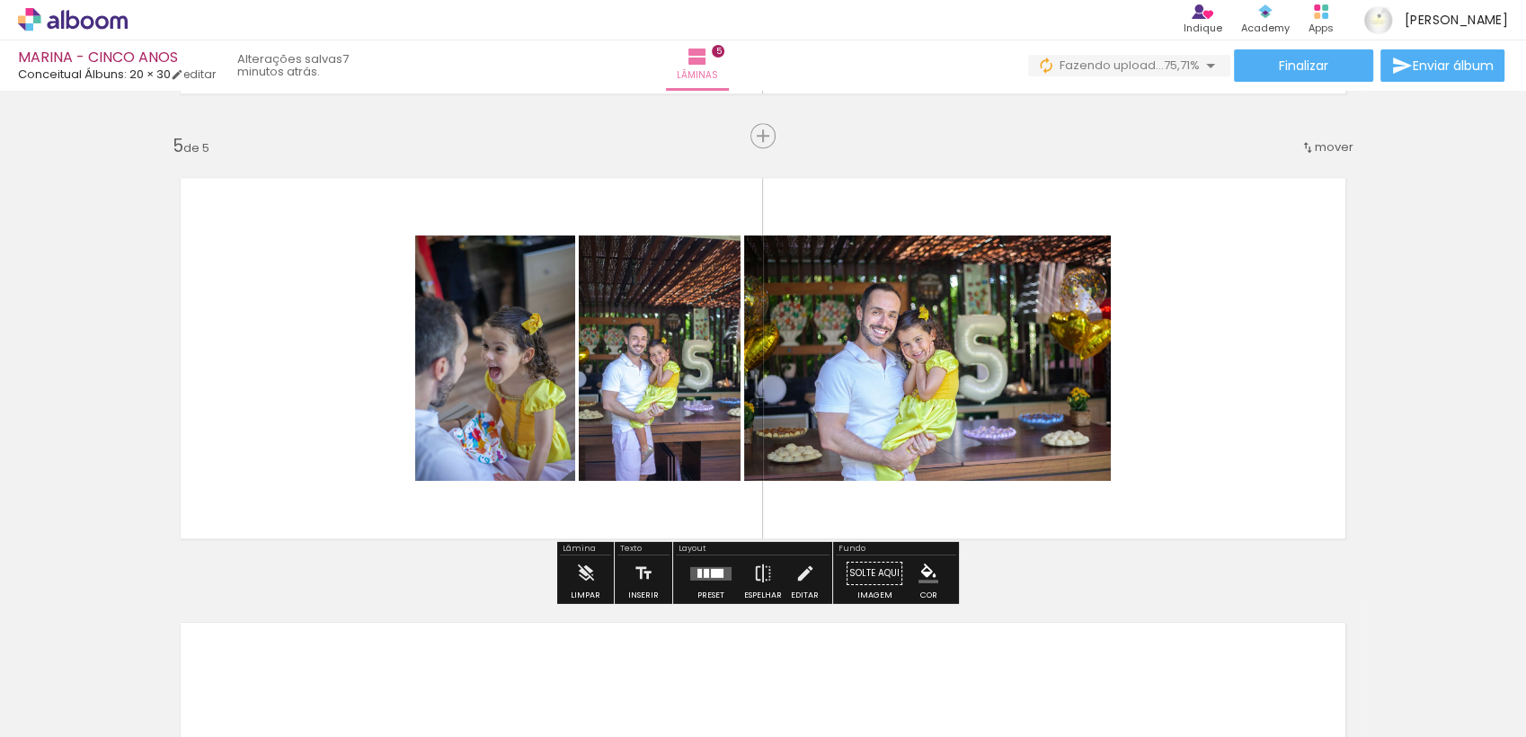
drag, startPoint x: 590, startPoint y: 696, endPoint x: 606, endPoint y: 459, distance: 237.7
click at [611, 455] on quentale-workspace at bounding box center [763, 368] width 1526 height 737
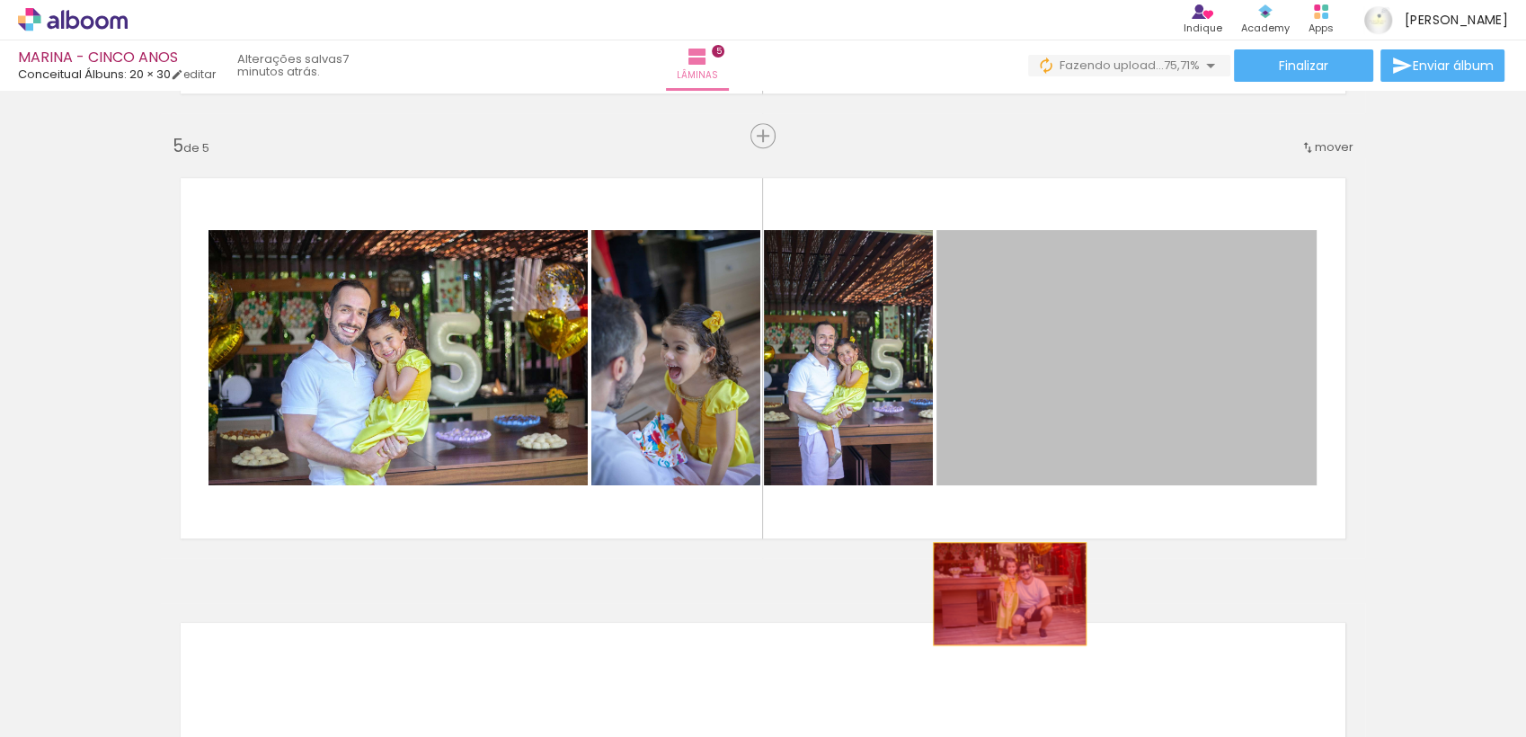
drag, startPoint x: 1114, startPoint y: 396, endPoint x: 953, endPoint y: 676, distance: 322.9
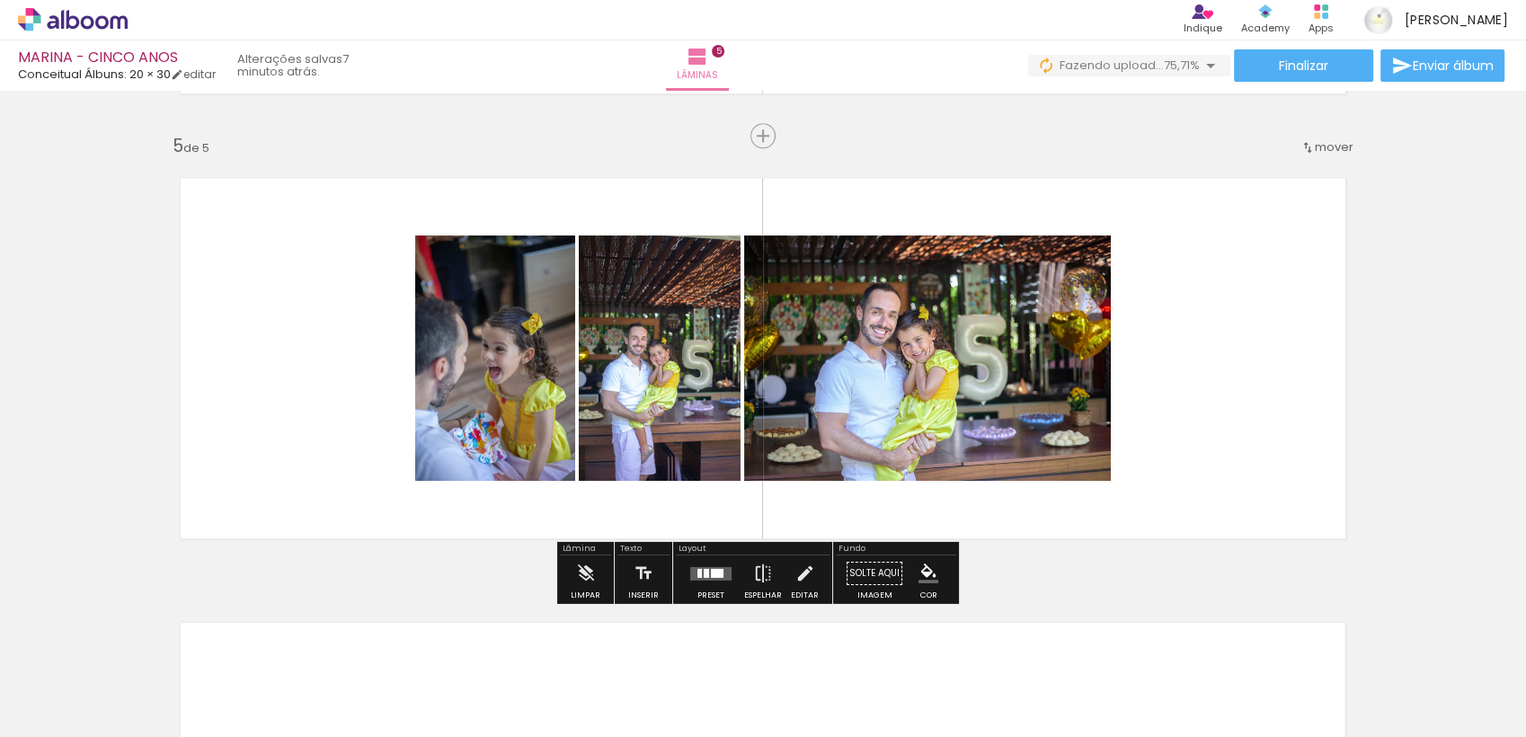
click at [711, 574] on div at bounding box center [717, 572] width 13 height 9
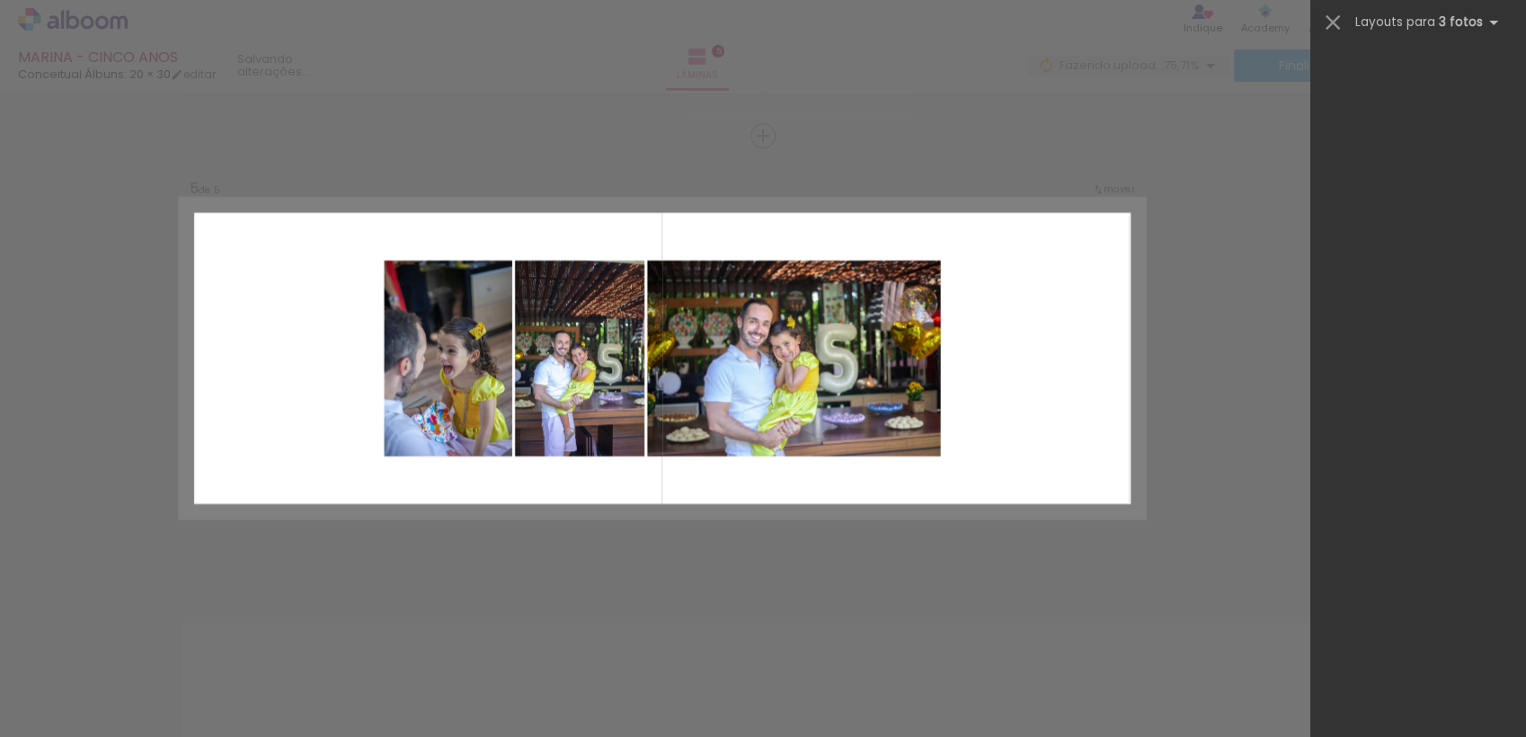
scroll to position [0, 0]
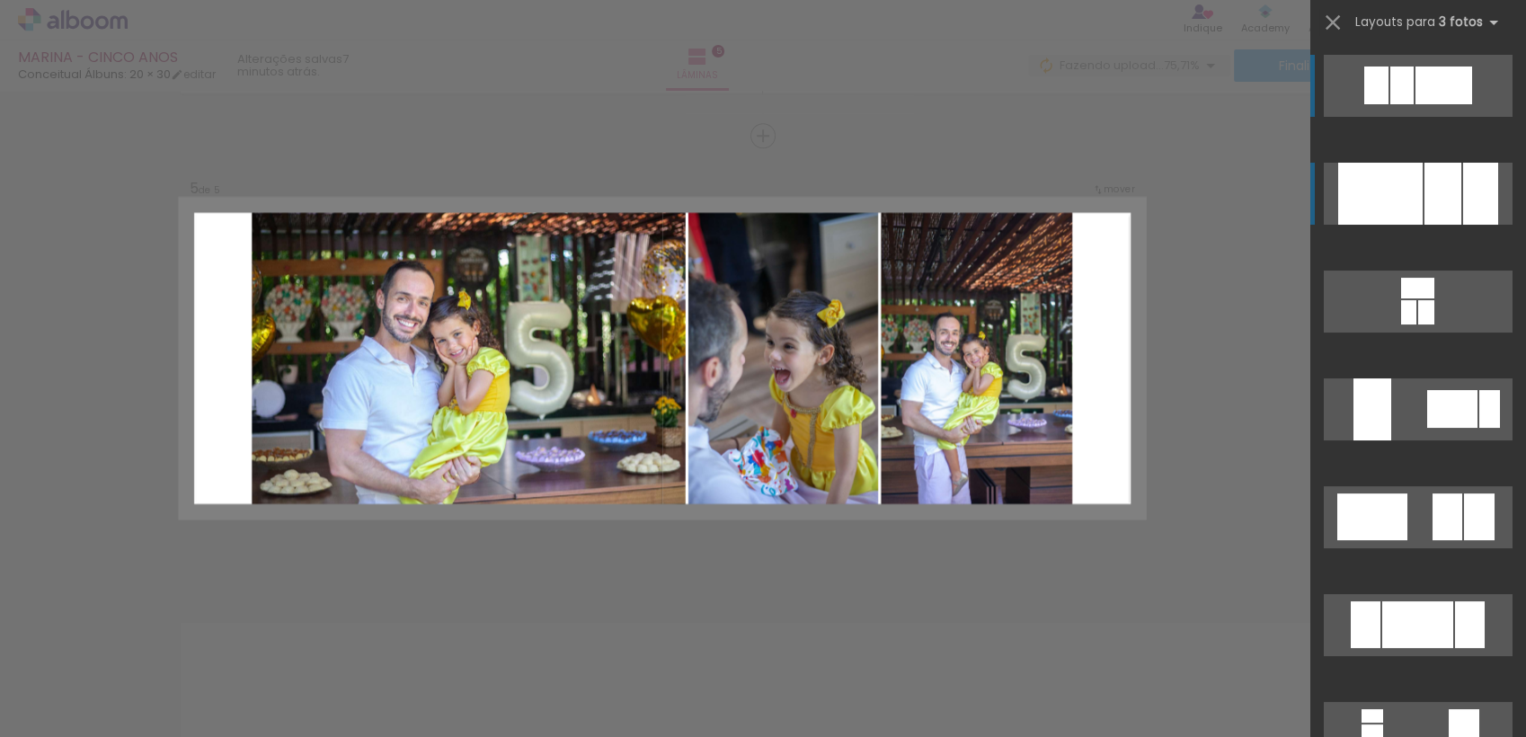
click at [1424, 203] on div at bounding box center [1442, 194] width 37 height 62
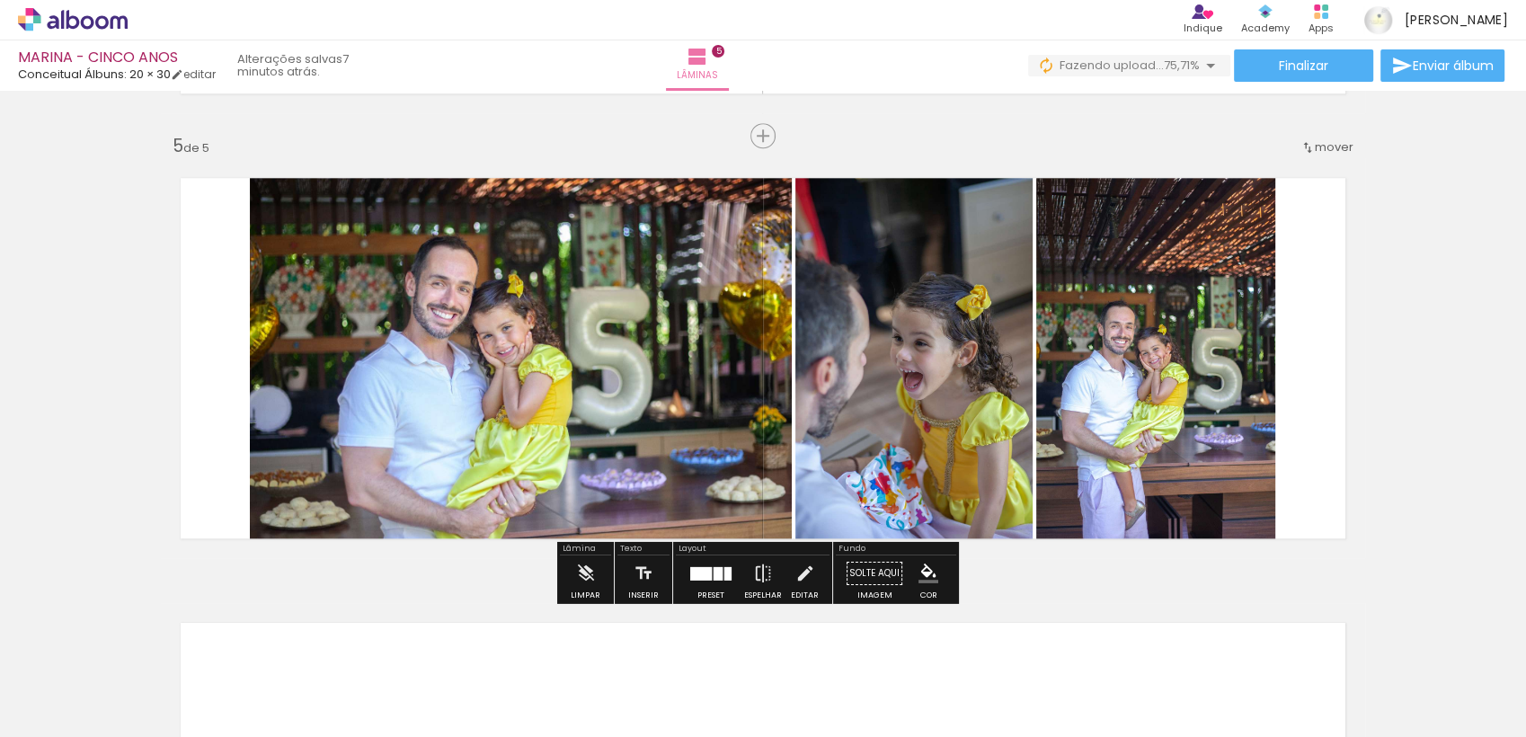
click at [1352, 368] on quentale-layouter at bounding box center [763, 358] width 1204 height 400
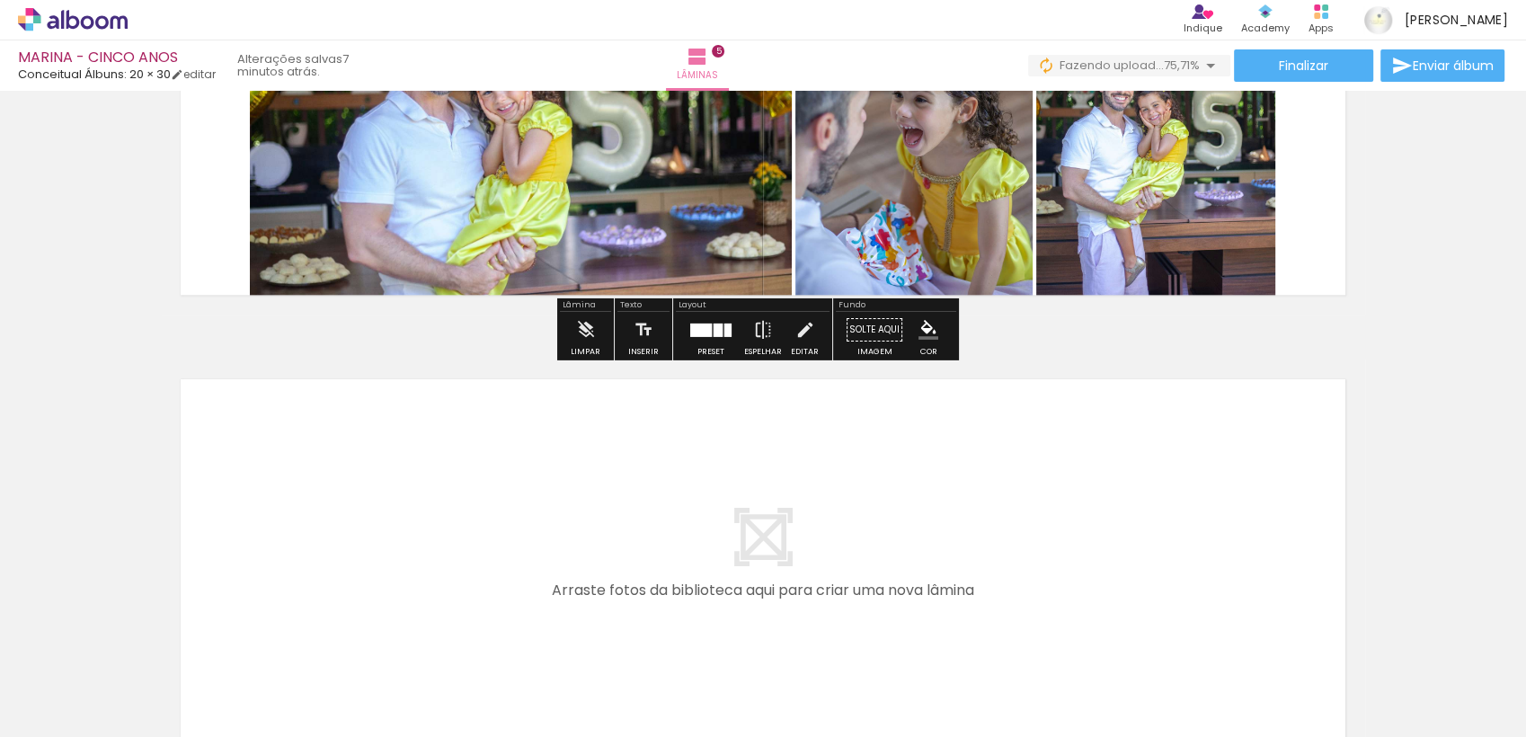
scroll to position [2204, 0]
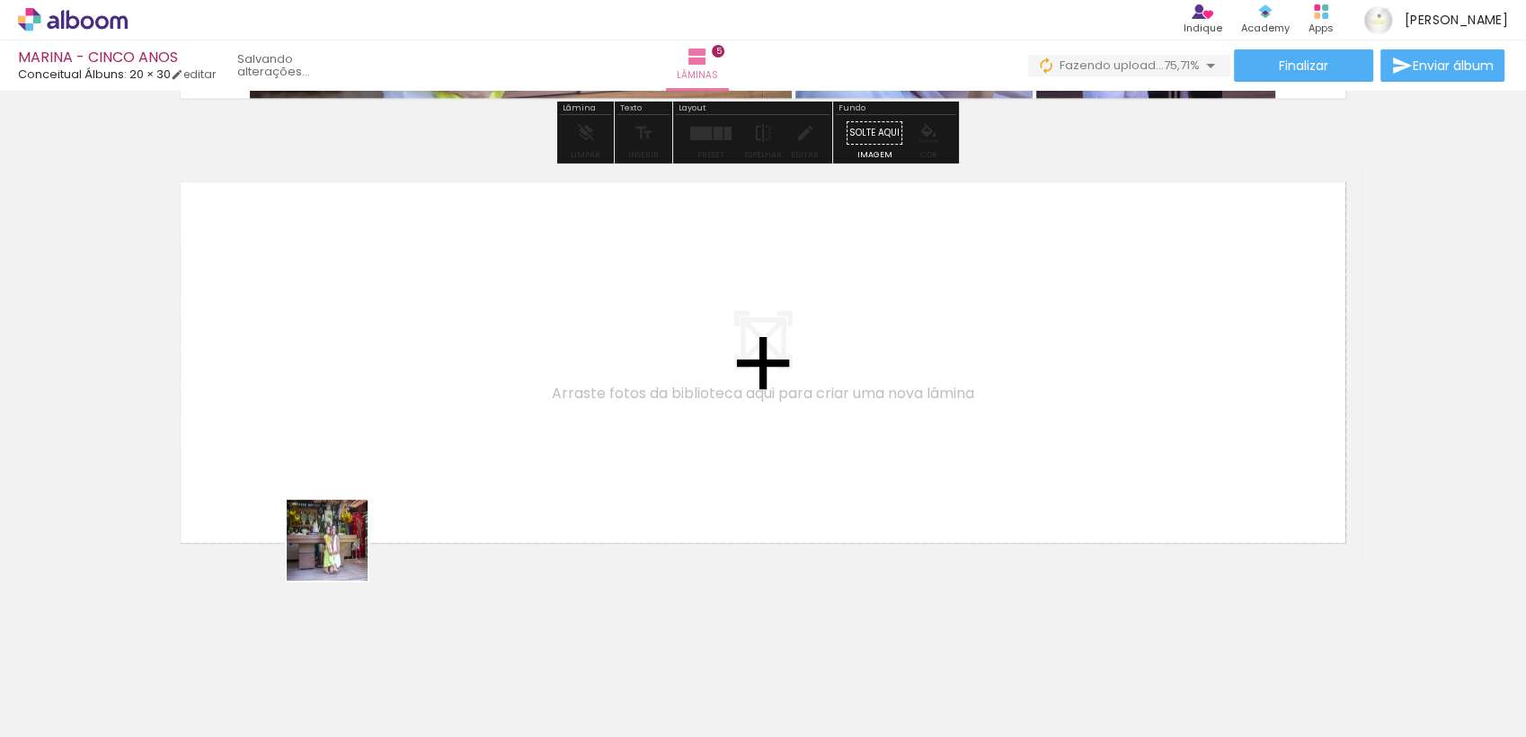
drag, startPoint x: 323, startPoint y: 617, endPoint x: 349, endPoint y: 598, distance: 31.5
click at [353, 492] on quentale-workspace at bounding box center [763, 368] width 1526 height 737
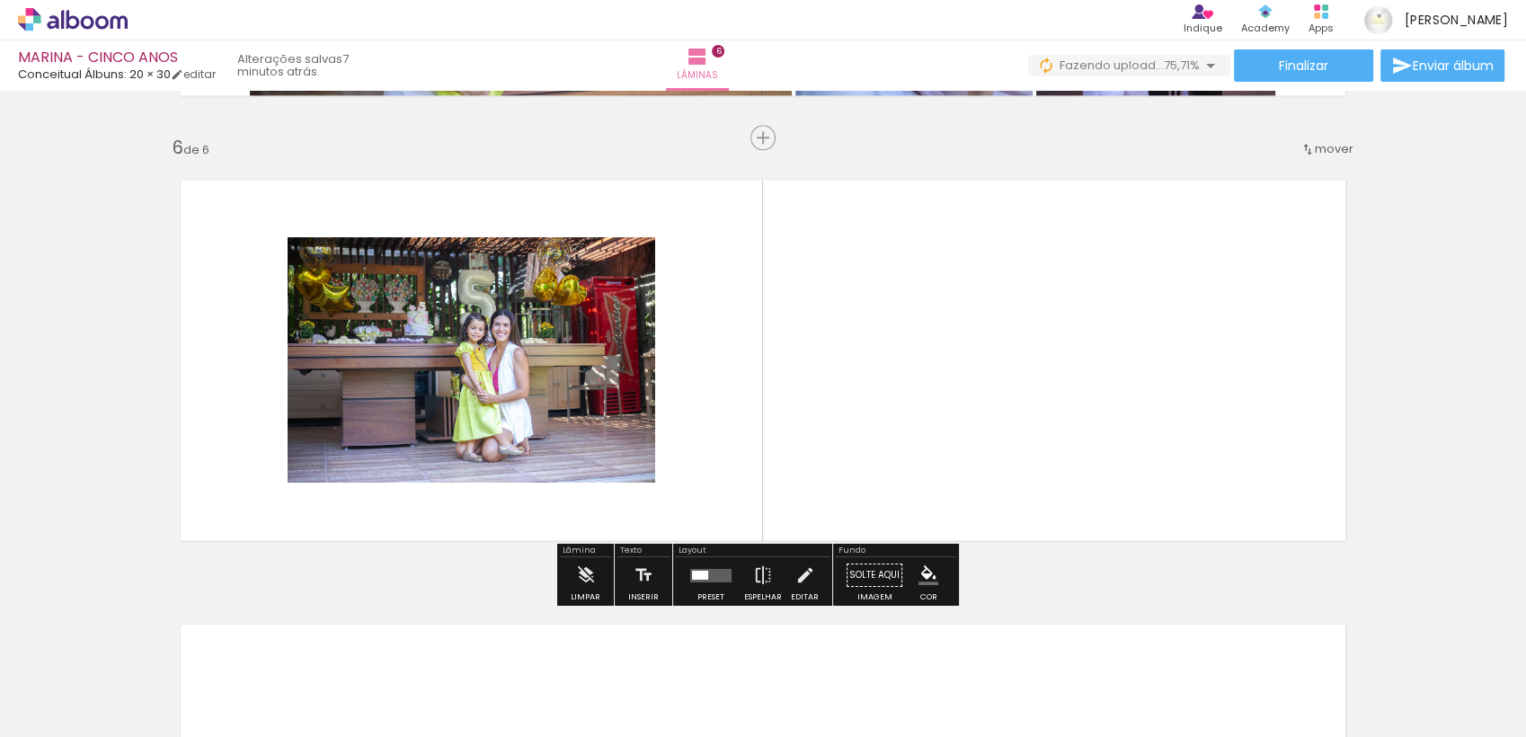
scroll to position [2209, 0]
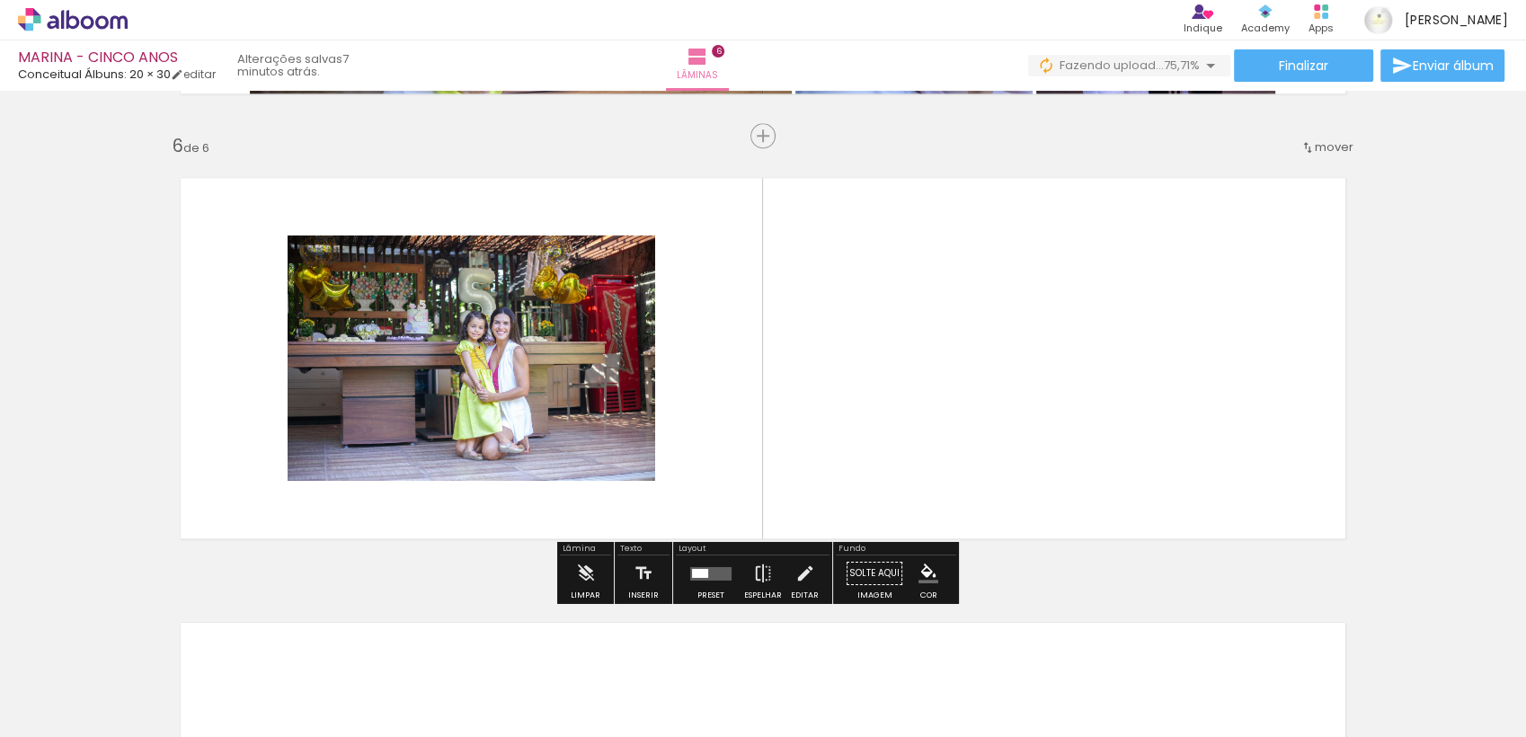
drag, startPoint x: 336, startPoint y: 670, endPoint x: 346, endPoint y: 510, distance: 160.3
click at [349, 458] on quentale-workspace at bounding box center [763, 368] width 1526 height 737
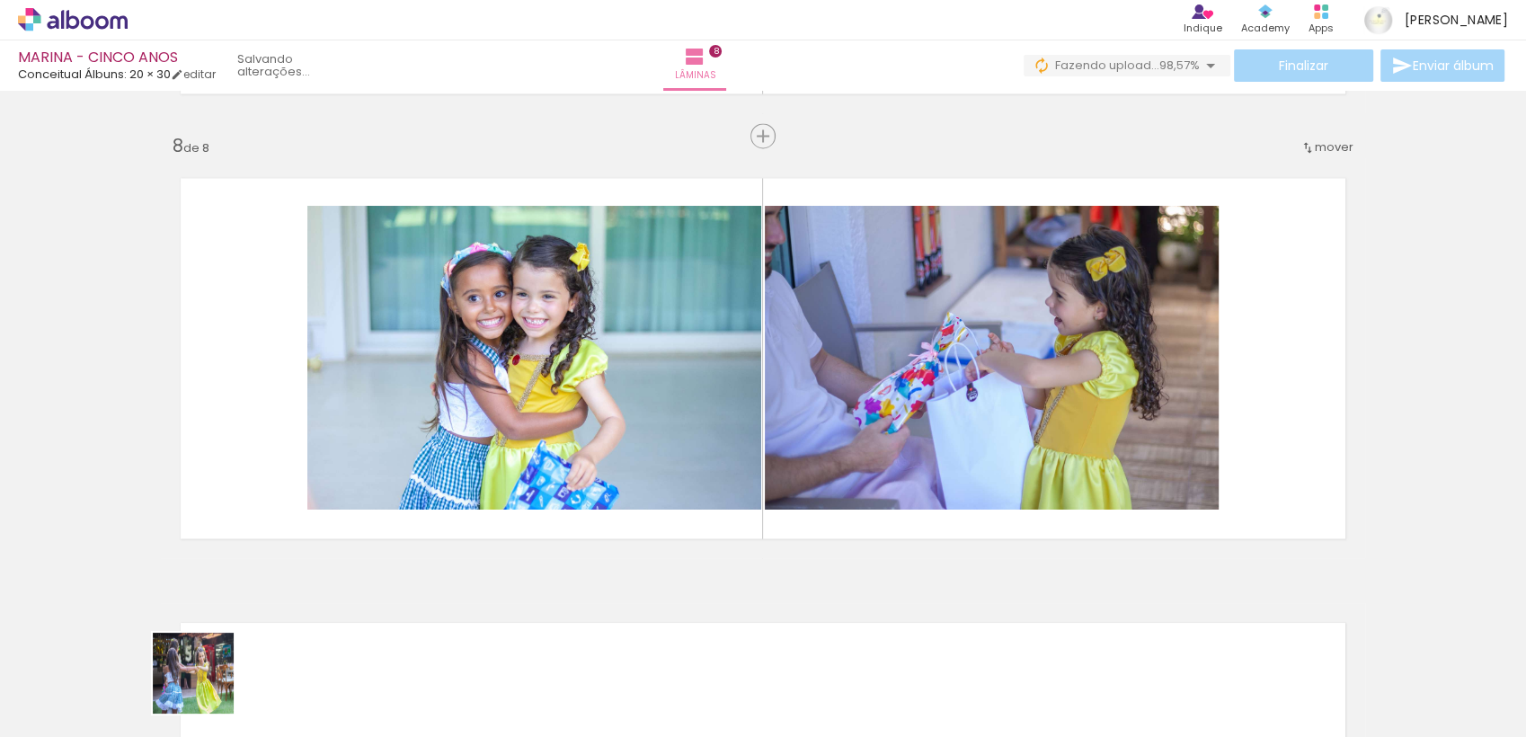
drag, startPoint x: 206, startPoint y: 694, endPoint x: 313, endPoint y: 441, distance: 274.2
click at [313, 441] on quentale-workspace at bounding box center [763, 368] width 1526 height 737
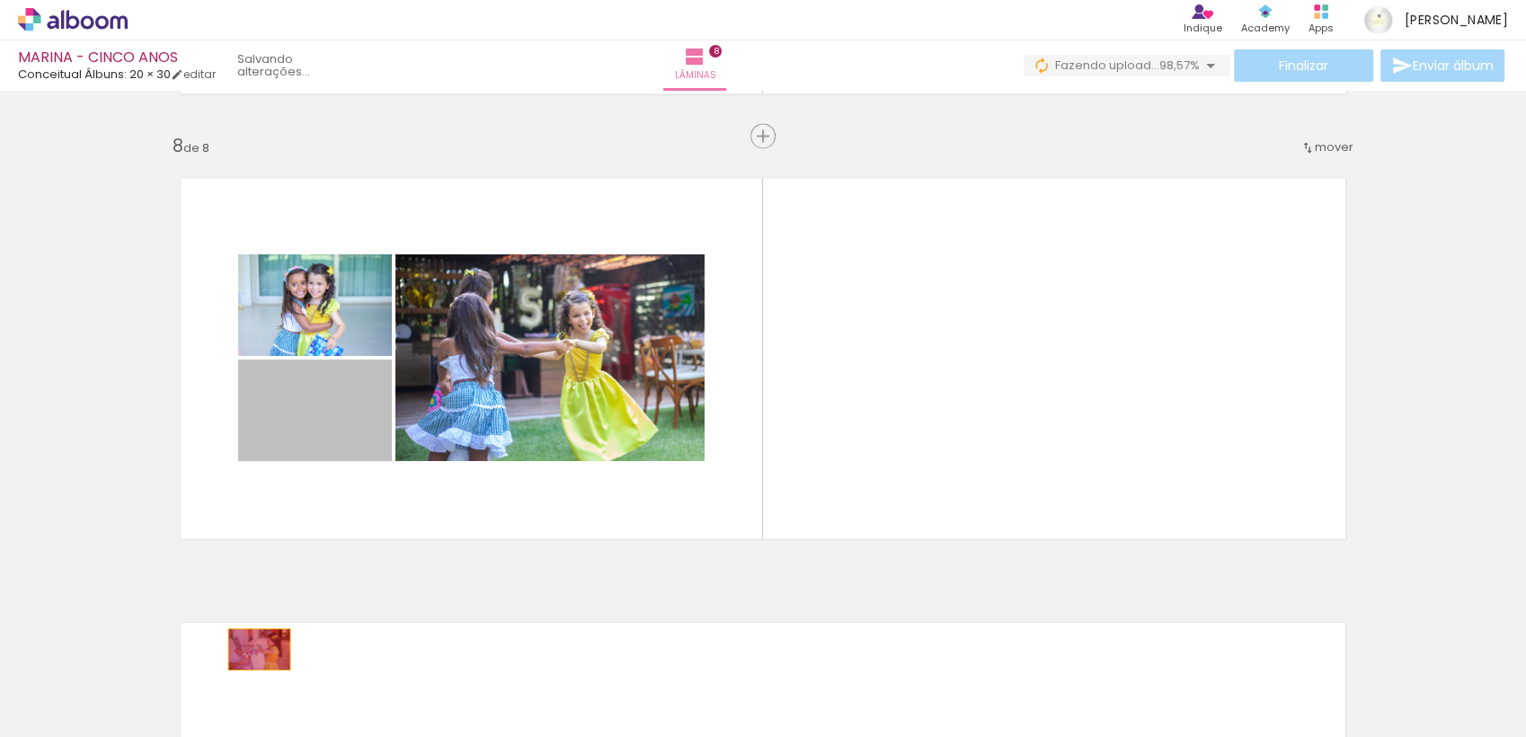
drag, startPoint x: 318, startPoint y: 428, endPoint x: 252, endPoint y: 649, distance: 230.8
click at [252, 649] on quentale-workspace at bounding box center [763, 368] width 1526 height 737
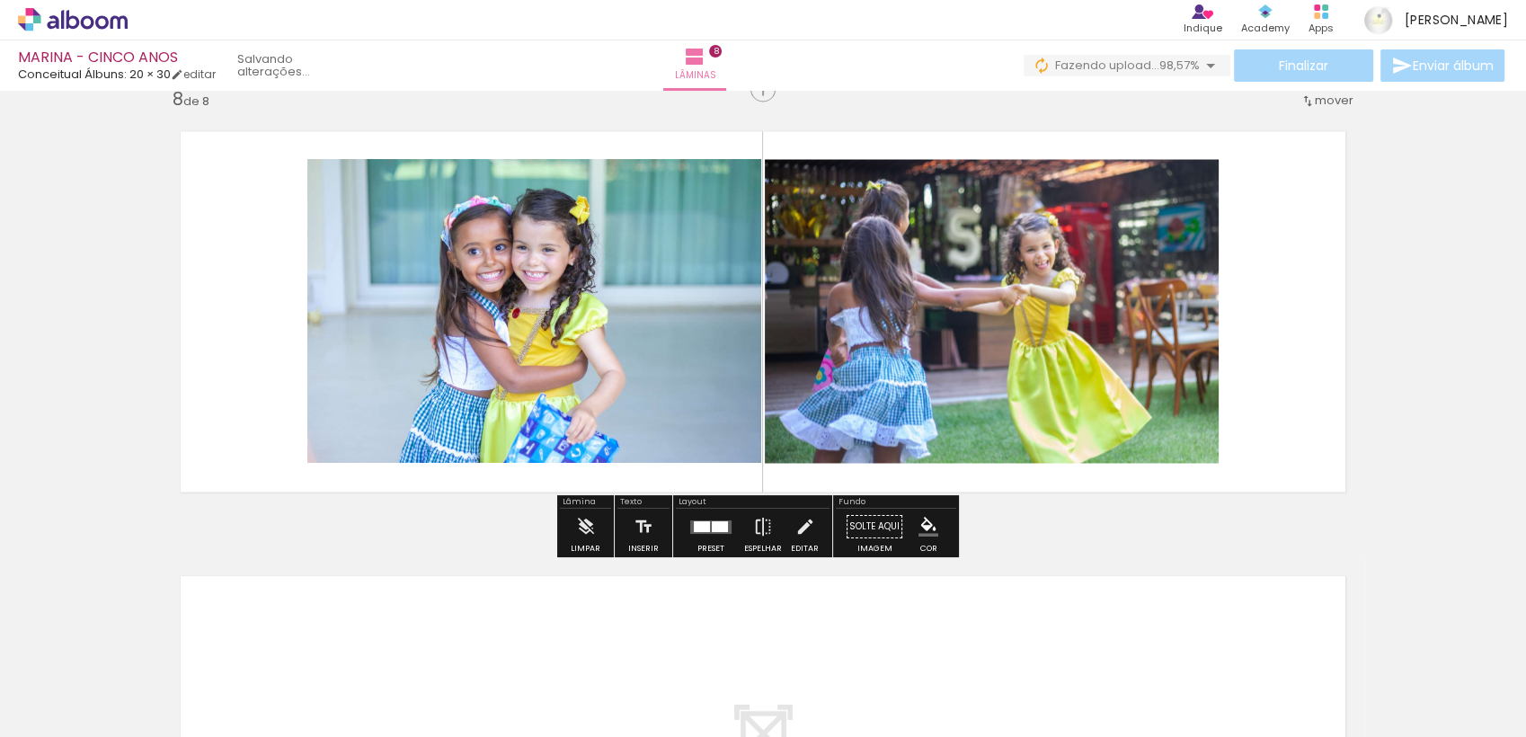
scroll to position [3143, 0]
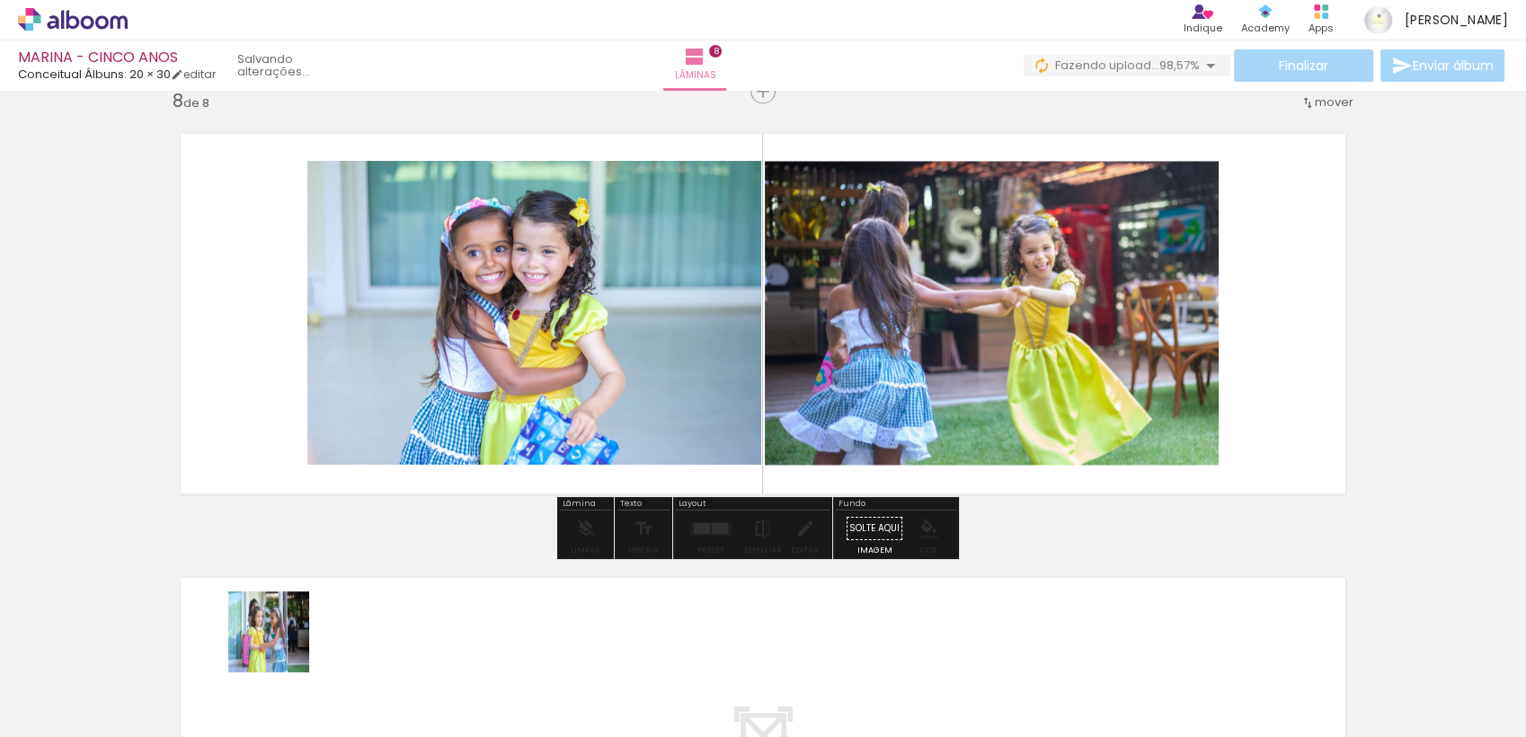
drag, startPoint x: 278, startPoint y: 667, endPoint x: 318, endPoint y: 476, distance: 194.7
click at [319, 478] on quentale-workspace at bounding box center [763, 368] width 1526 height 737
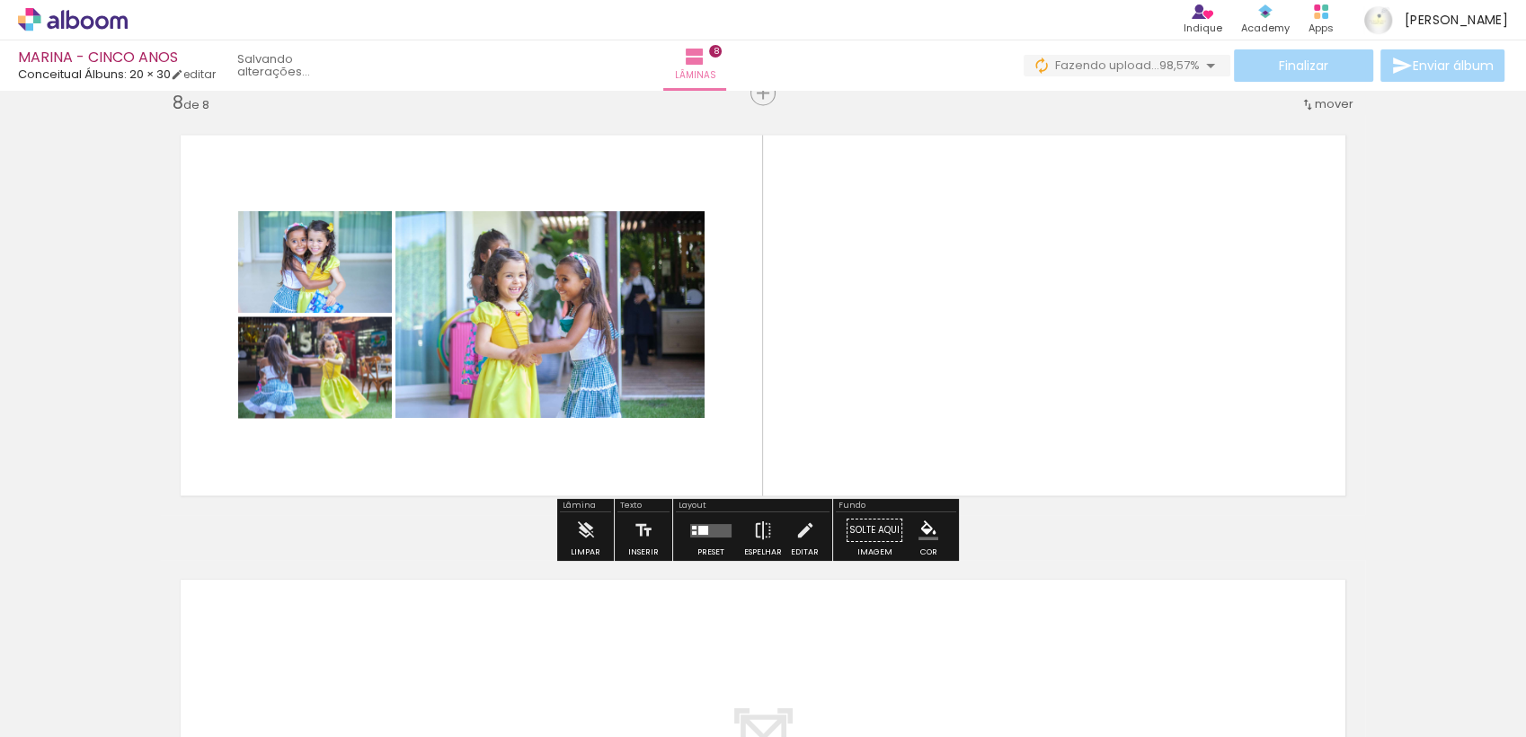
scroll to position [3141, 0]
drag, startPoint x: 588, startPoint y: 689, endPoint x: 580, endPoint y: 483, distance: 205.9
click at [581, 481] on quentale-workspace at bounding box center [763, 368] width 1526 height 737
